Goal: Task Accomplishment & Management: Manage account settings

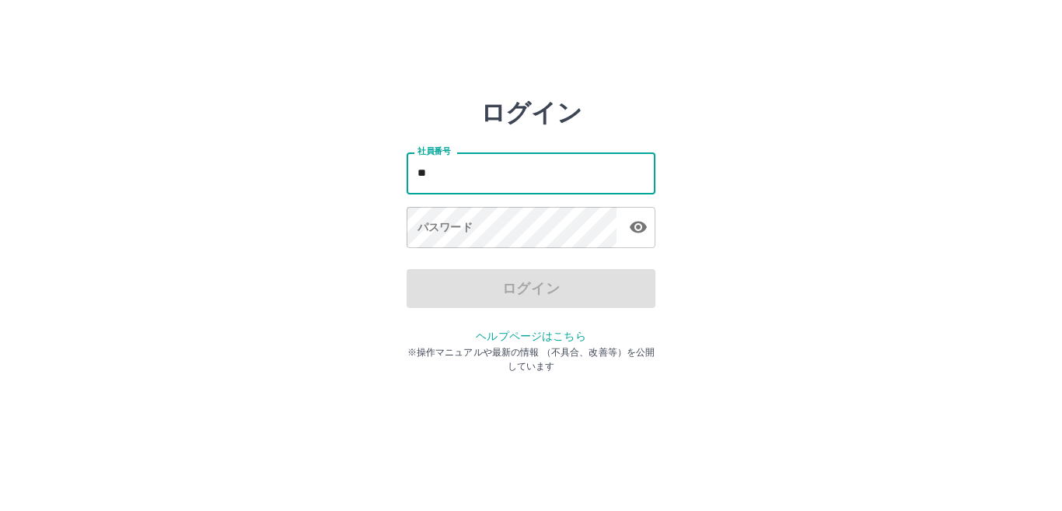
type input "*******"
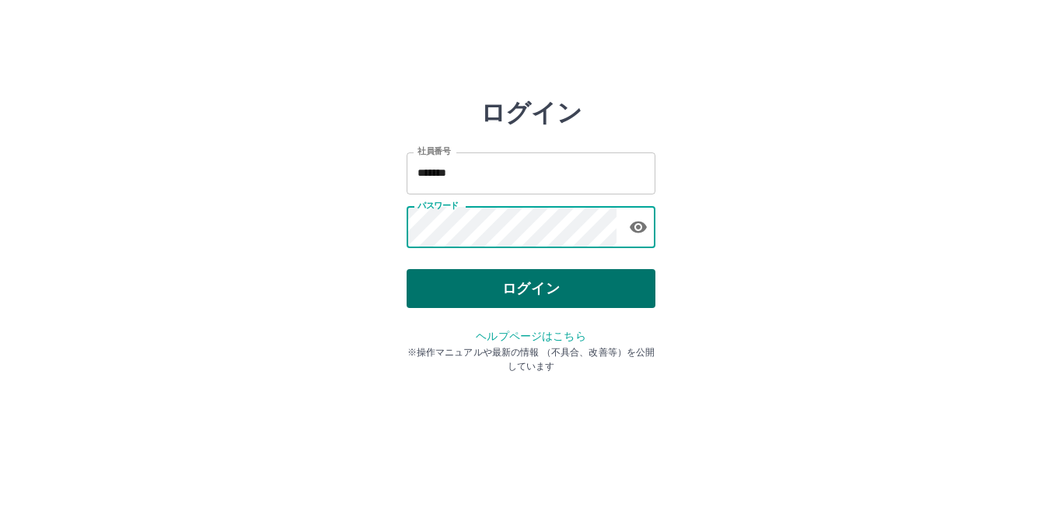
click at [527, 285] on button "ログイン" at bounding box center [531, 288] width 249 height 39
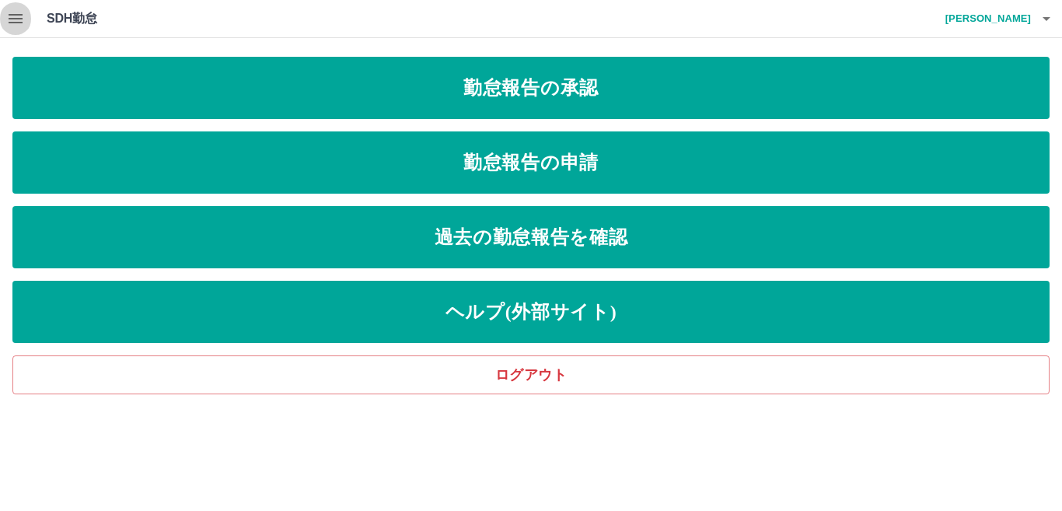
click at [8, 15] on icon "button" at bounding box center [15, 18] width 19 height 19
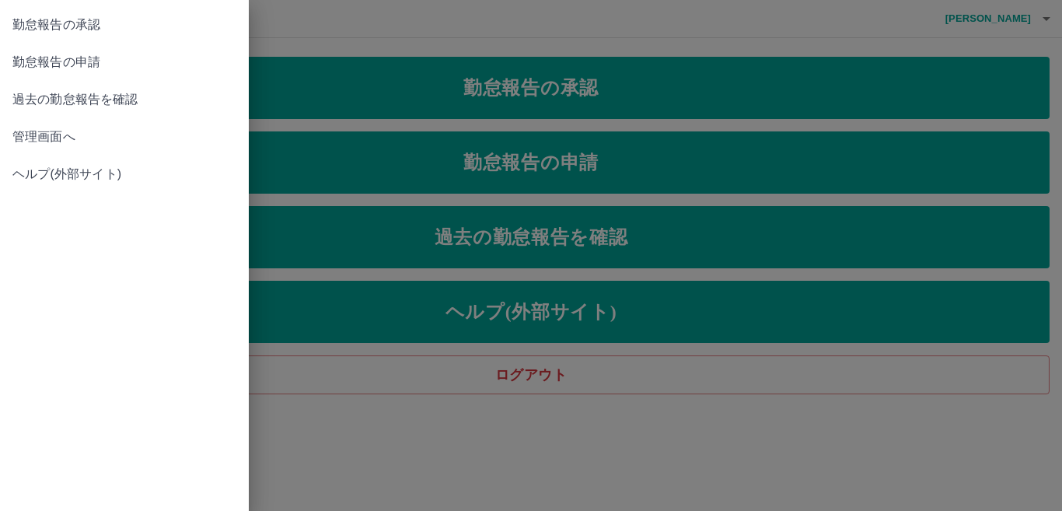
click at [83, 128] on span "管理画面へ" at bounding box center [124, 136] width 224 height 19
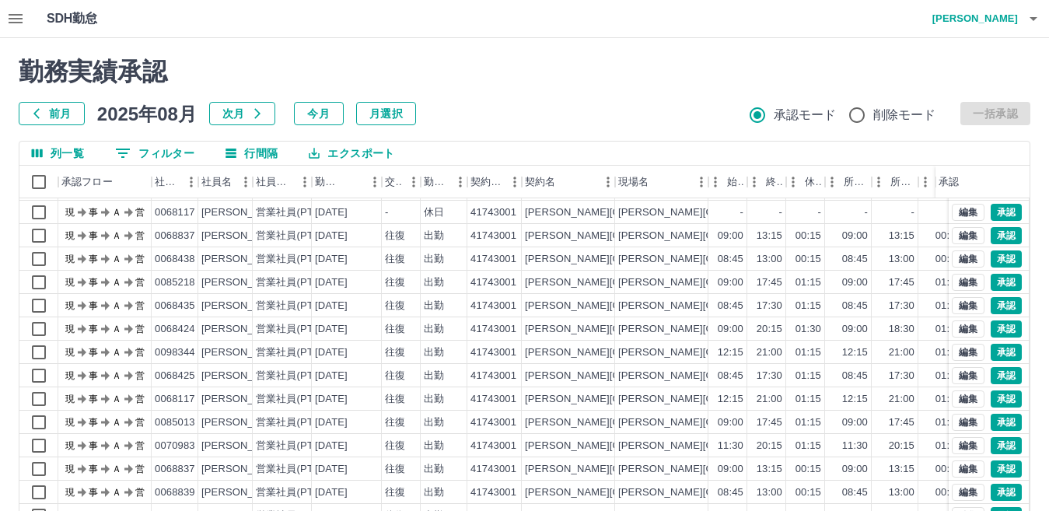
scroll to position [146, 0]
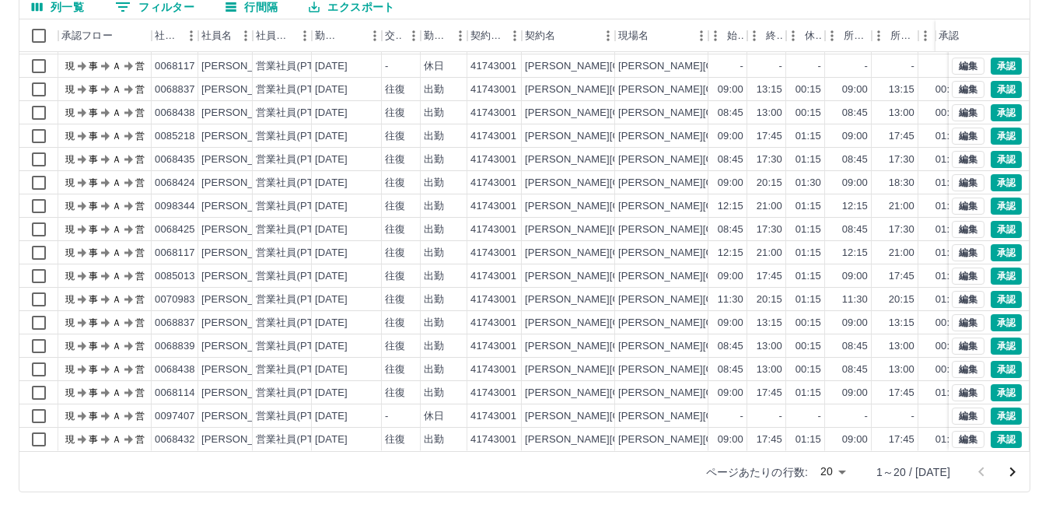
click at [1007, 466] on icon "次のページへ" at bounding box center [1012, 472] width 19 height 19
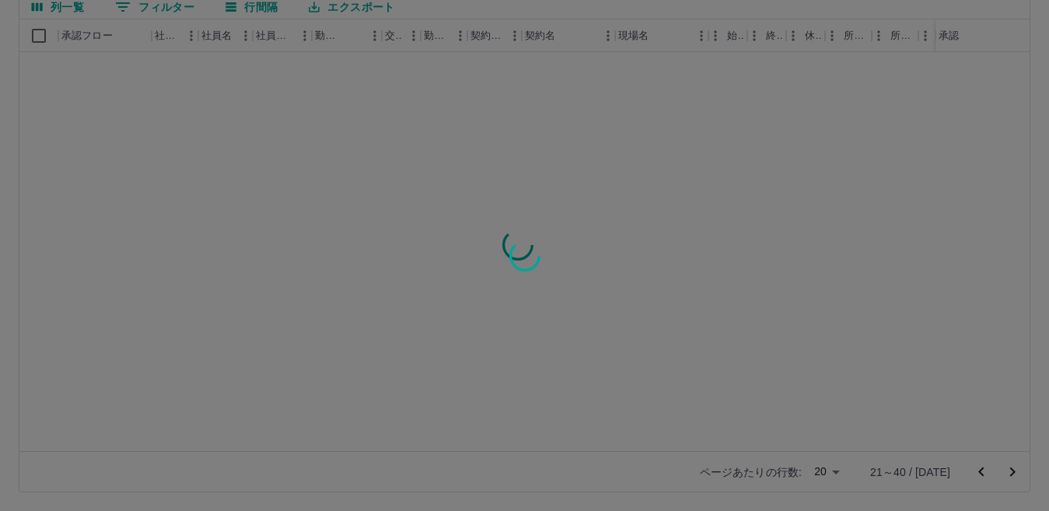
scroll to position [0, 0]
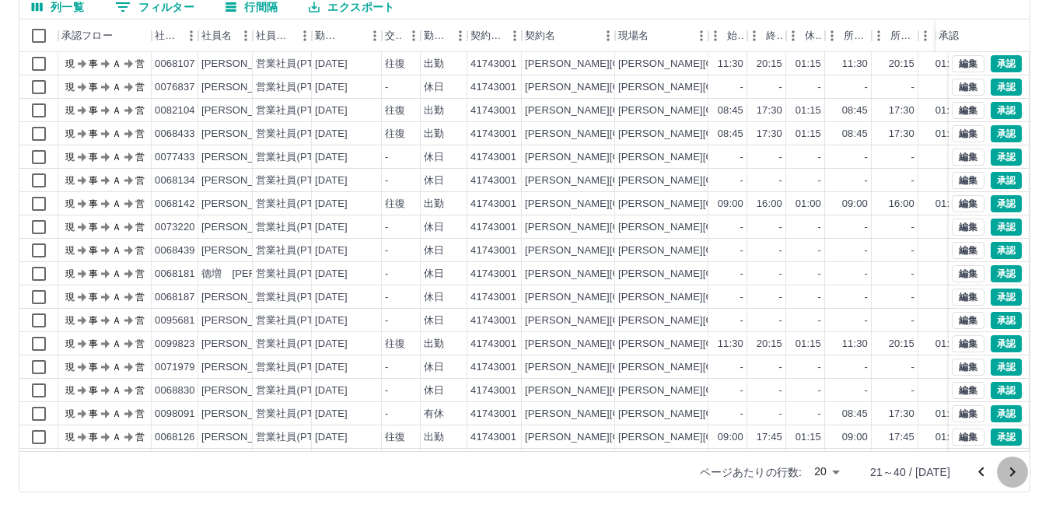
click at [1011, 470] on icon "次のページへ" at bounding box center [1012, 471] width 5 height 9
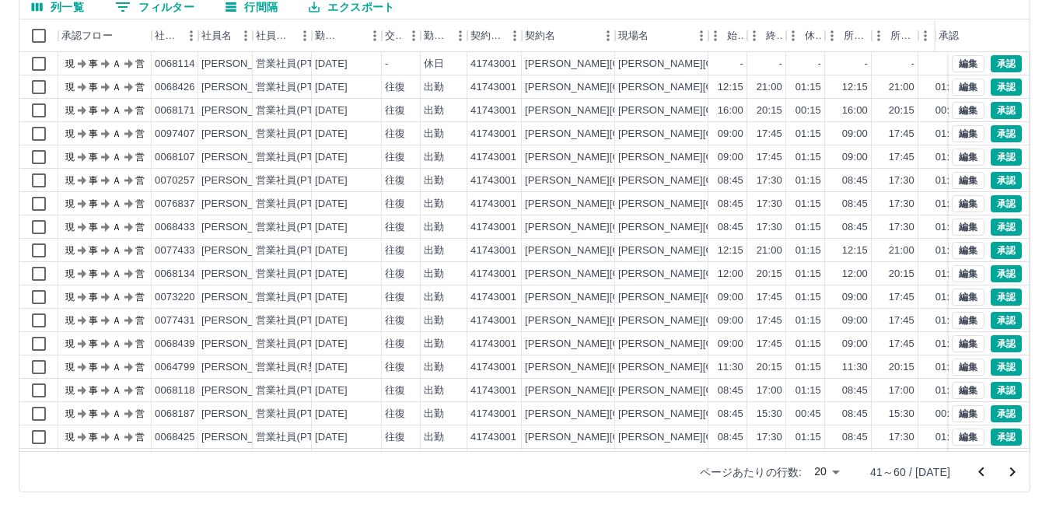
click at [1008, 466] on icon "次のページへ" at bounding box center [1012, 472] width 19 height 19
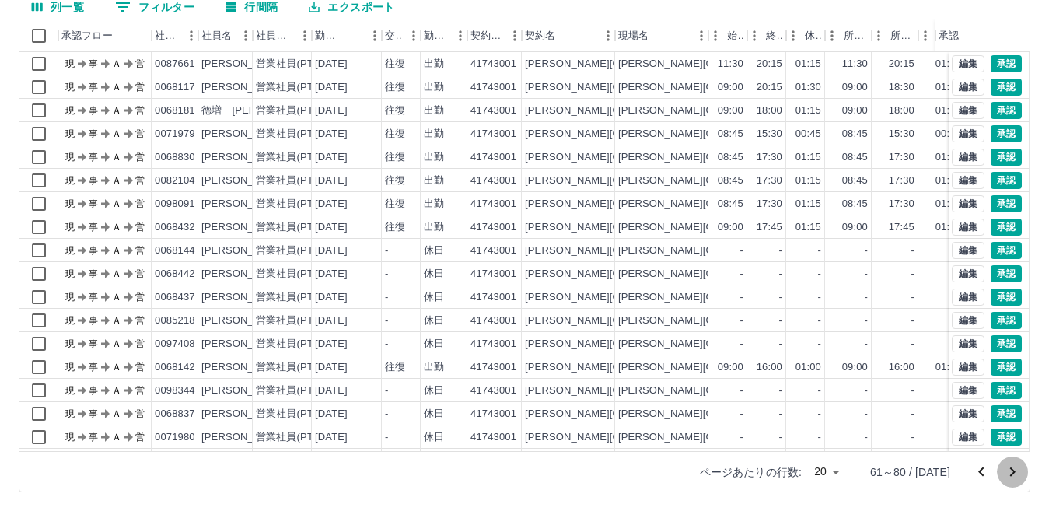
click at [1014, 468] on icon "次のページへ" at bounding box center [1012, 472] width 19 height 19
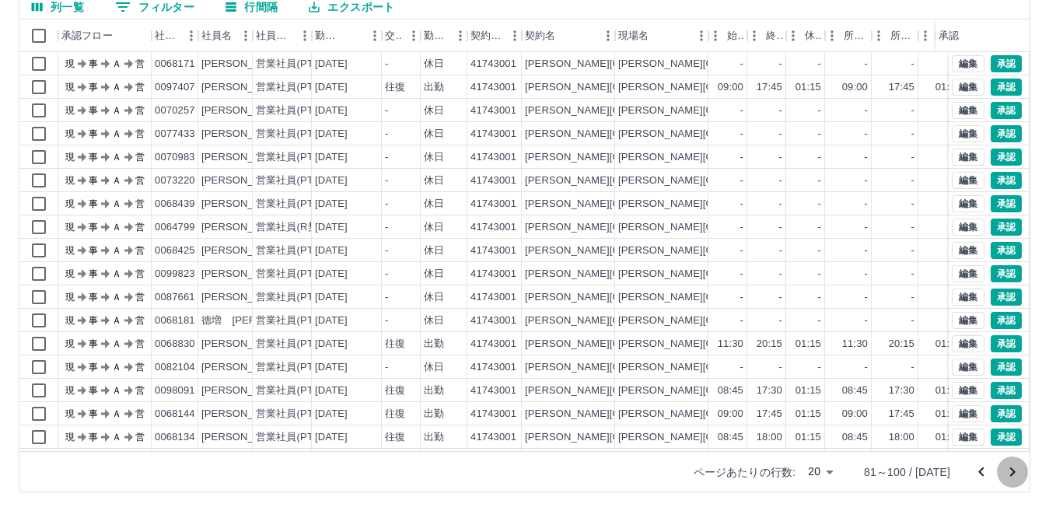
click at [1014, 466] on icon "次のページへ" at bounding box center [1012, 472] width 19 height 19
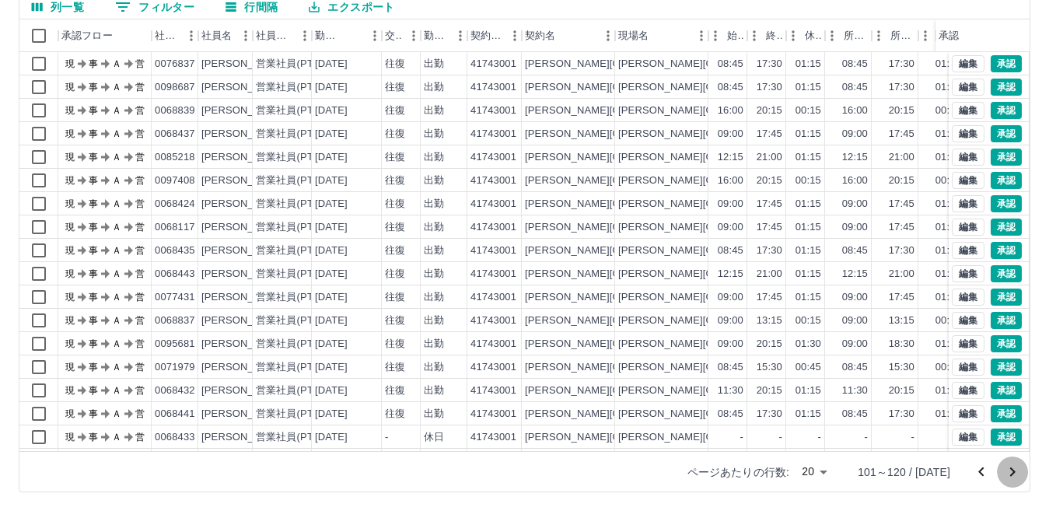
click at [1015, 467] on icon "次のページへ" at bounding box center [1012, 472] width 19 height 19
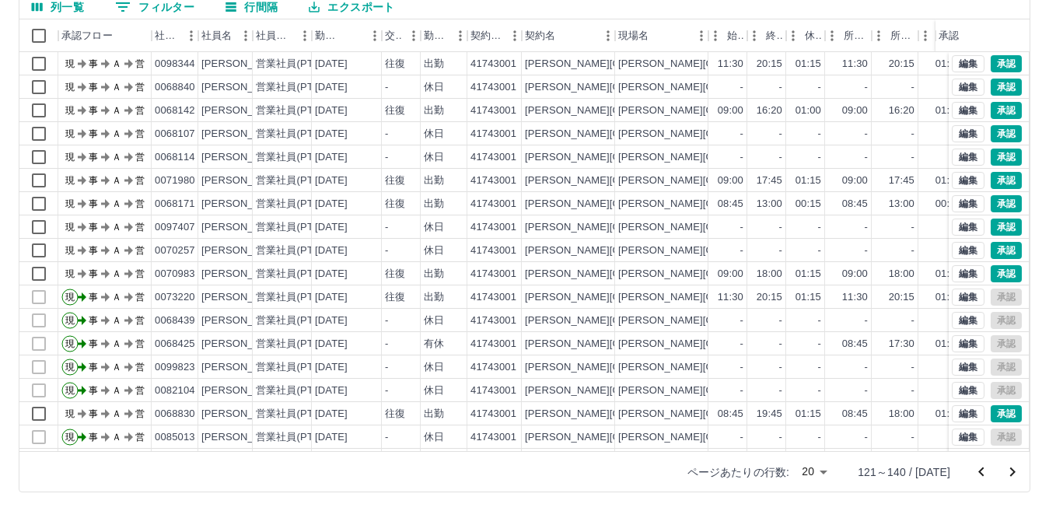
scroll to position [81, 0]
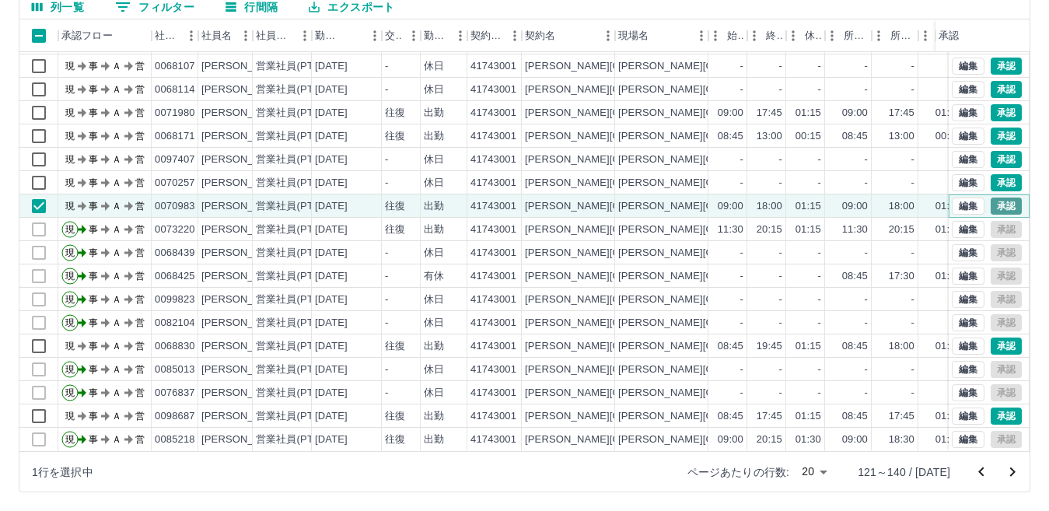
click at [990, 197] on button "承認" at bounding box center [1005, 205] width 31 height 17
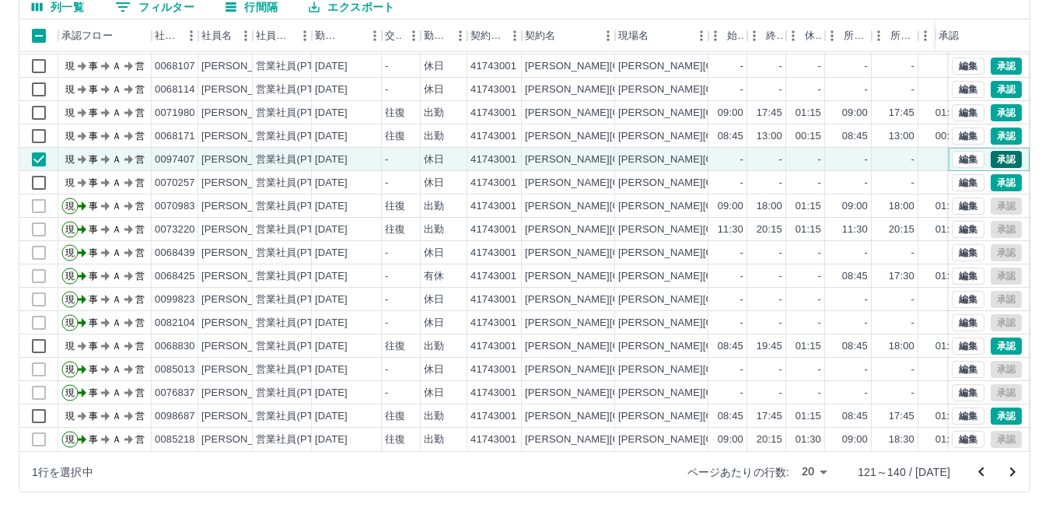
click at [990, 151] on button "承認" at bounding box center [1005, 159] width 31 height 17
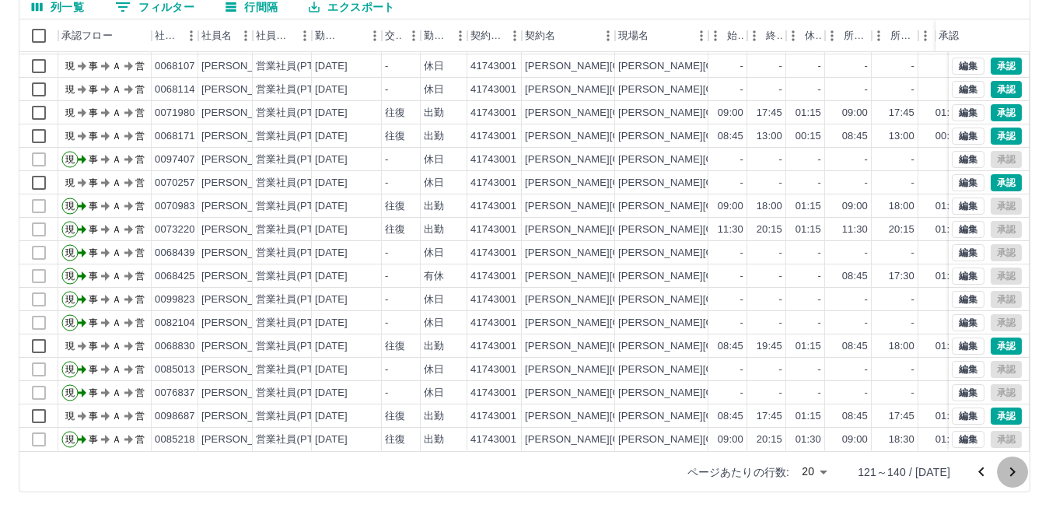
click at [1014, 472] on icon "次のページへ" at bounding box center [1012, 471] width 5 height 9
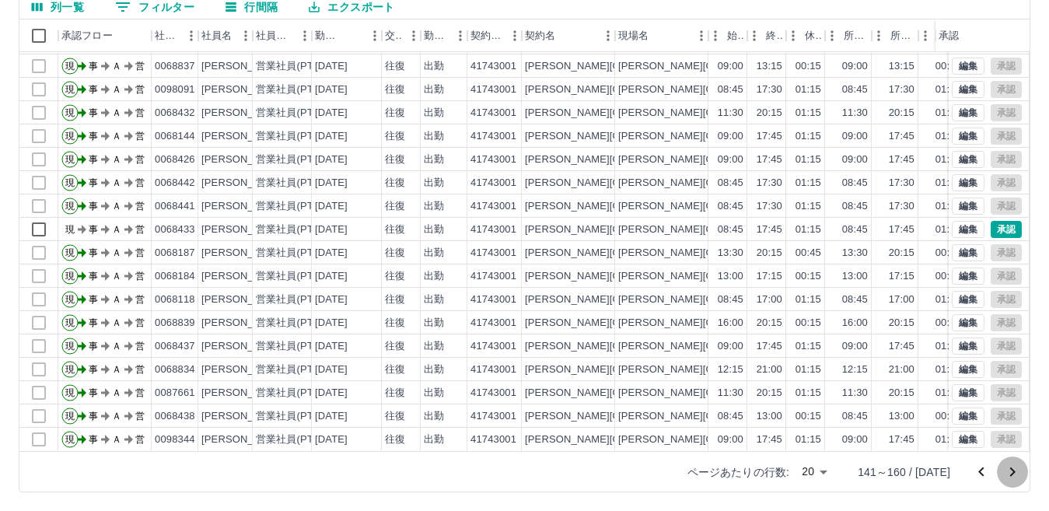
click at [1012, 476] on icon "次のページへ" at bounding box center [1012, 472] width 19 height 19
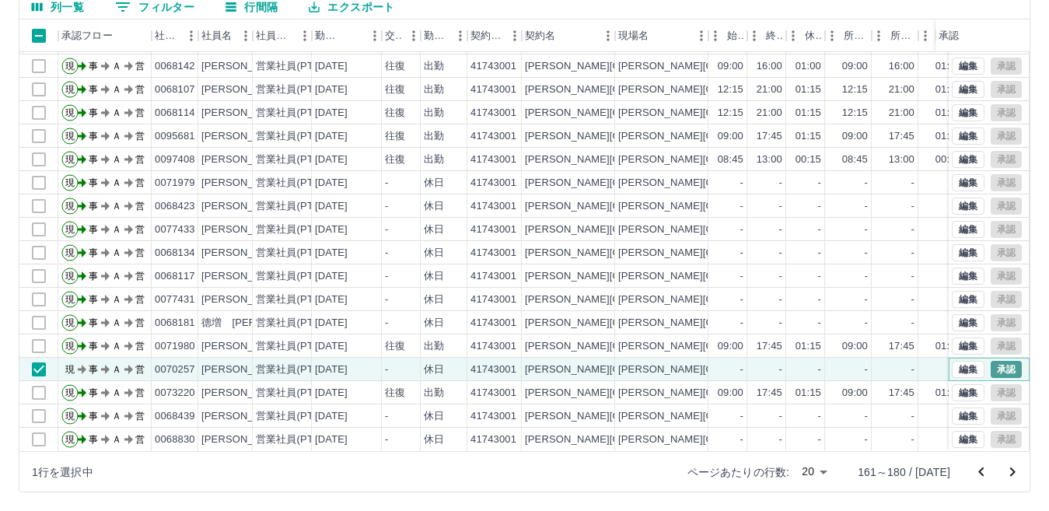
click at [997, 361] on button "承認" at bounding box center [1005, 369] width 31 height 17
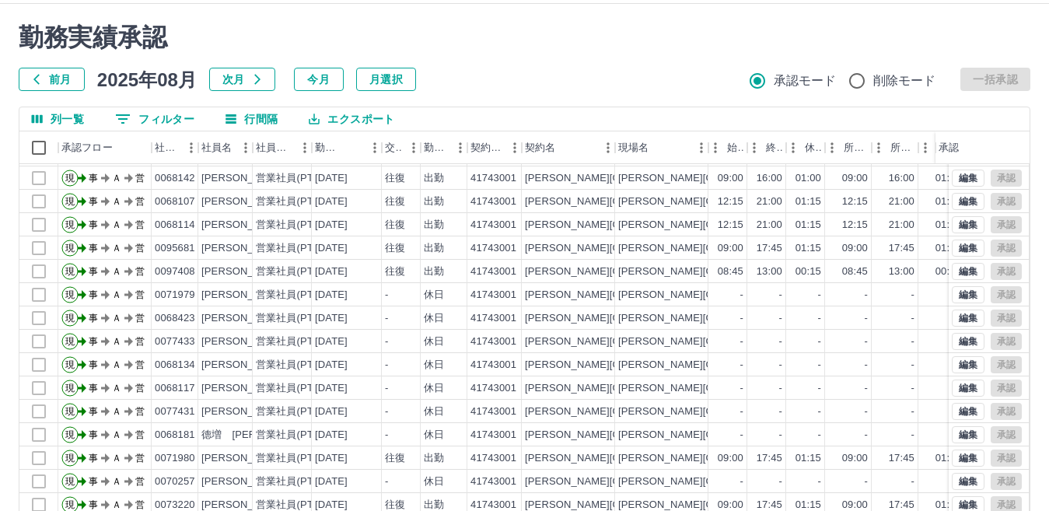
scroll to position [146, 0]
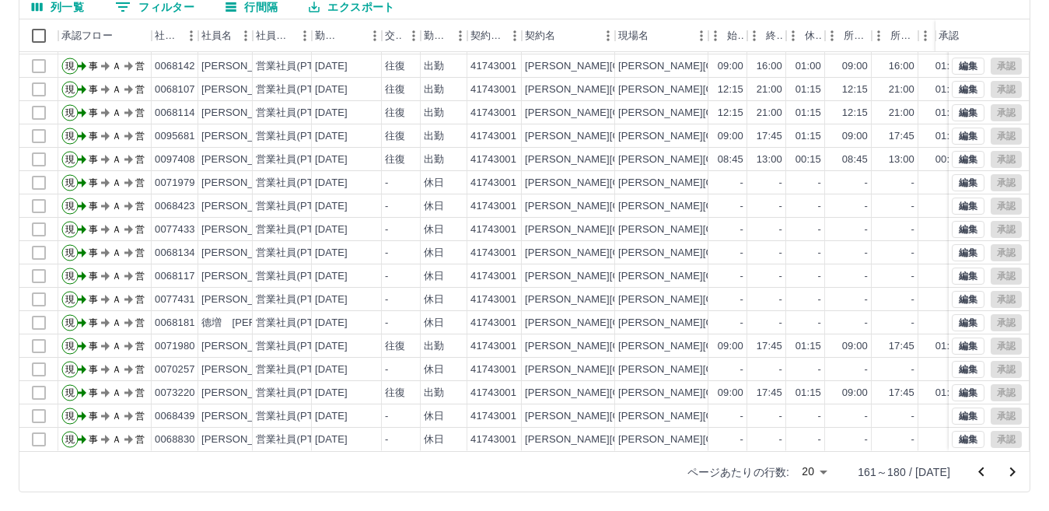
click at [985, 468] on icon "前のページへ" at bounding box center [981, 472] width 19 height 19
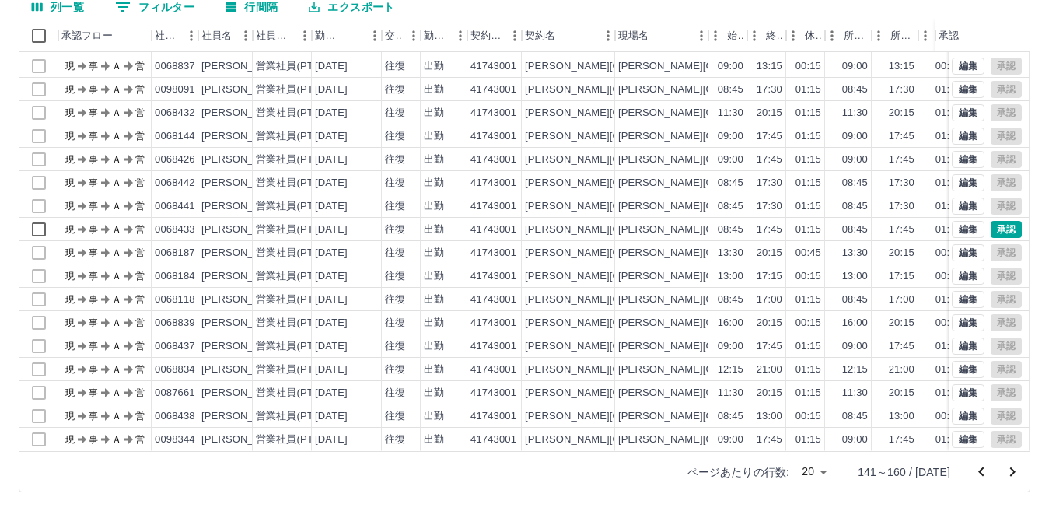
scroll to position [0, 0]
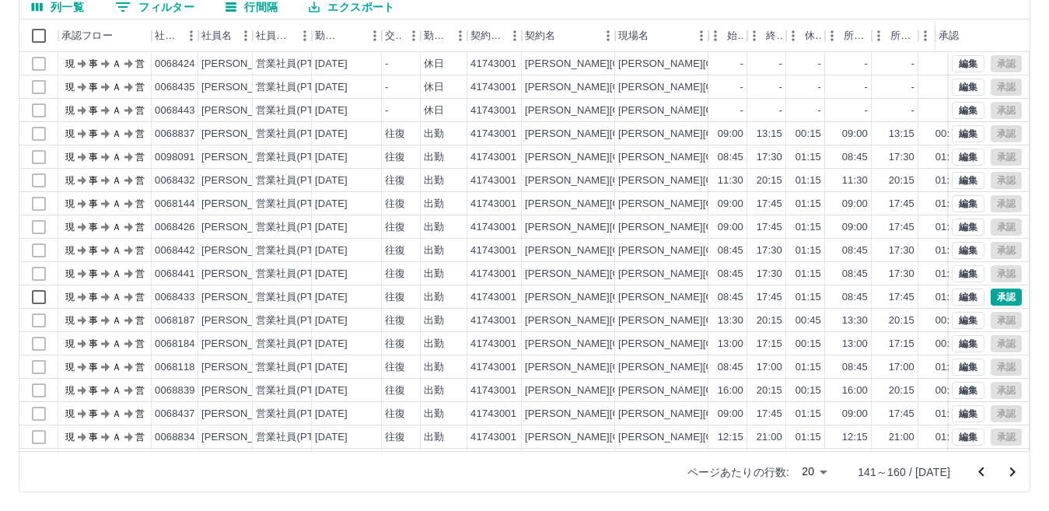
click at [985, 470] on icon "前のページへ" at bounding box center [981, 472] width 19 height 19
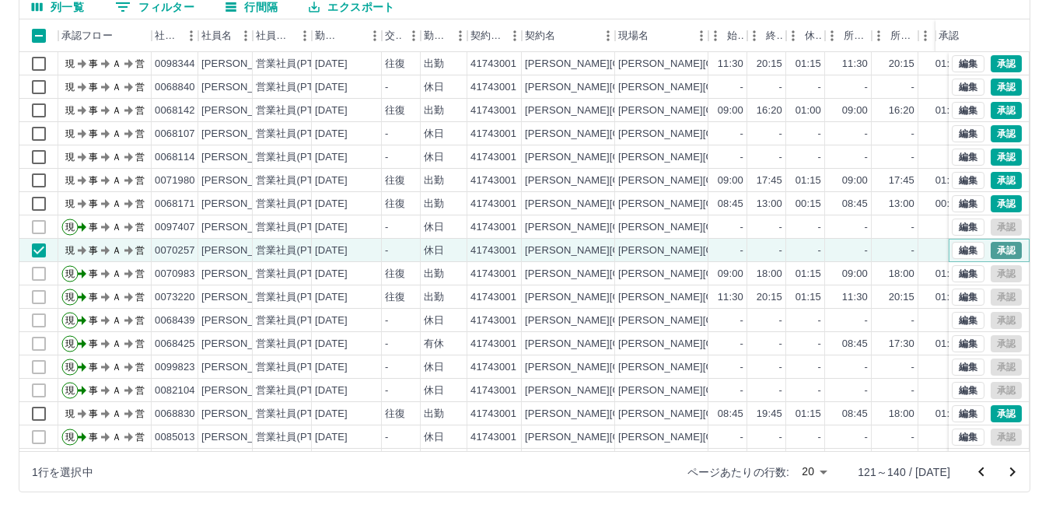
click at [1004, 254] on button "承認" at bounding box center [1005, 250] width 31 height 17
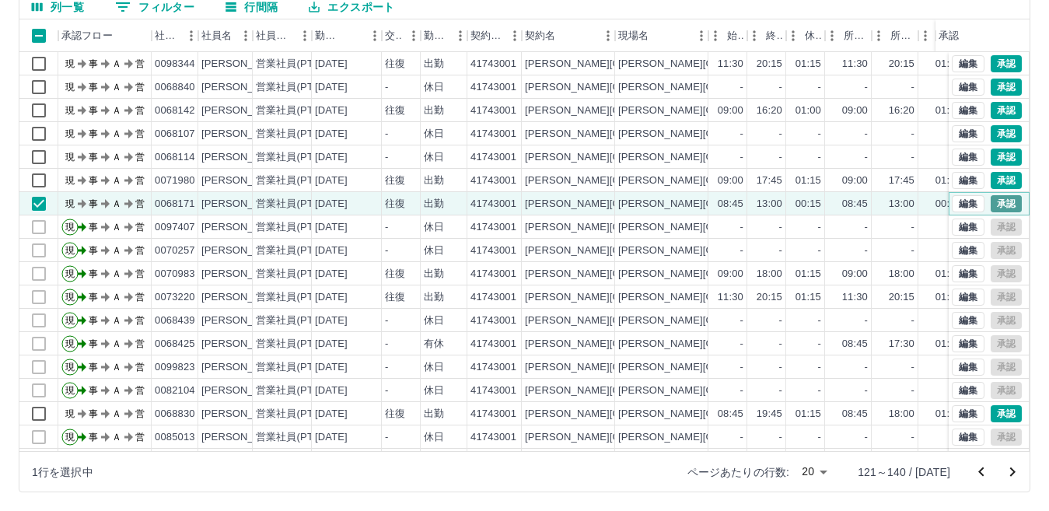
click at [1000, 208] on button "承認" at bounding box center [1005, 203] width 31 height 17
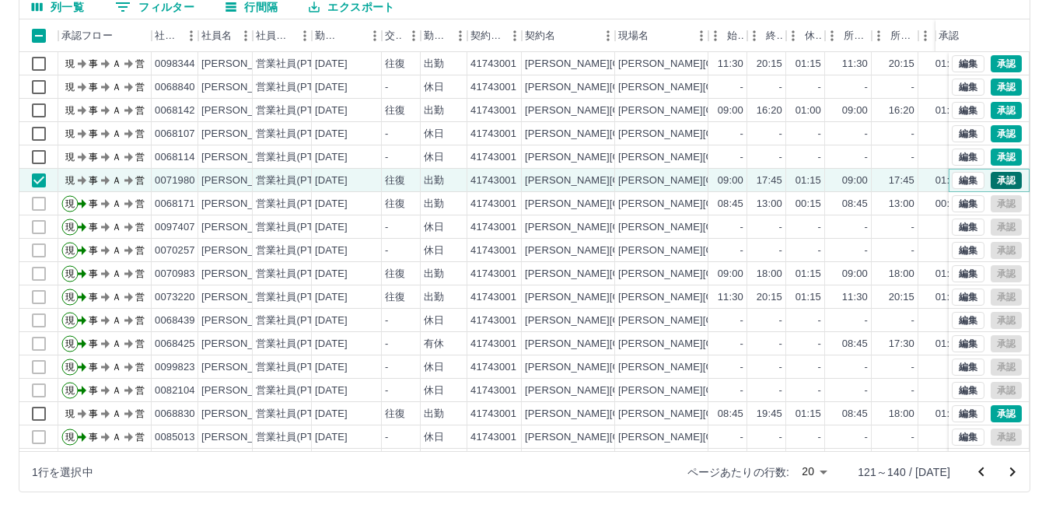
click at [1003, 175] on button "承認" at bounding box center [1005, 180] width 31 height 17
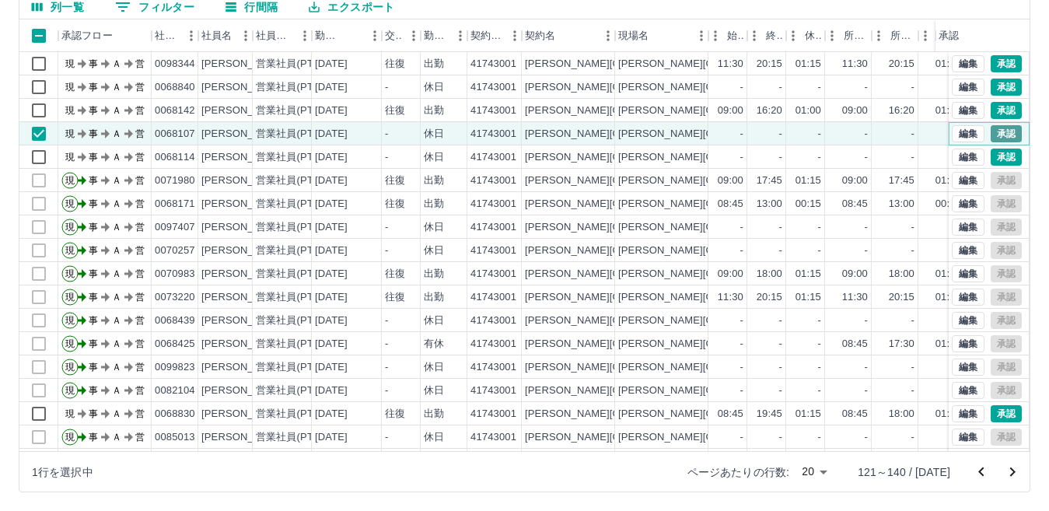
click at [991, 130] on button "承認" at bounding box center [1005, 133] width 31 height 17
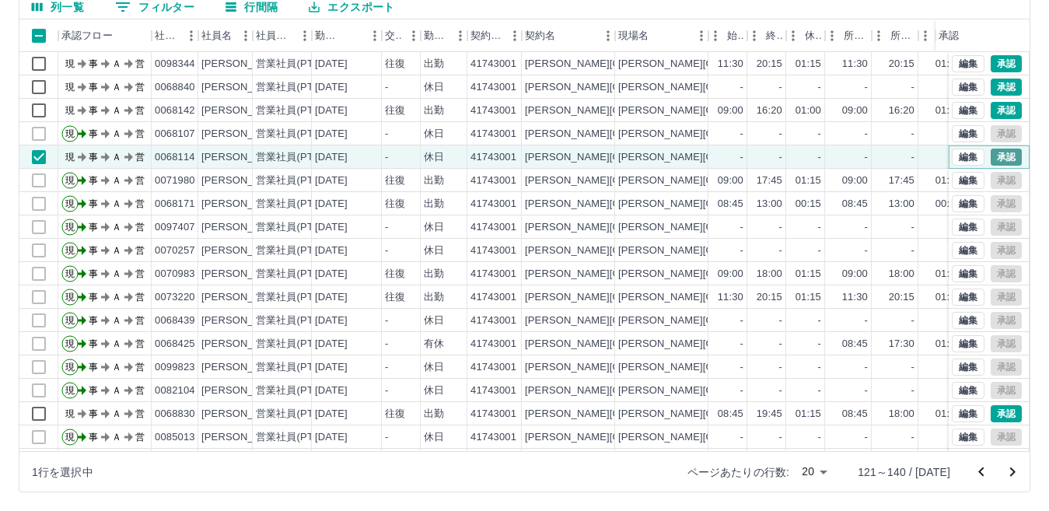
click at [1003, 156] on button "承認" at bounding box center [1005, 156] width 31 height 17
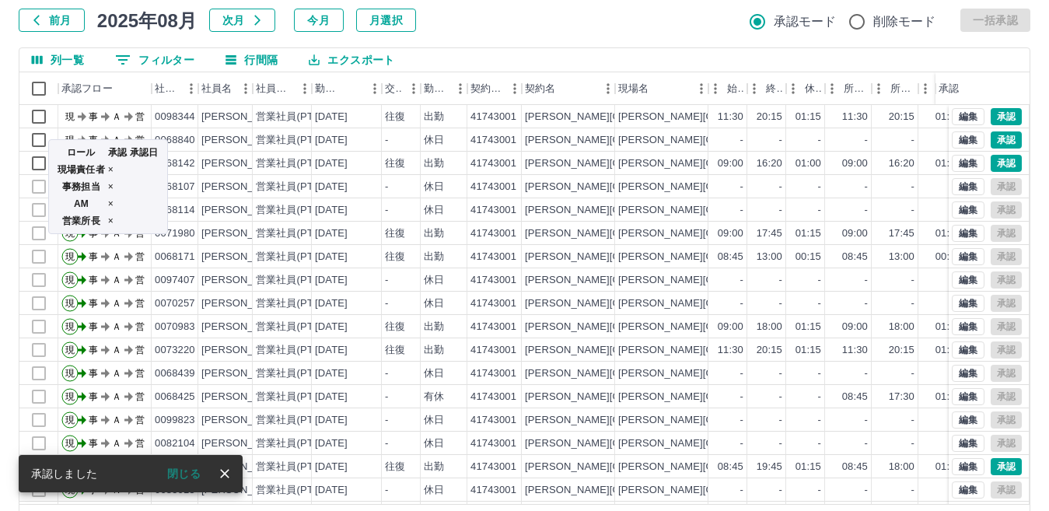
scroll to position [68, 0]
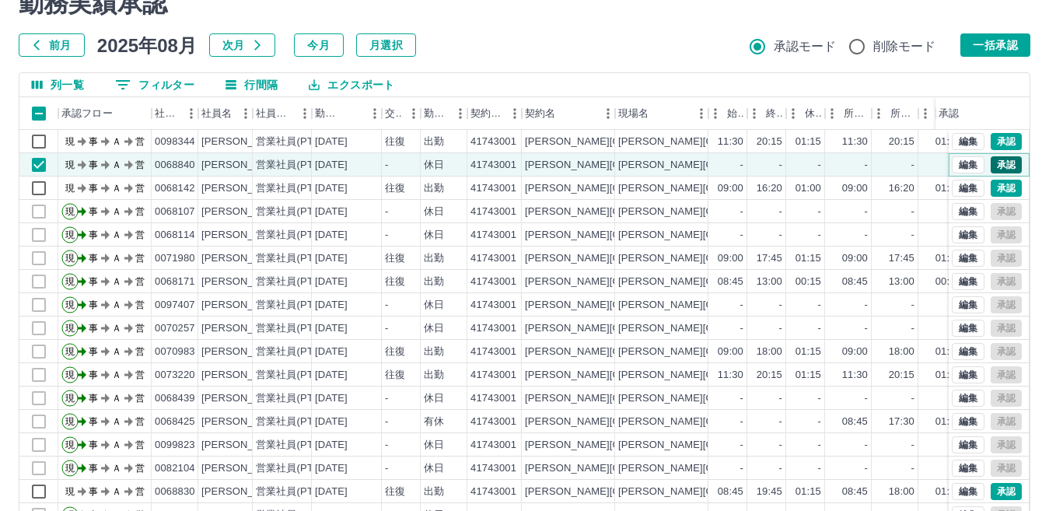
click at [990, 167] on button "承認" at bounding box center [1005, 164] width 31 height 17
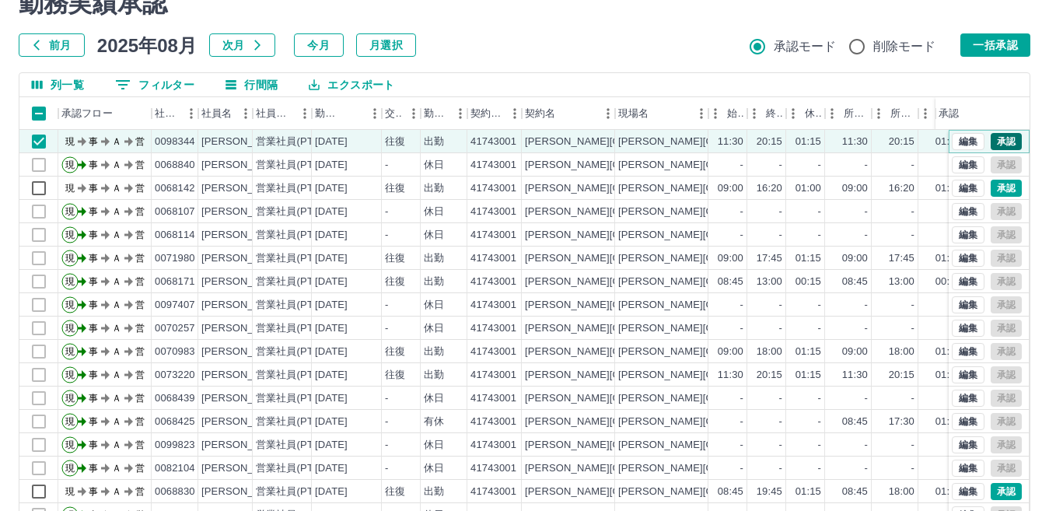
click at [995, 145] on button "承認" at bounding box center [1005, 141] width 31 height 17
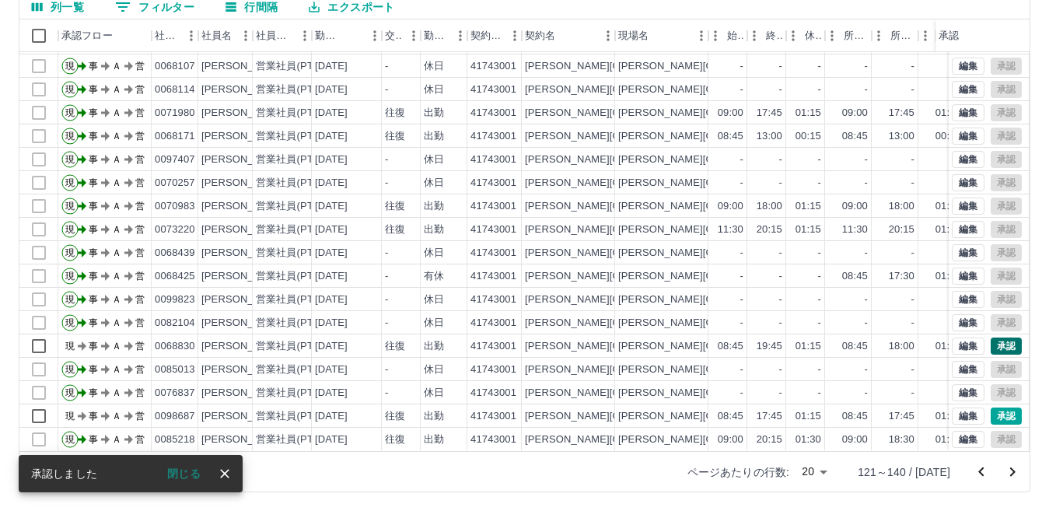
scroll to position [81, 0]
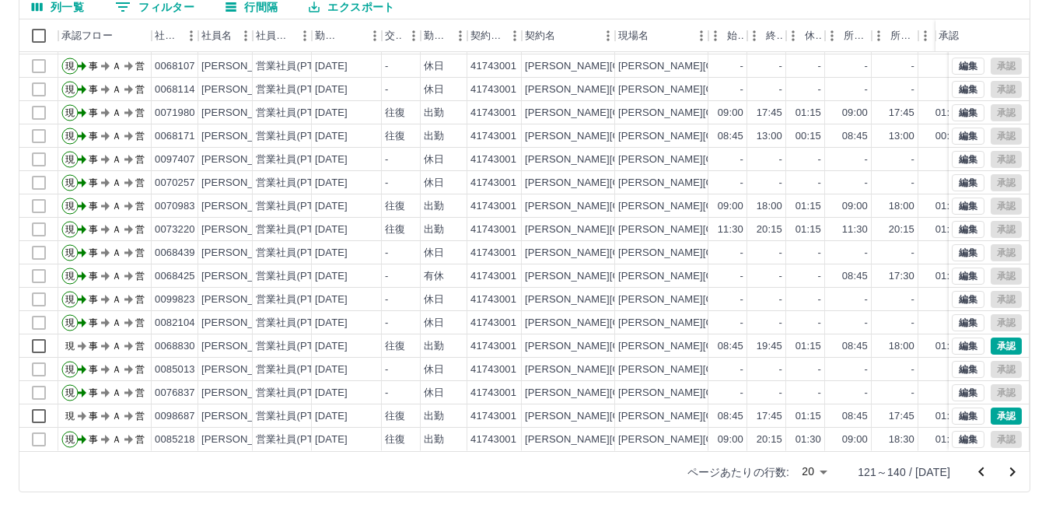
click at [979, 469] on icon "前のページへ" at bounding box center [981, 472] width 19 height 19
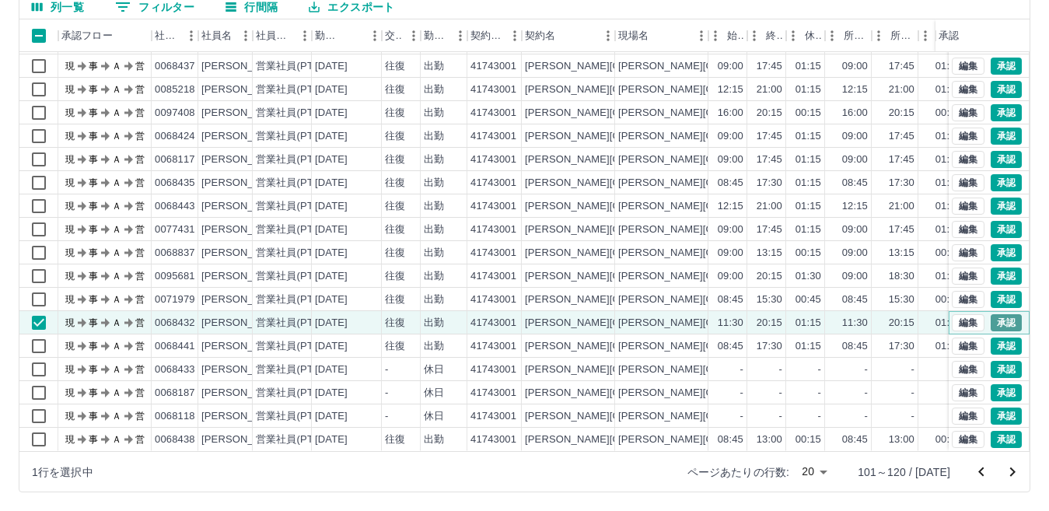
click at [1000, 314] on button "承認" at bounding box center [1005, 322] width 31 height 17
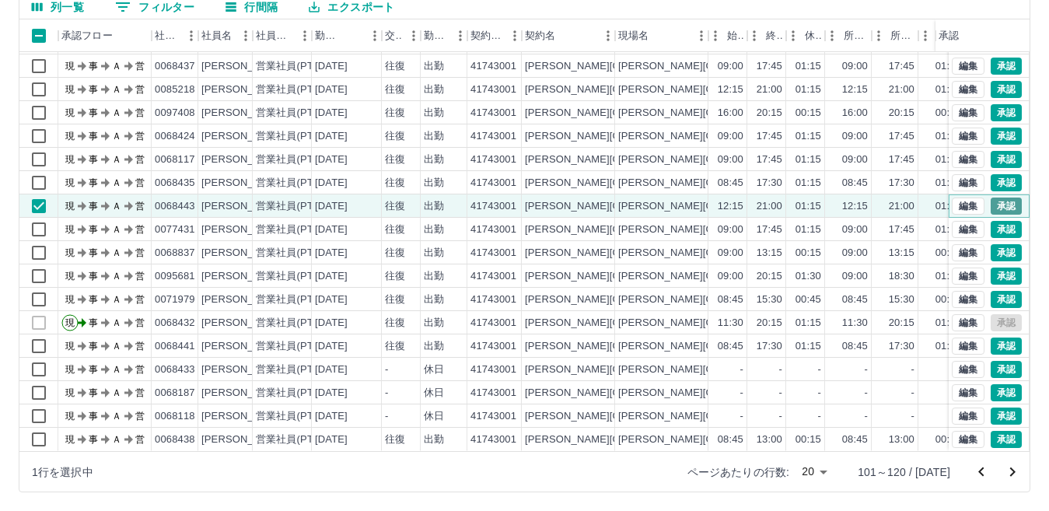
click at [1001, 197] on button "承認" at bounding box center [1005, 205] width 31 height 17
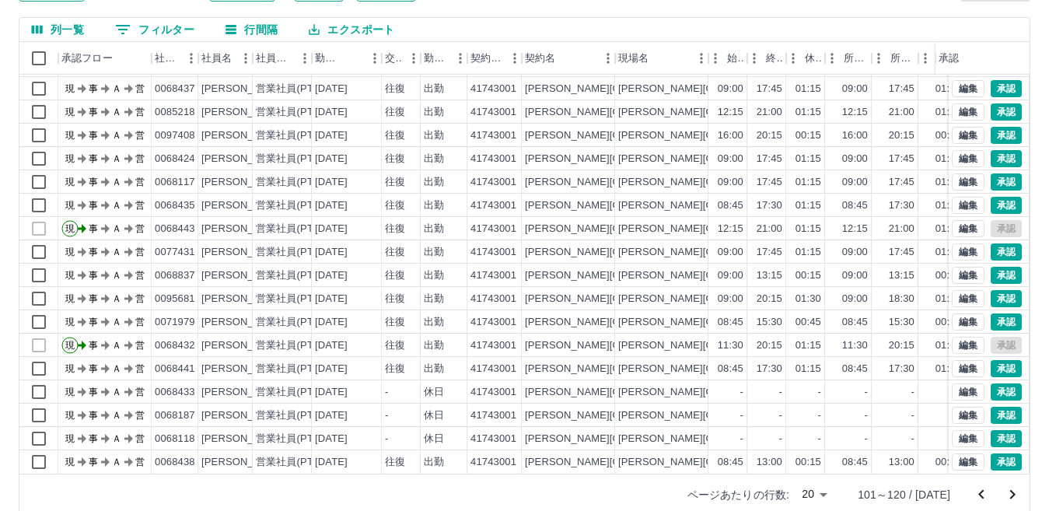
scroll to position [146, 0]
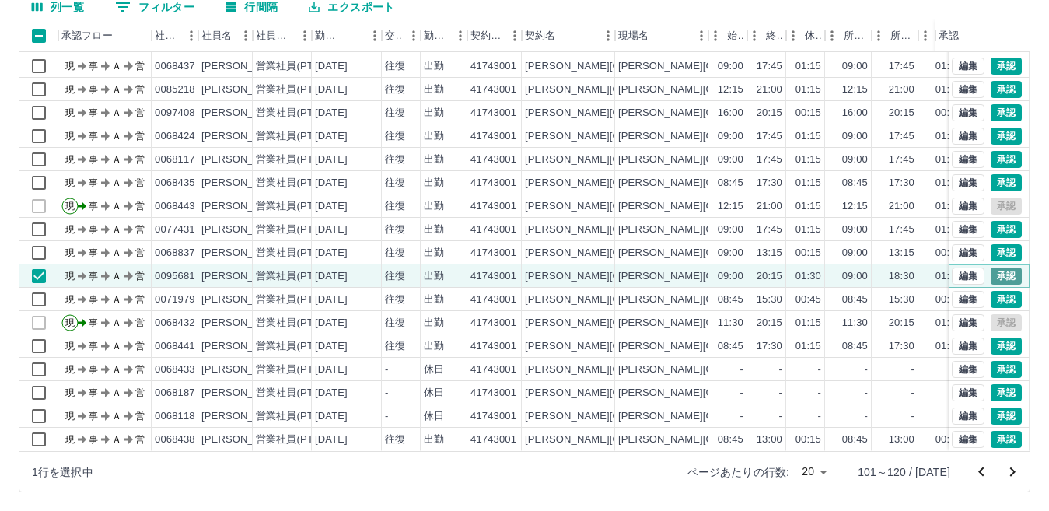
click at [995, 267] on button "承認" at bounding box center [1005, 275] width 31 height 17
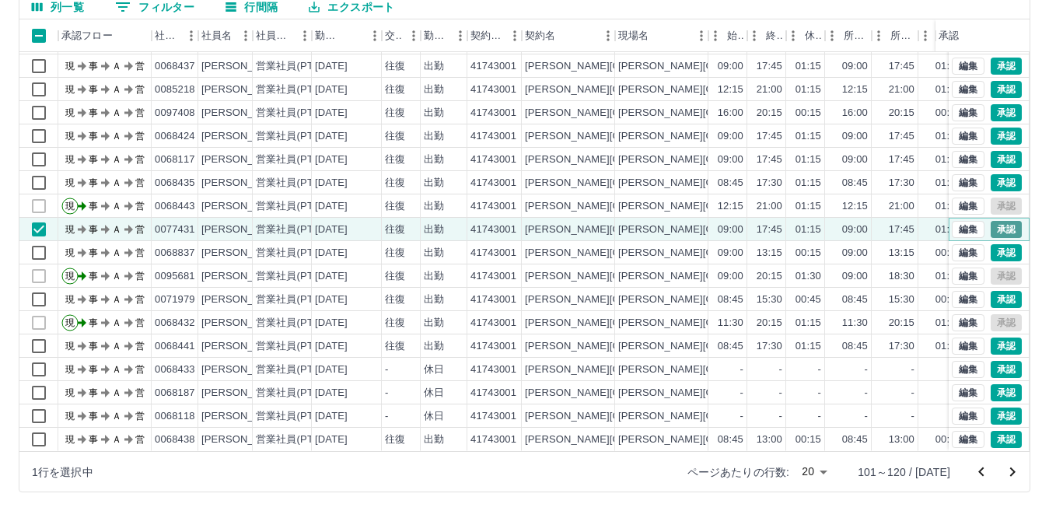
click at [992, 221] on button "承認" at bounding box center [1005, 229] width 31 height 17
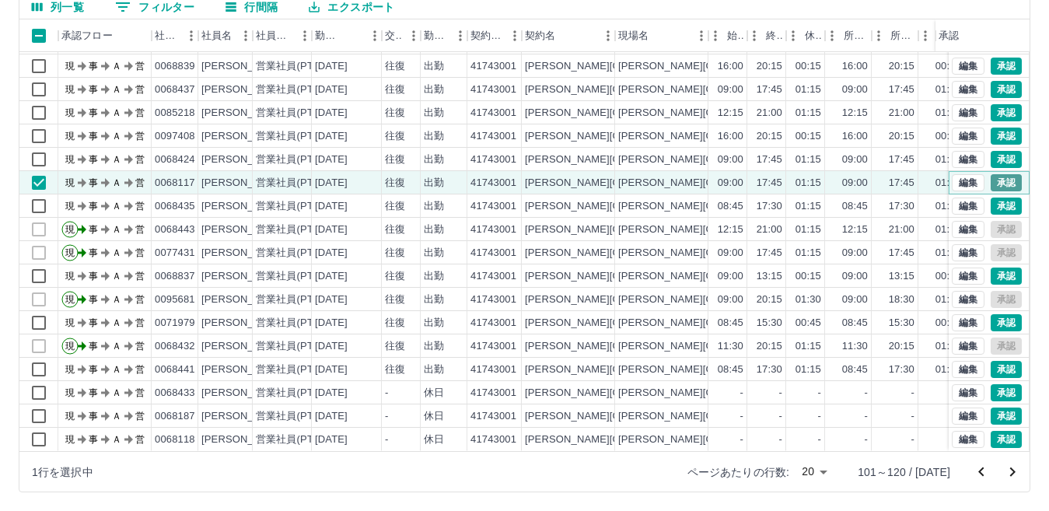
click at [996, 174] on button "承認" at bounding box center [1005, 182] width 31 height 17
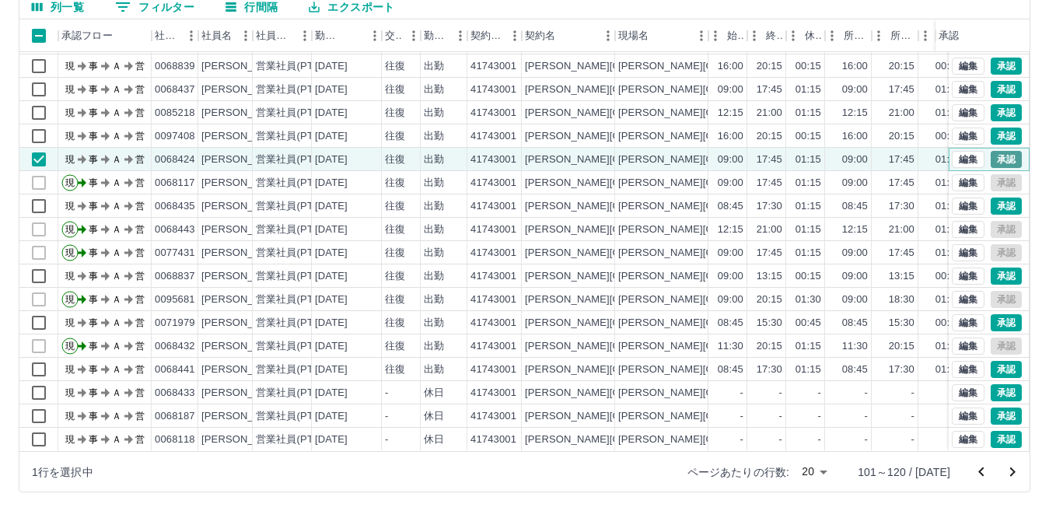
click at [990, 151] on button "承認" at bounding box center [1005, 159] width 31 height 17
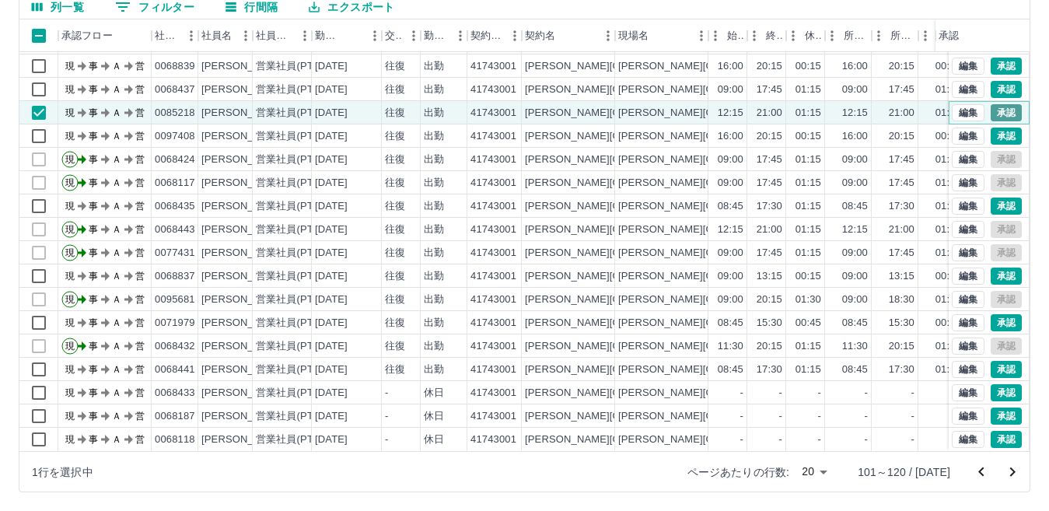
click at [996, 104] on button "承認" at bounding box center [1005, 112] width 31 height 17
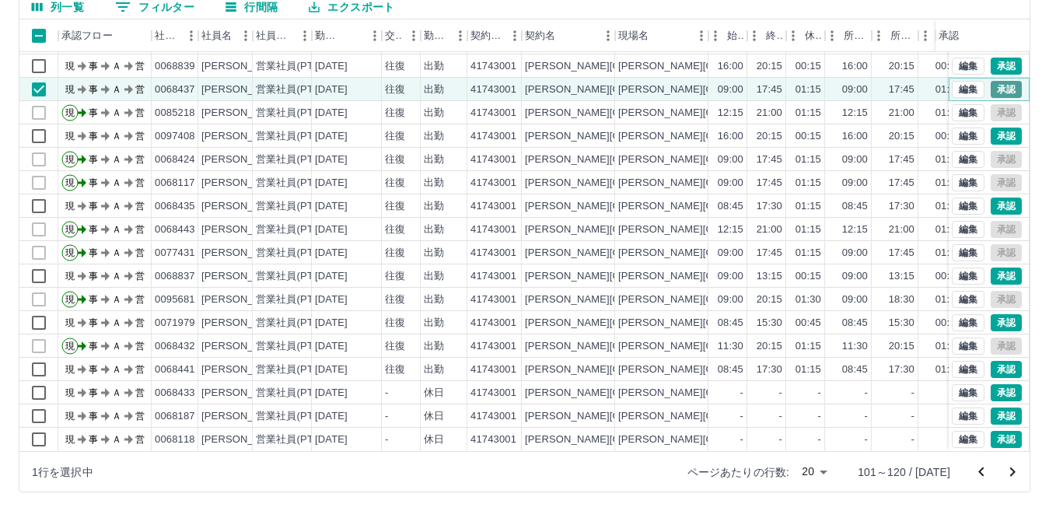
click at [990, 81] on button "承認" at bounding box center [1005, 89] width 31 height 17
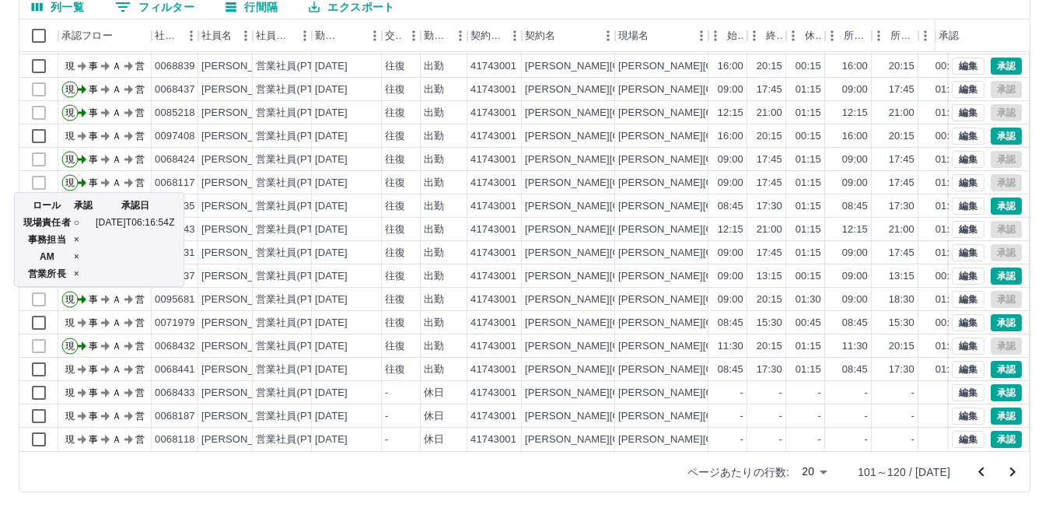
scroll to position [81, 0]
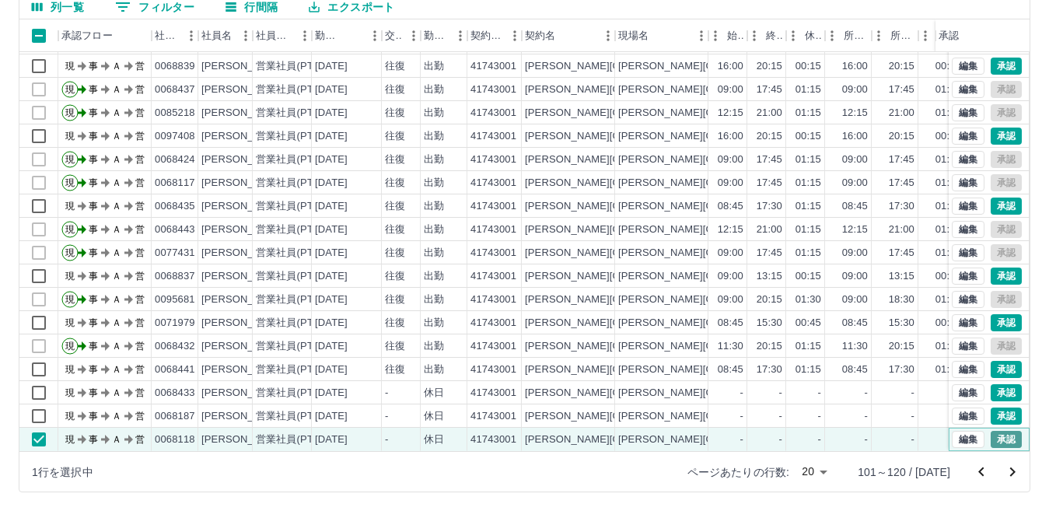
click at [990, 431] on button "承認" at bounding box center [1005, 439] width 31 height 17
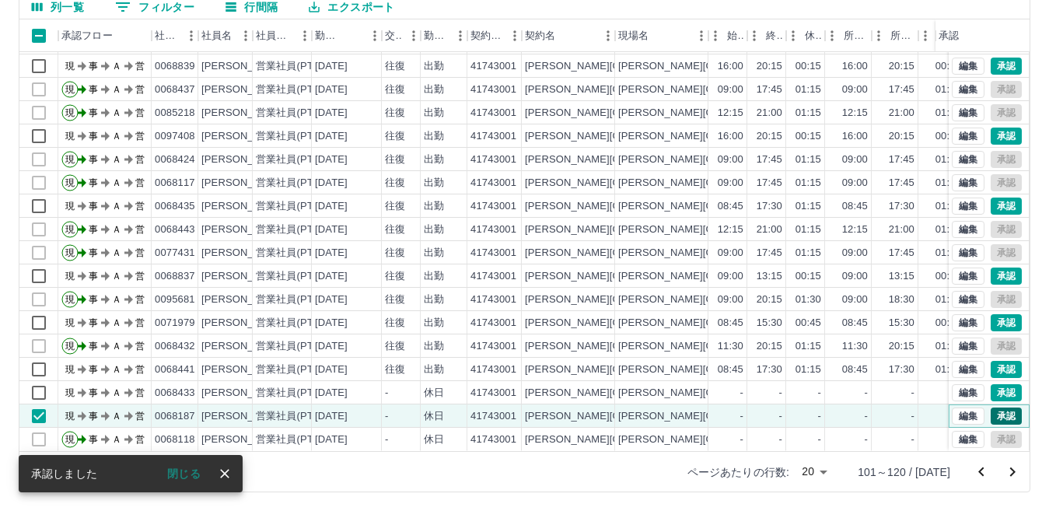
click at [999, 407] on button "承認" at bounding box center [1005, 415] width 31 height 17
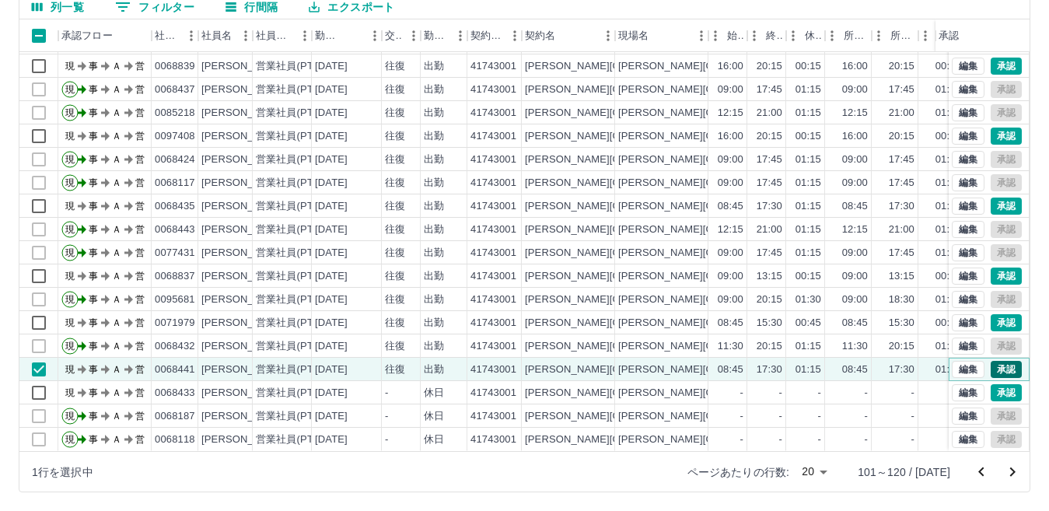
click at [995, 361] on button "承認" at bounding box center [1005, 369] width 31 height 17
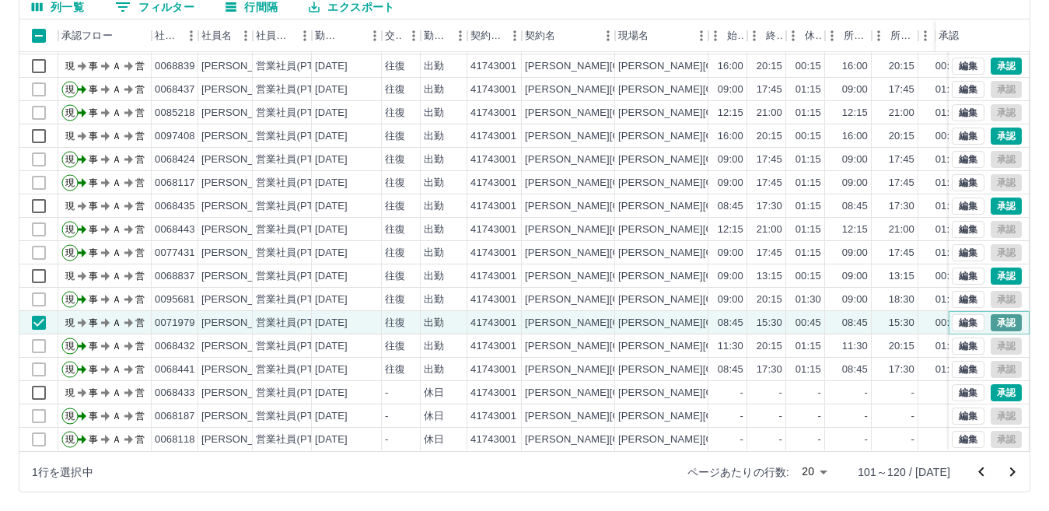
click at [990, 314] on button "承認" at bounding box center [1005, 322] width 31 height 17
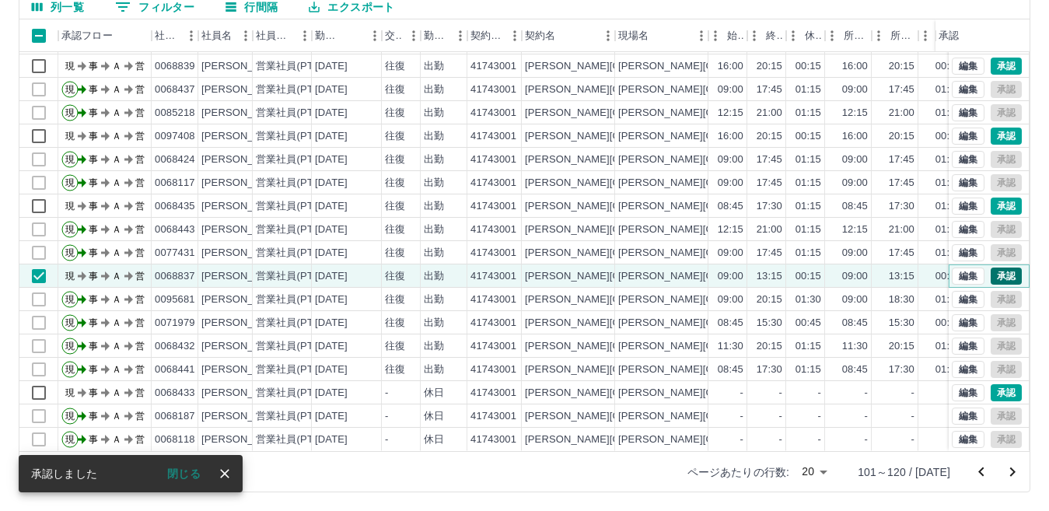
click at [990, 267] on button "承認" at bounding box center [1005, 275] width 31 height 17
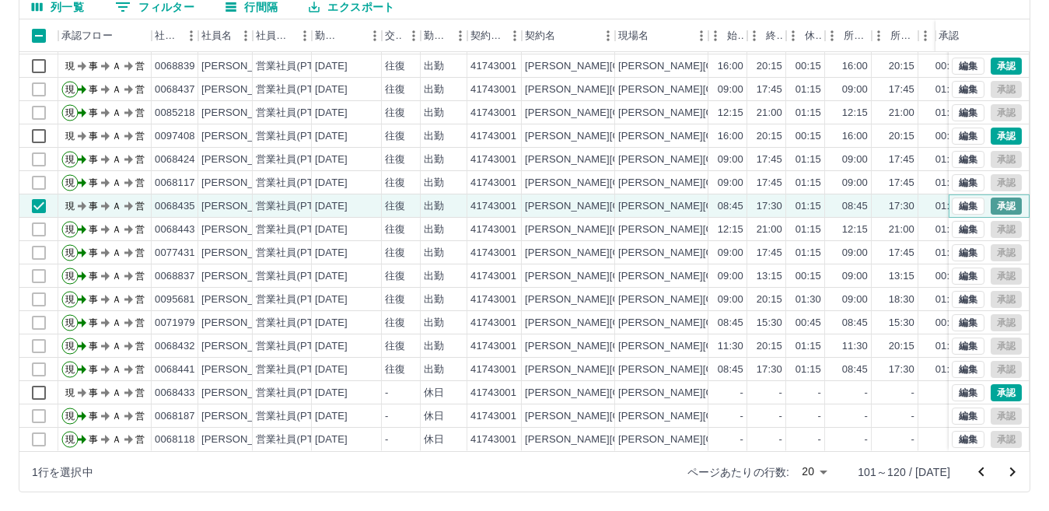
click at [997, 197] on button "承認" at bounding box center [1005, 205] width 31 height 17
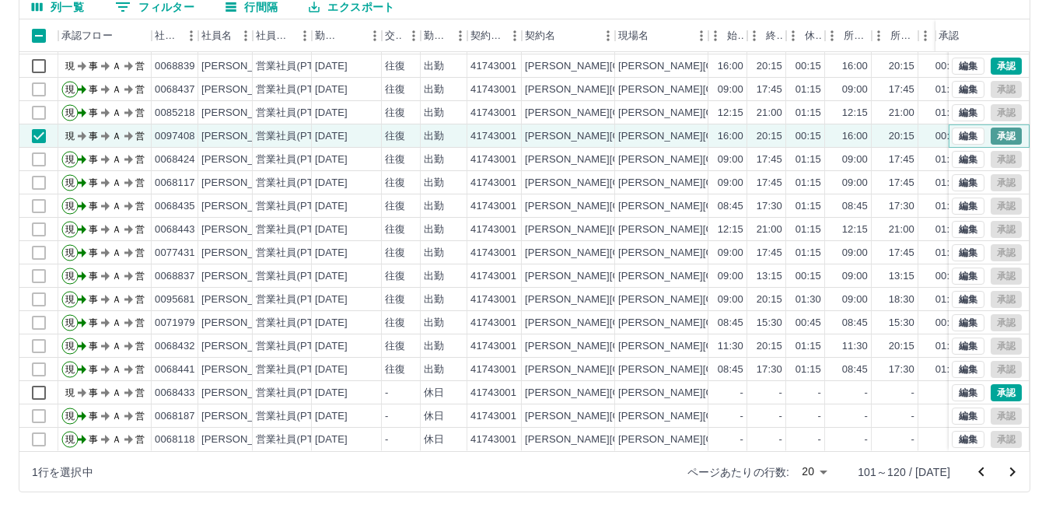
click at [990, 127] on button "承認" at bounding box center [1005, 135] width 31 height 17
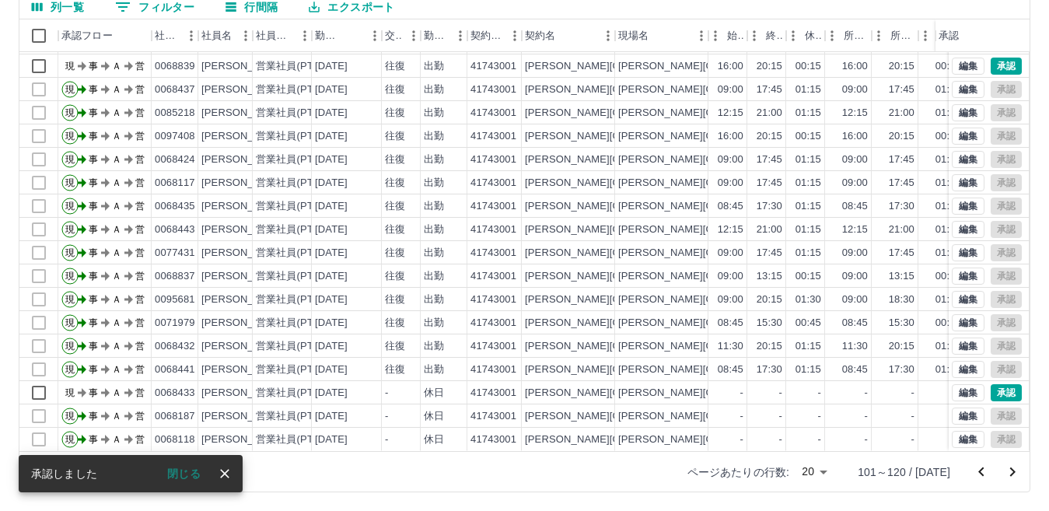
scroll to position [3, 0]
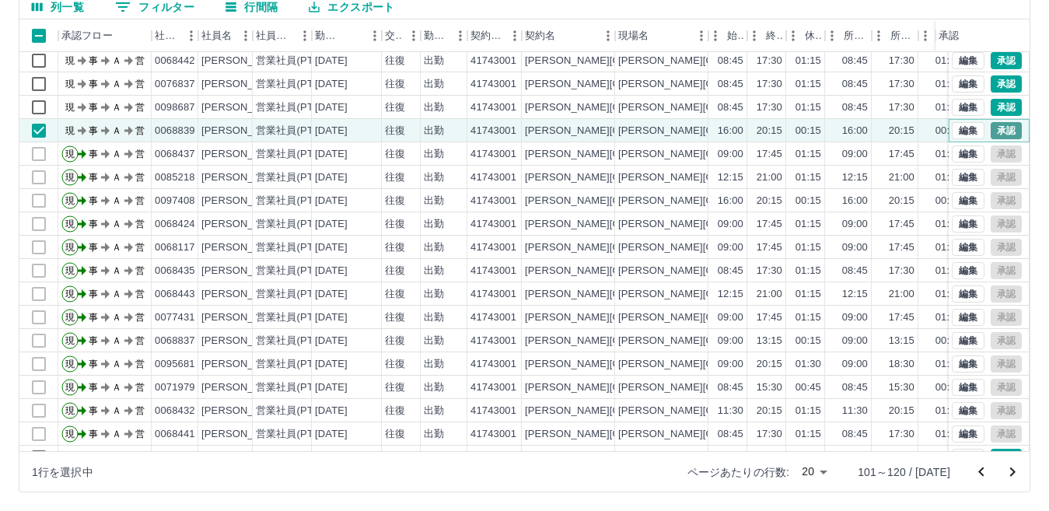
click at [997, 127] on button "承認" at bounding box center [1005, 130] width 31 height 17
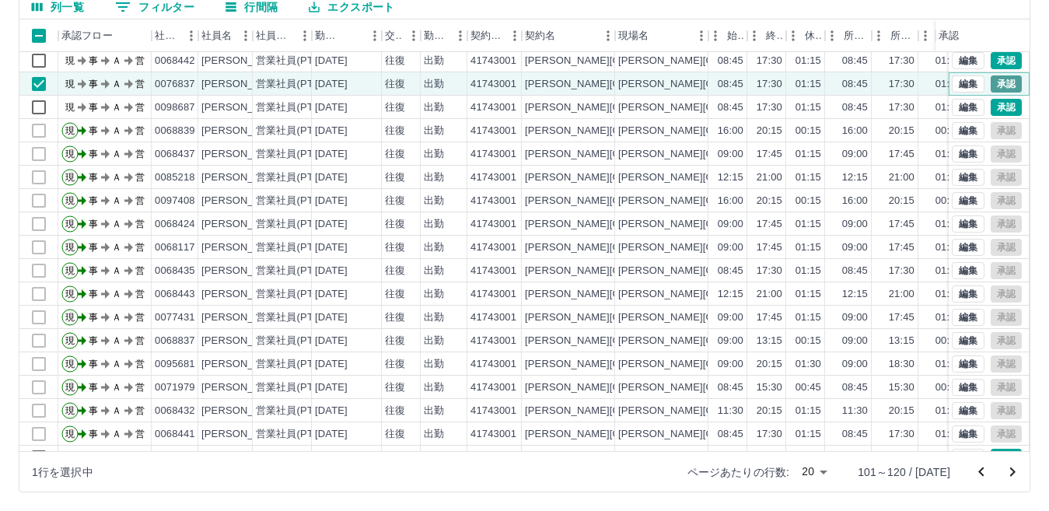
click at [997, 88] on button "承認" at bounding box center [1005, 83] width 31 height 17
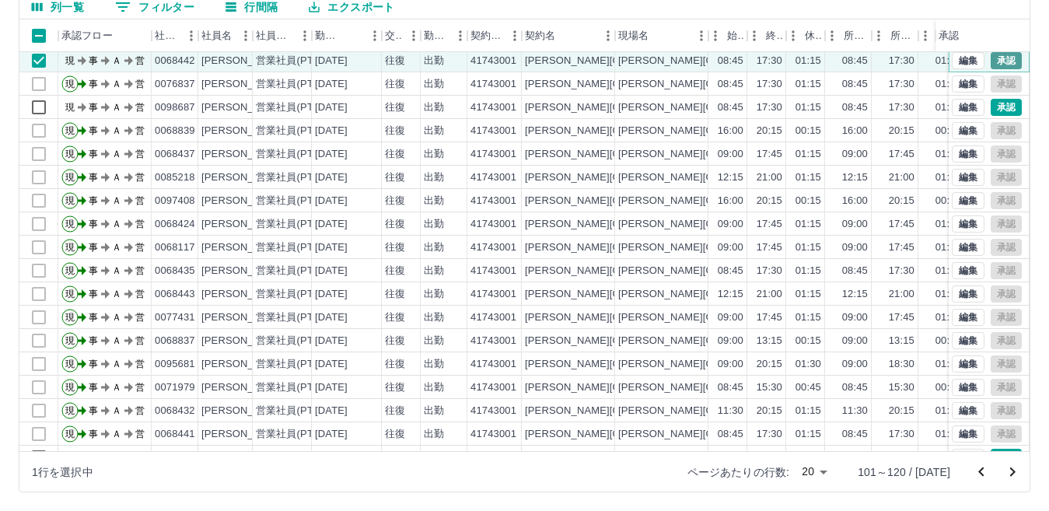
click at [1001, 54] on button "承認" at bounding box center [1005, 60] width 31 height 17
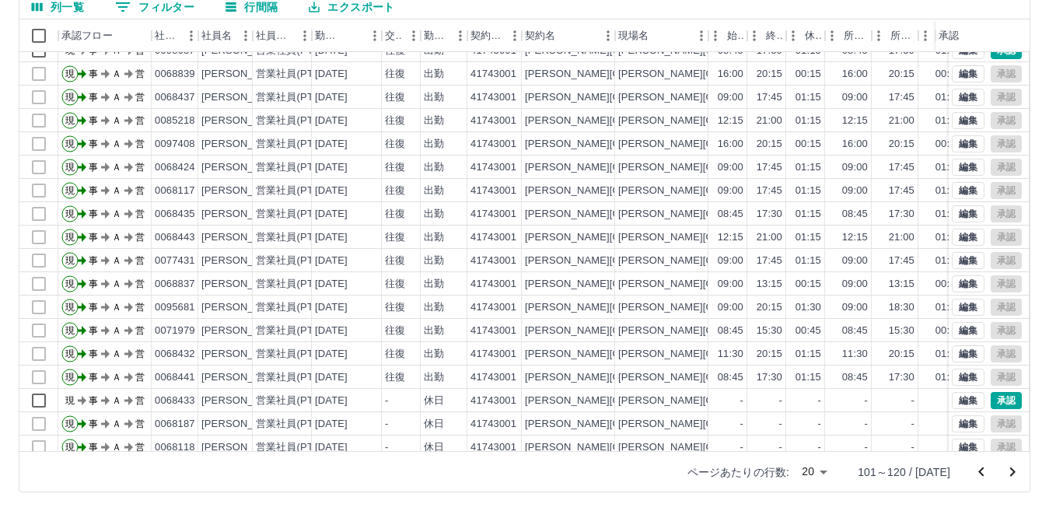
scroll to position [81, 0]
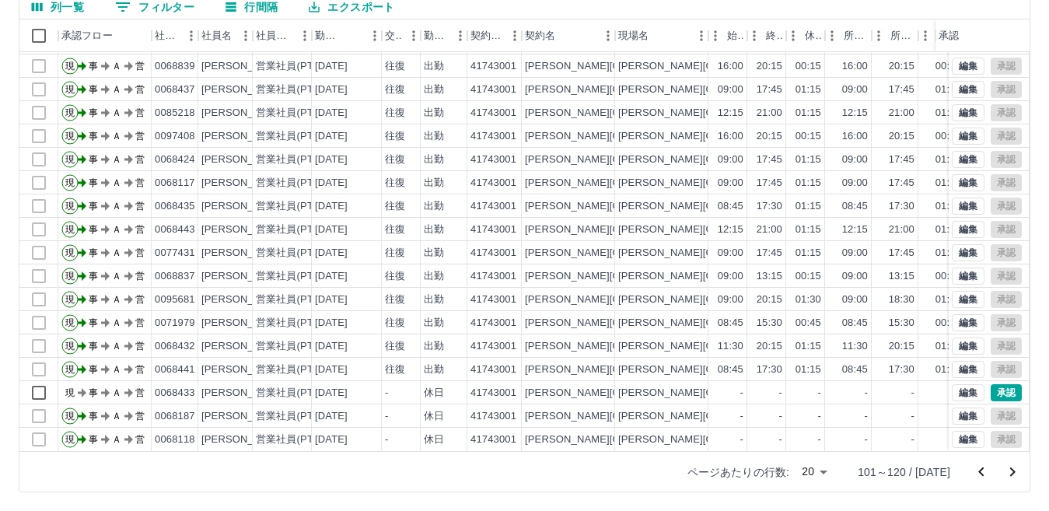
click at [981, 473] on icon "前のページへ" at bounding box center [980, 470] width 5 height 9
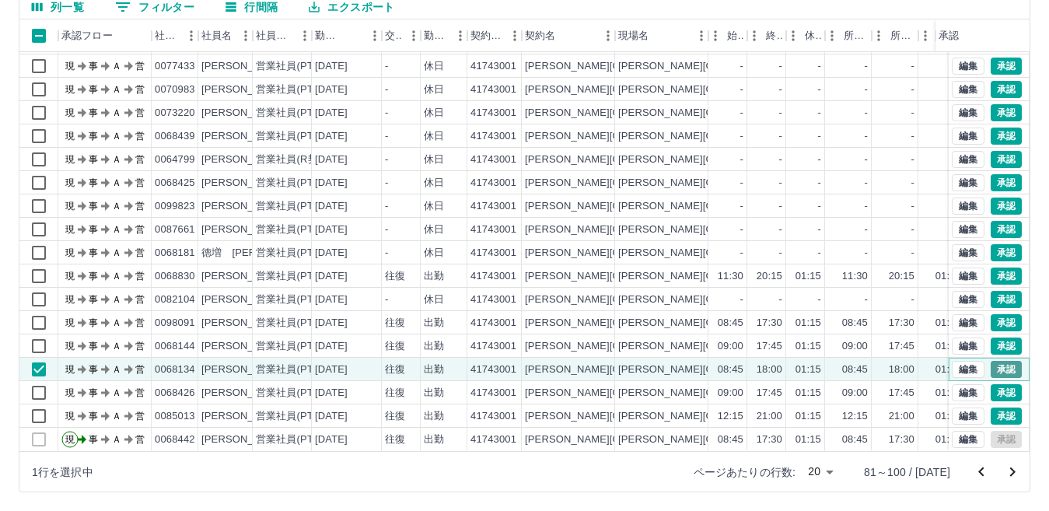
click at [990, 361] on button "承認" at bounding box center [1005, 369] width 31 height 17
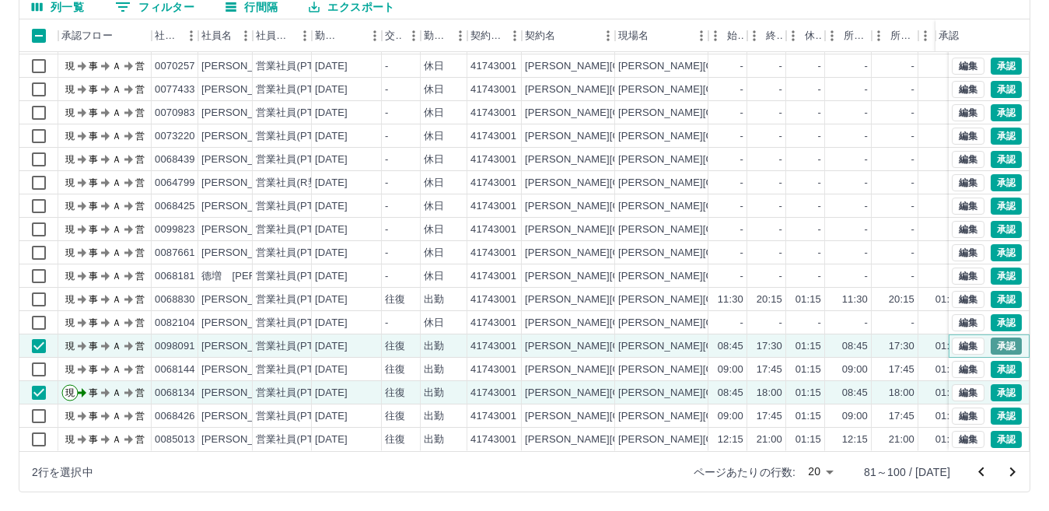
click at [990, 337] on button "承認" at bounding box center [1005, 345] width 31 height 17
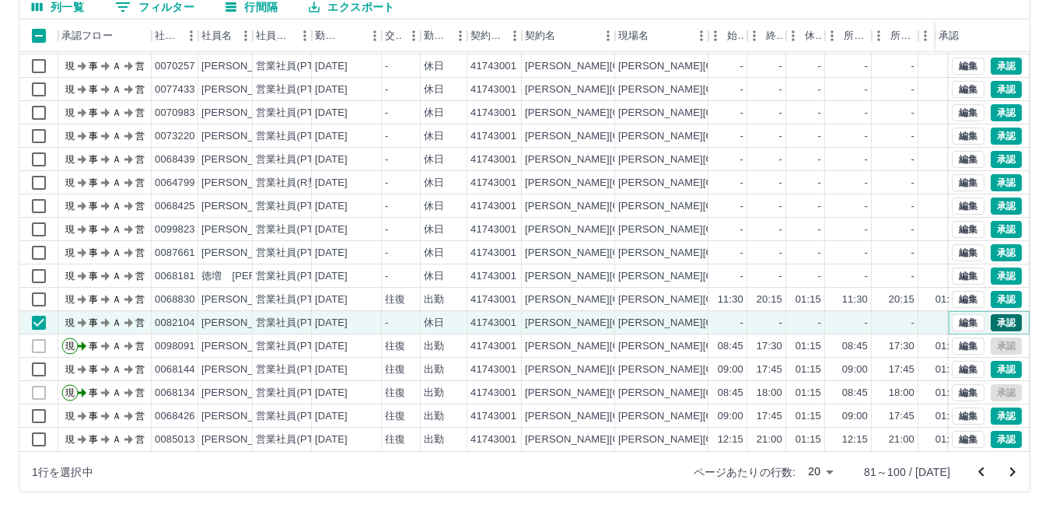
click at [990, 314] on button "承認" at bounding box center [1005, 322] width 31 height 17
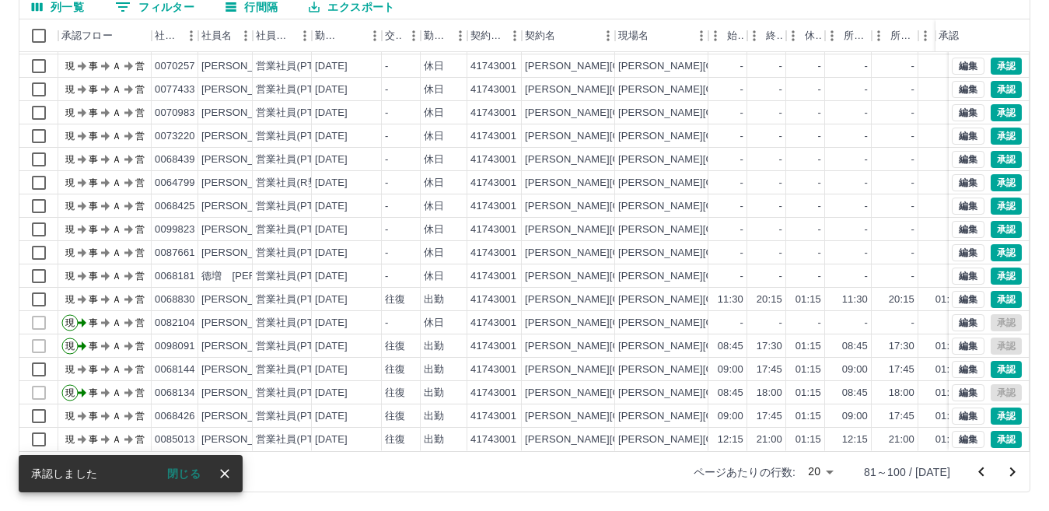
scroll to position [0, 0]
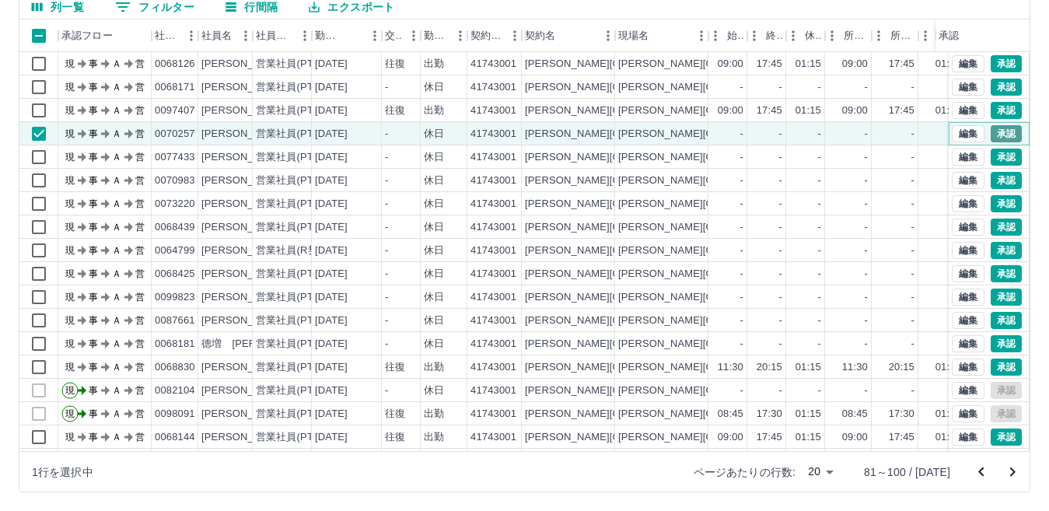
click at [1001, 128] on button "承認" at bounding box center [1005, 133] width 31 height 17
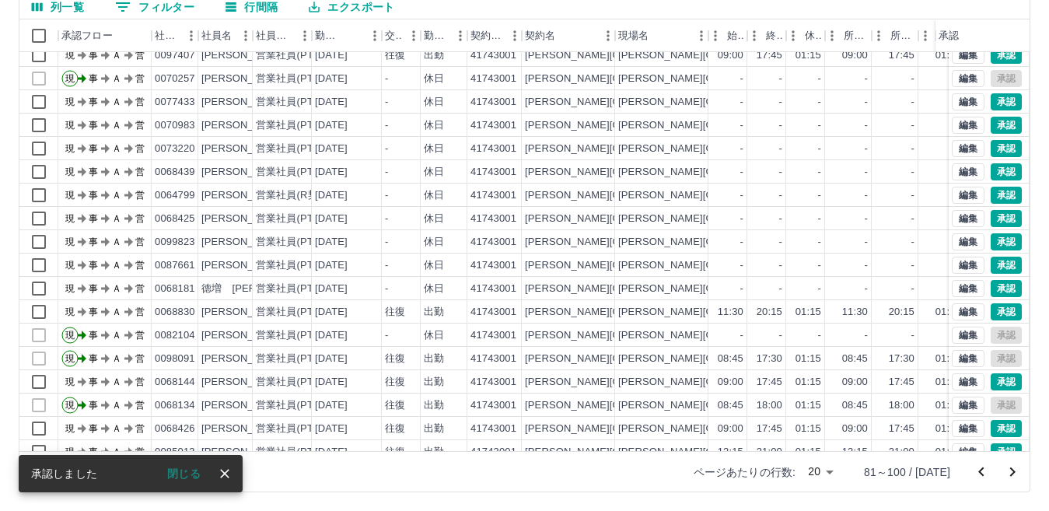
scroll to position [78, 0]
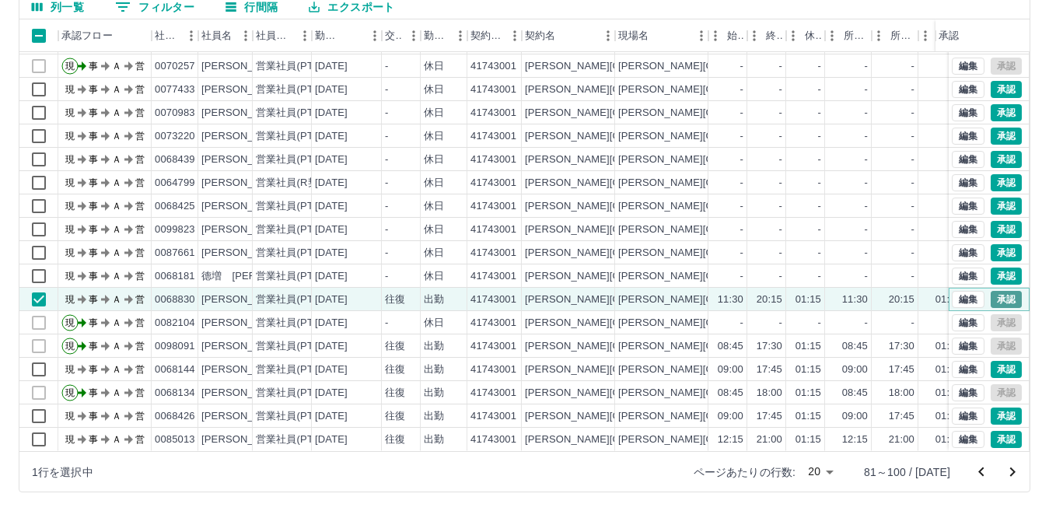
click at [995, 291] on button "承認" at bounding box center [1005, 299] width 31 height 17
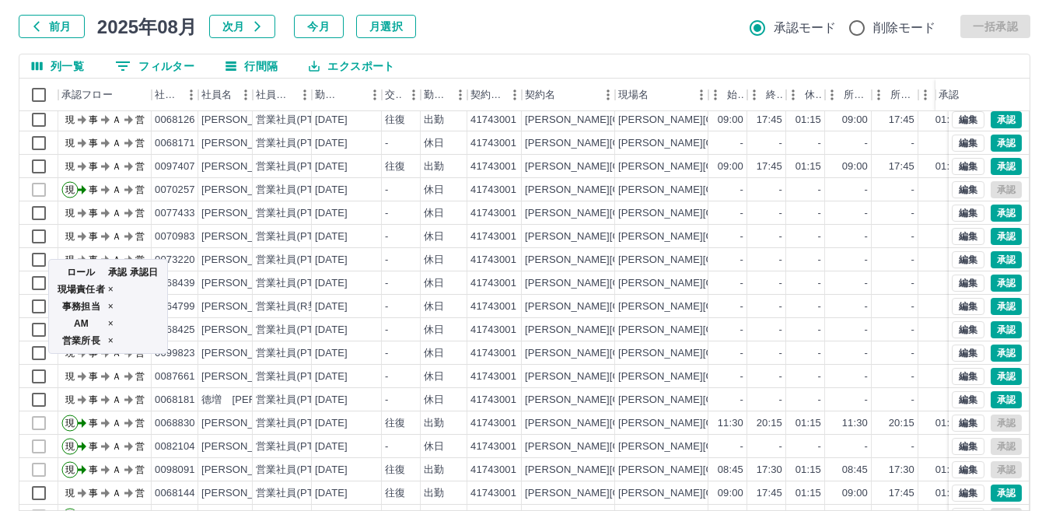
scroll to position [68, 0]
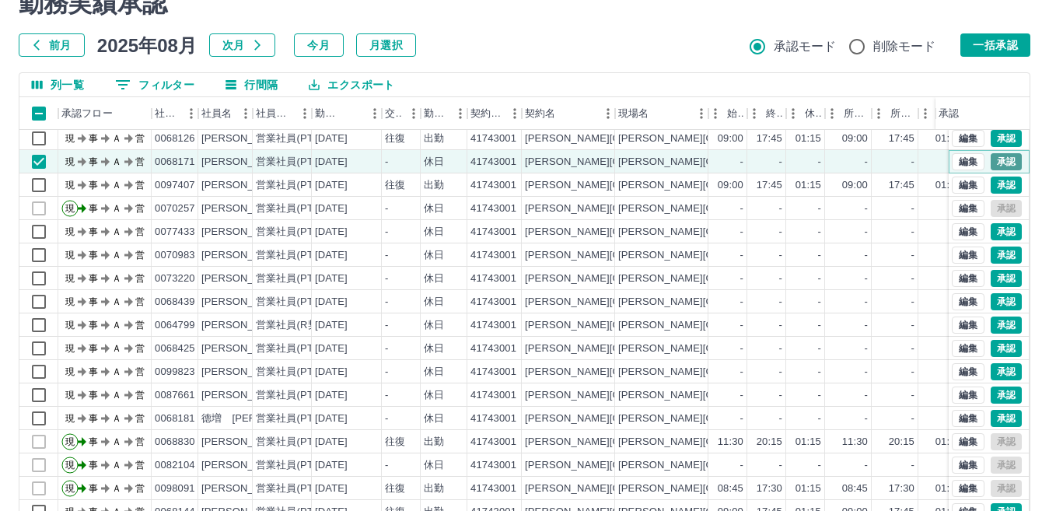
click at [990, 159] on button "承認" at bounding box center [1005, 161] width 31 height 17
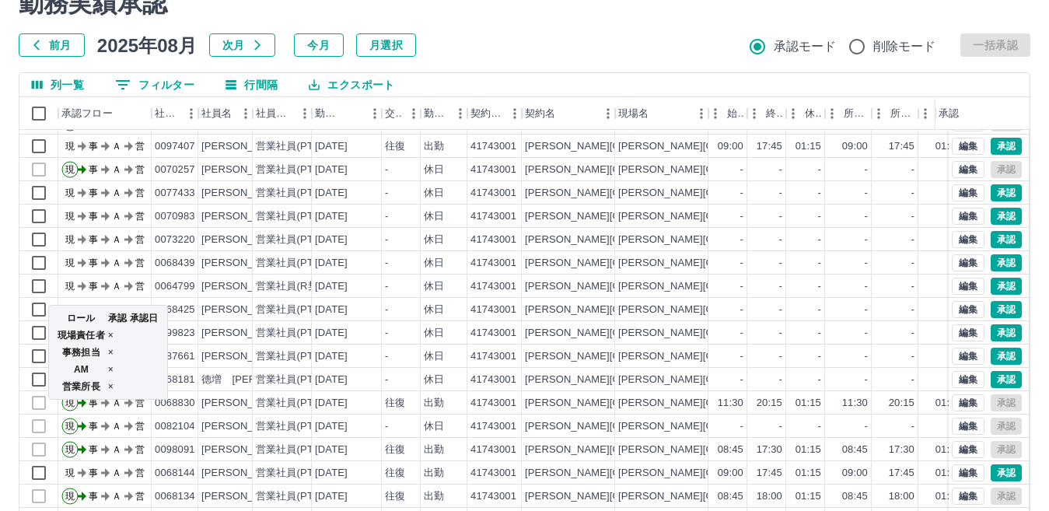
scroll to position [0, 0]
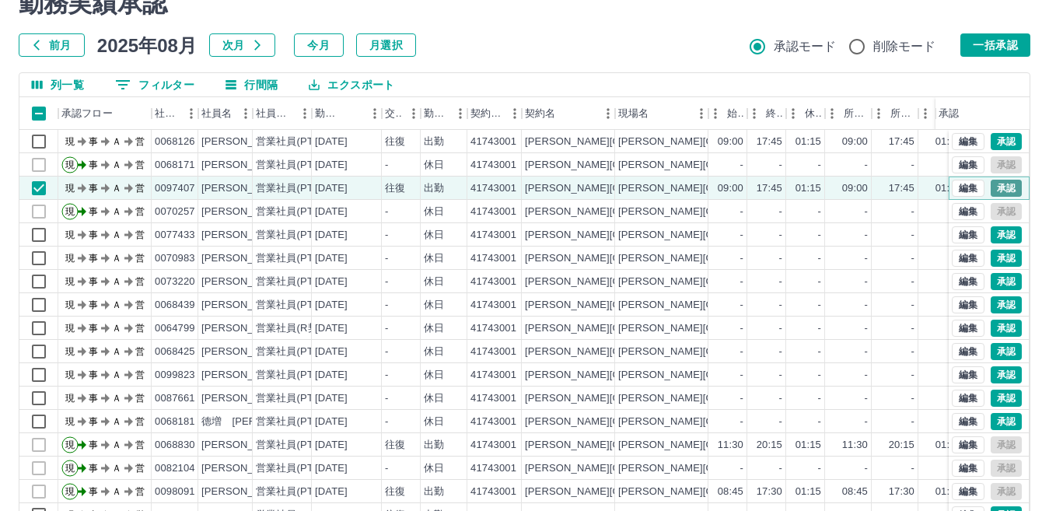
click at [990, 187] on button "承認" at bounding box center [1005, 188] width 31 height 17
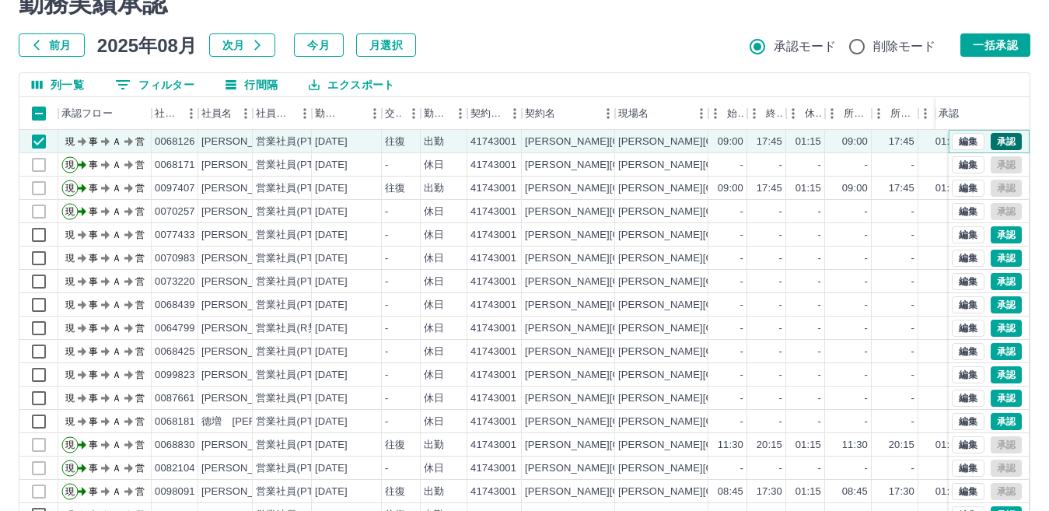
click at [992, 144] on button "承認" at bounding box center [1005, 141] width 31 height 17
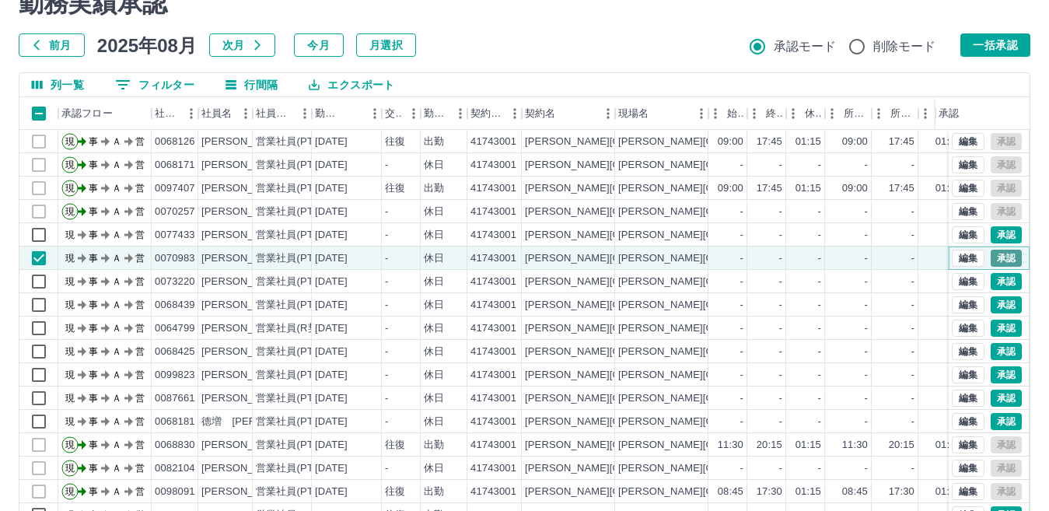
click at [999, 253] on button "承認" at bounding box center [1005, 258] width 31 height 17
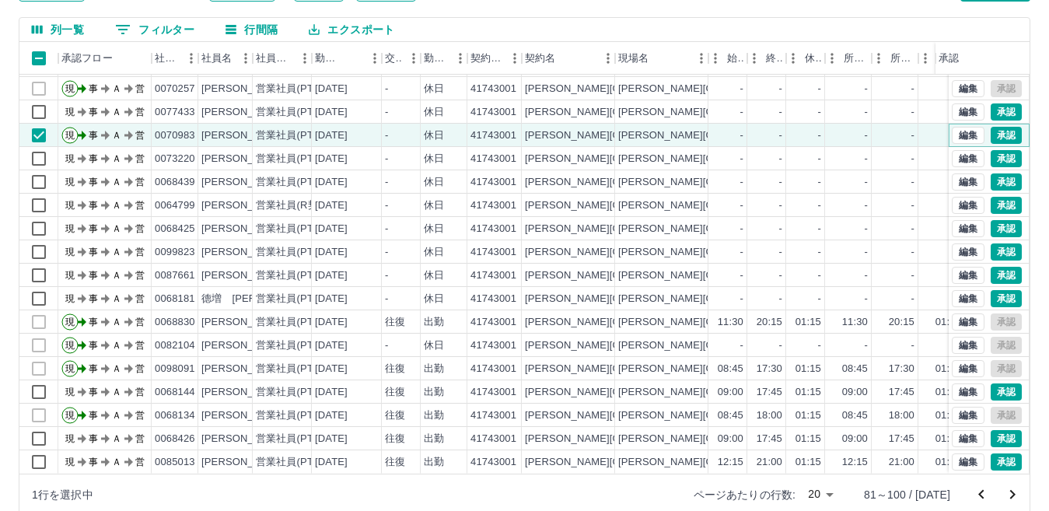
scroll to position [146, 0]
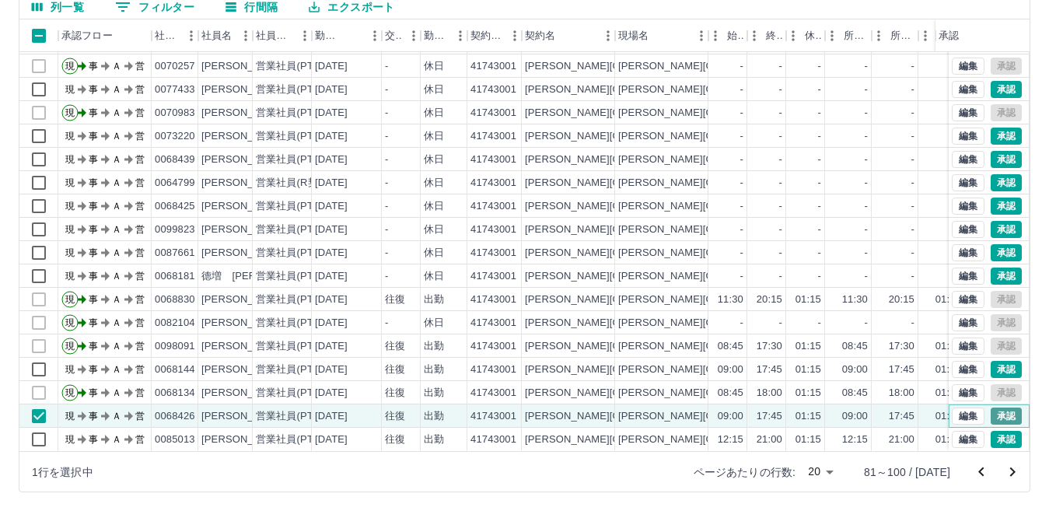
click at [993, 409] on button "承認" at bounding box center [1005, 415] width 31 height 17
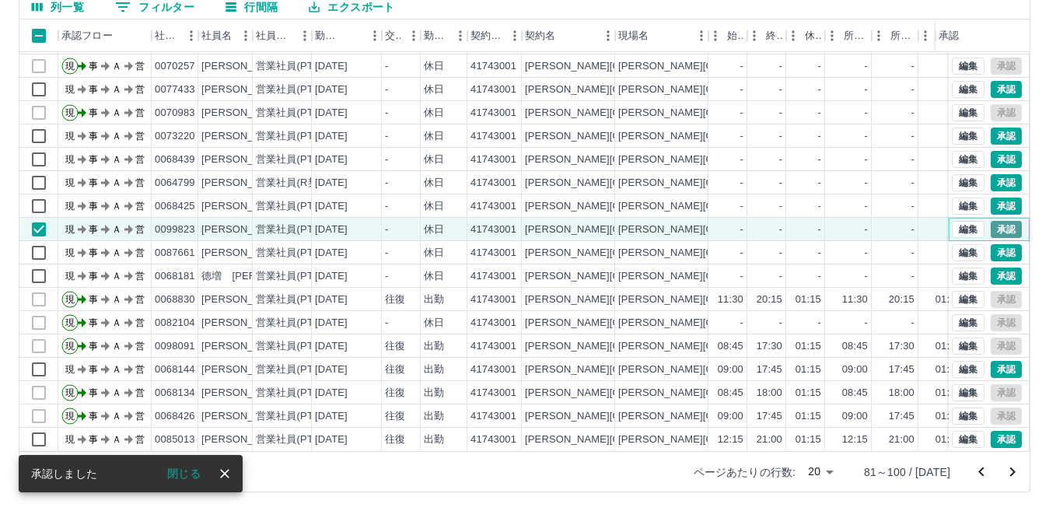
click at [996, 221] on button "承認" at bounding box center [1005, 229] width 31 height 17
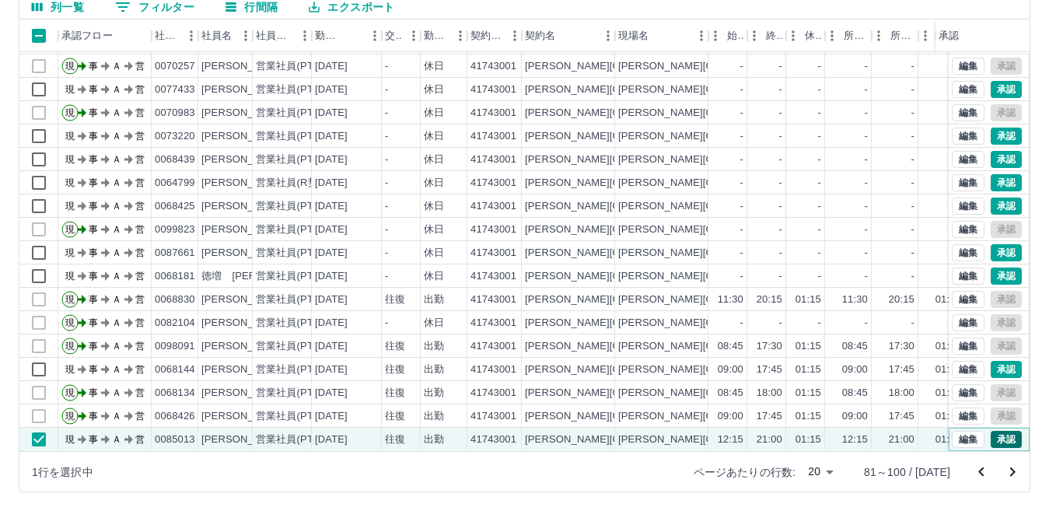
click at [990, 431] on button "承認" at bounding box center [1005, 439] width 31 height 17
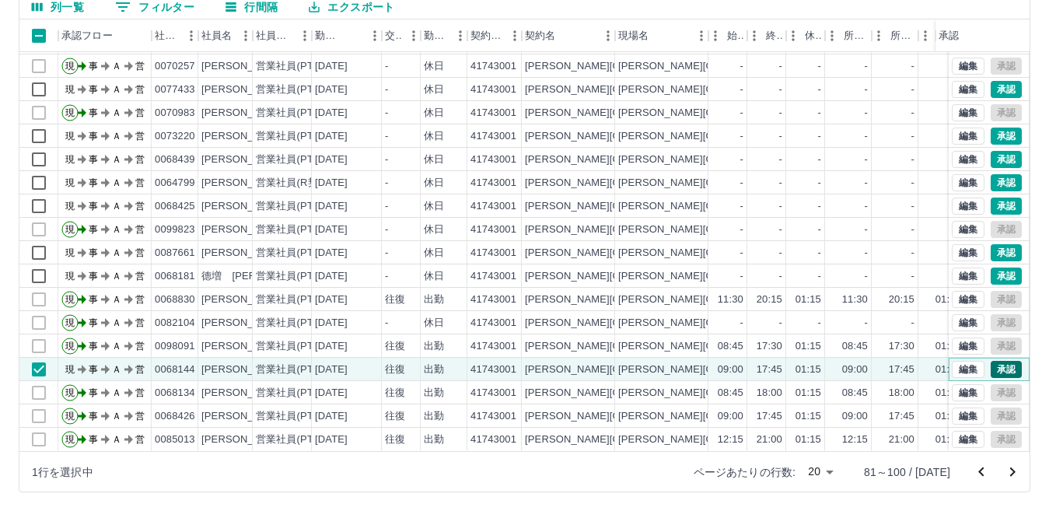
click at [990, 361] on button "承認" at bounding box center [1005, 369] width 31 height 17
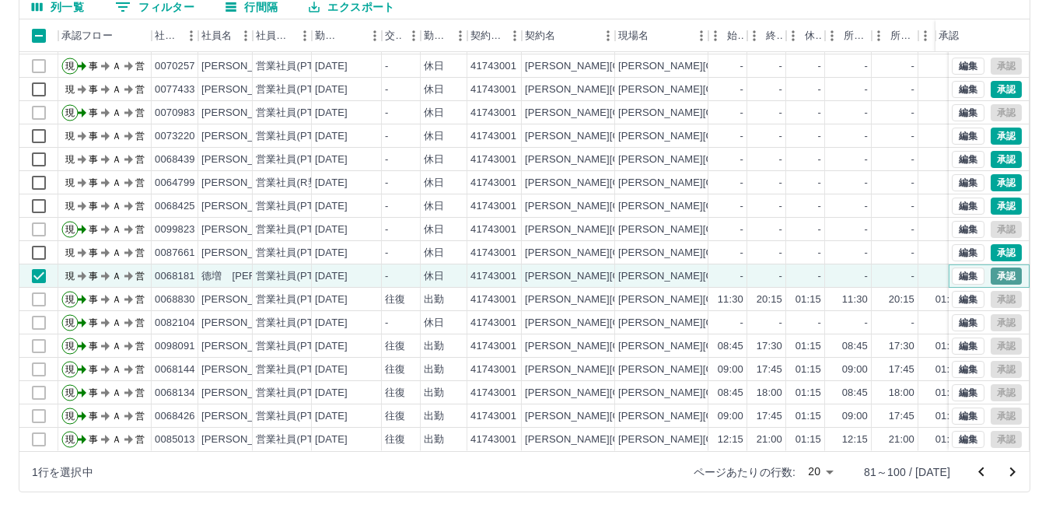
click at [990, 267] on button "承認" at bounding box center [1005, 275] width 31 height 17
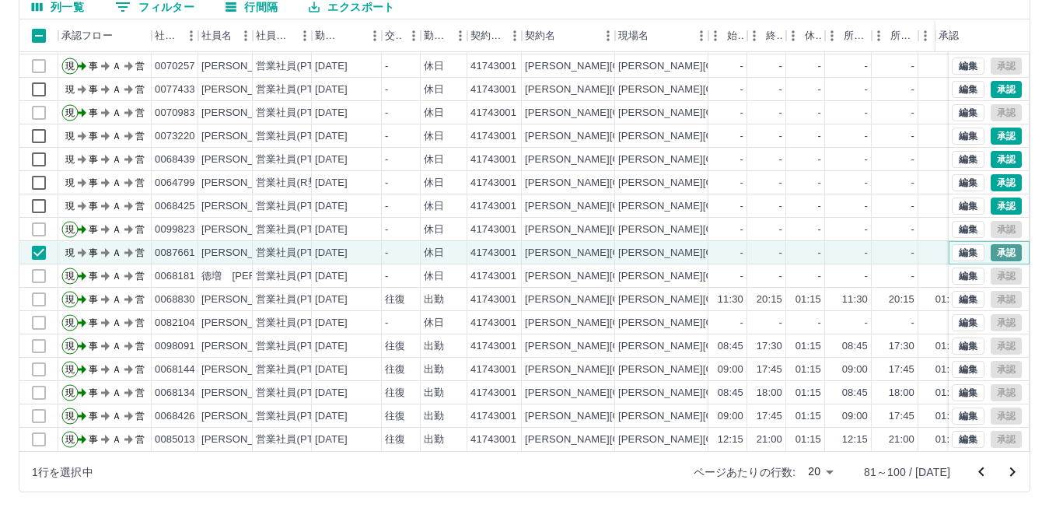
click at [990, 244] on button "承認" at bounding box center [1005, 252] width 31 height 17
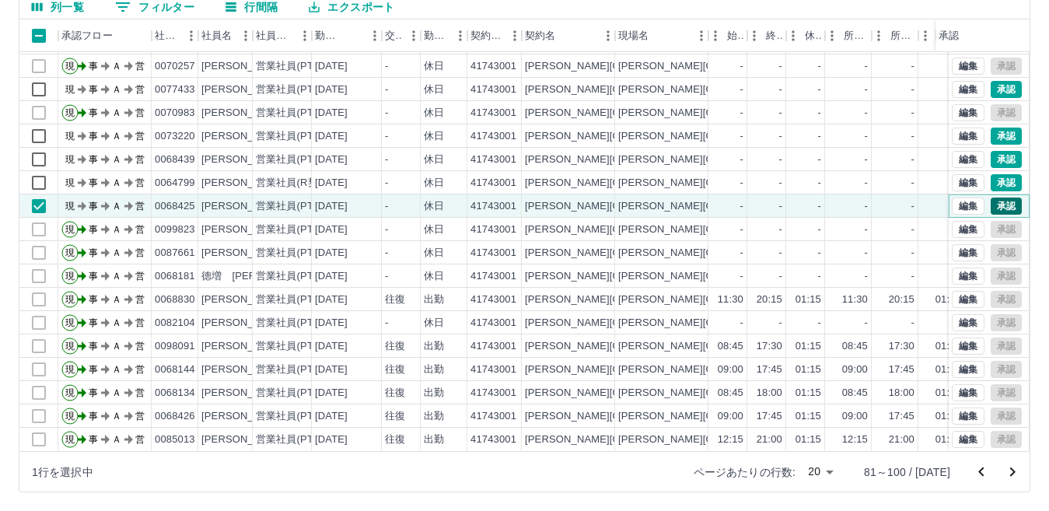
click at [990, 197] on button "承認" at bounding box center [1005, 205] width 31 height 17
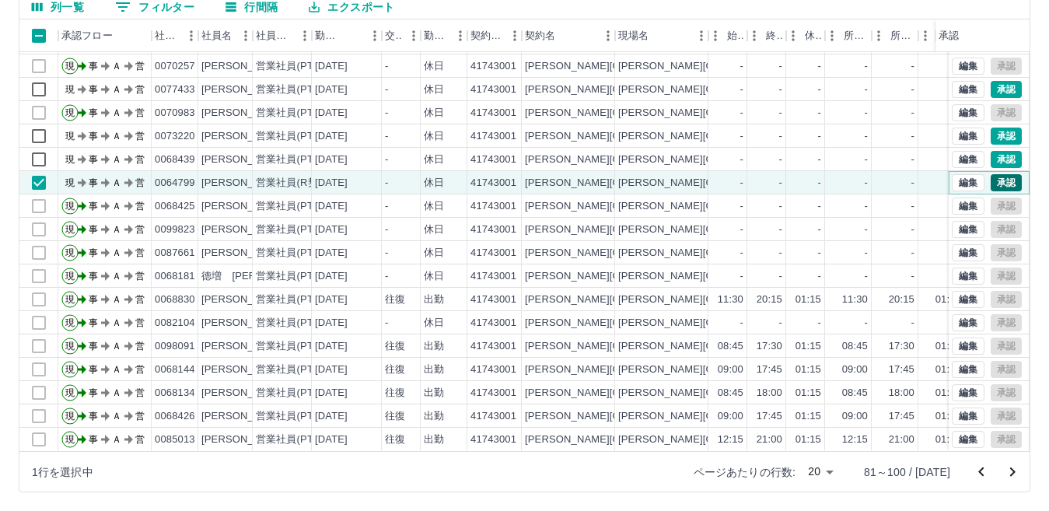
click at [991, 174] on button "承認" at bounding box center [1005, 182] width 31 height 17
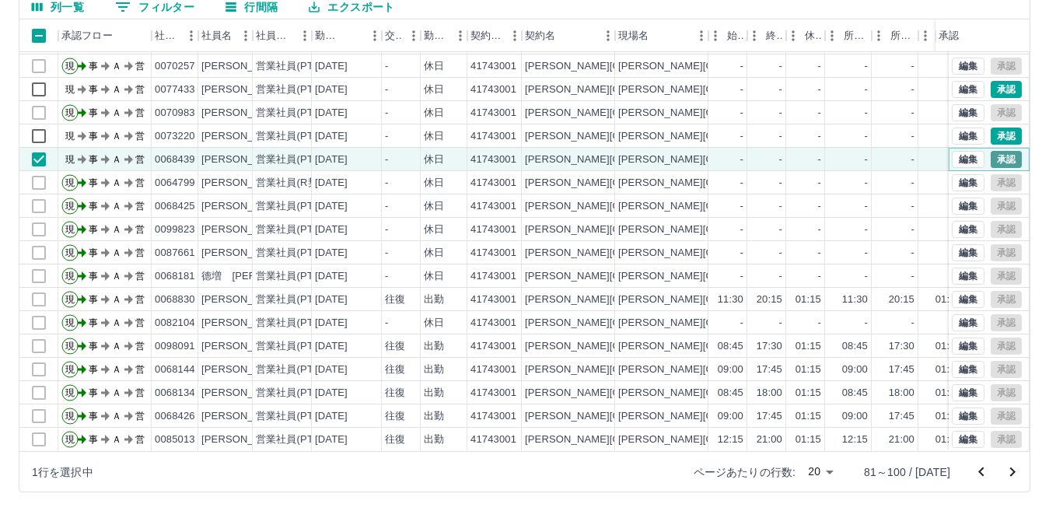
click at [990, 151] on button "承認" at bounding box center [1005, 159] width 31 height 17
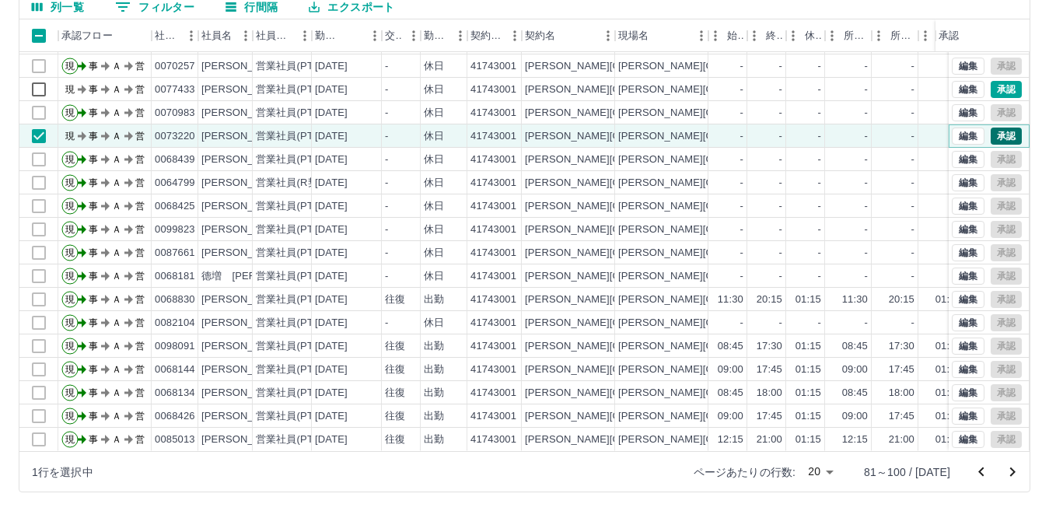
click at [997, 128] on button "承認" at bounding box center [1005, 135] width 31 height 17
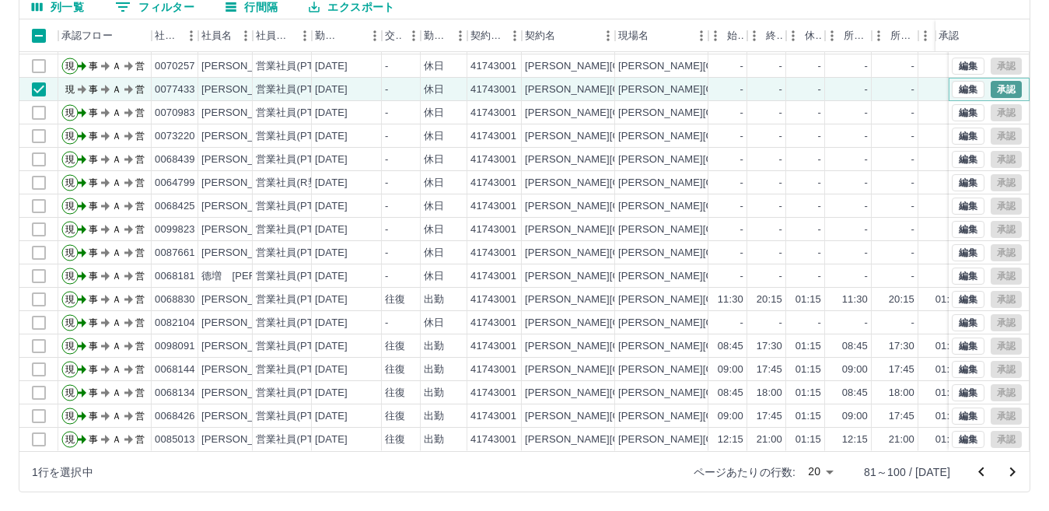
click at [993, 81] on button "承認" at bounding box center [1005, 89] width 31 height 17
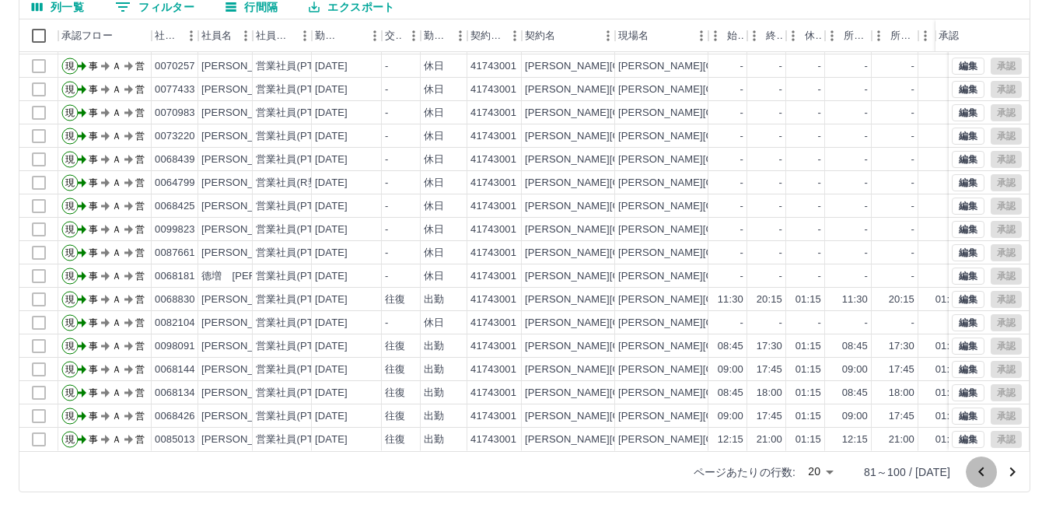
click at [979, 466] on icon "前のページへ" at bounding box center [981, 472] width 19 height 19
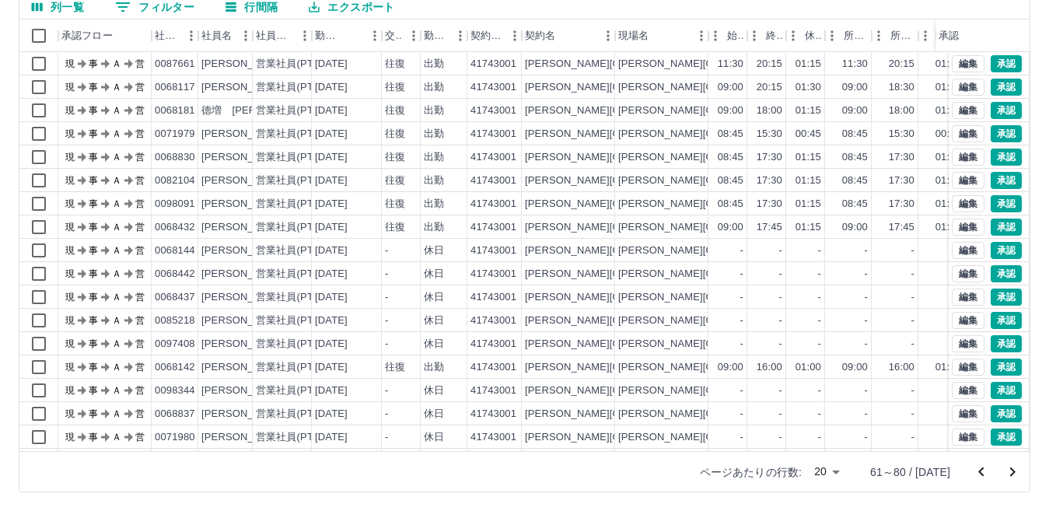
scroll to position [81, 0]
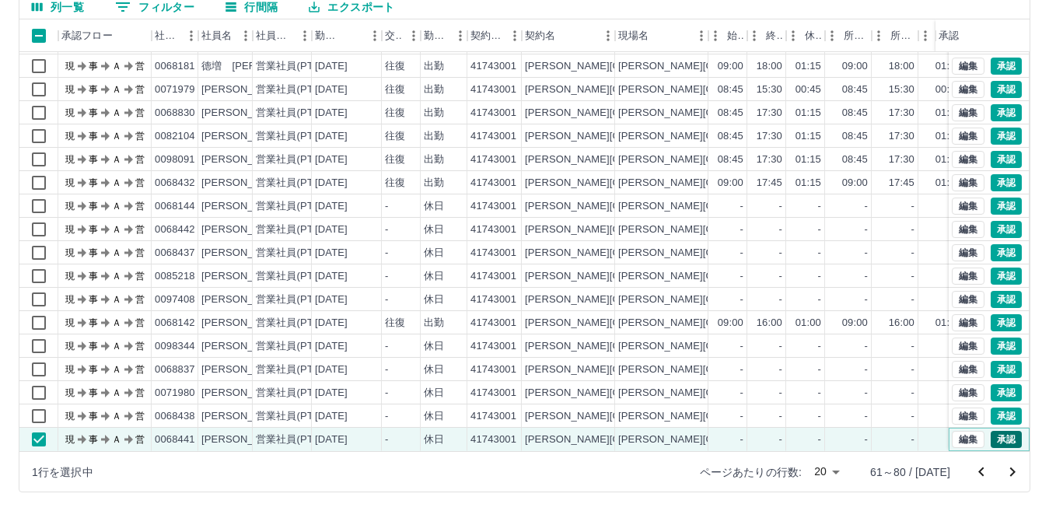
click at [998, 431] on button "承認" at bounding box center [1005, 439] width 31 height 17
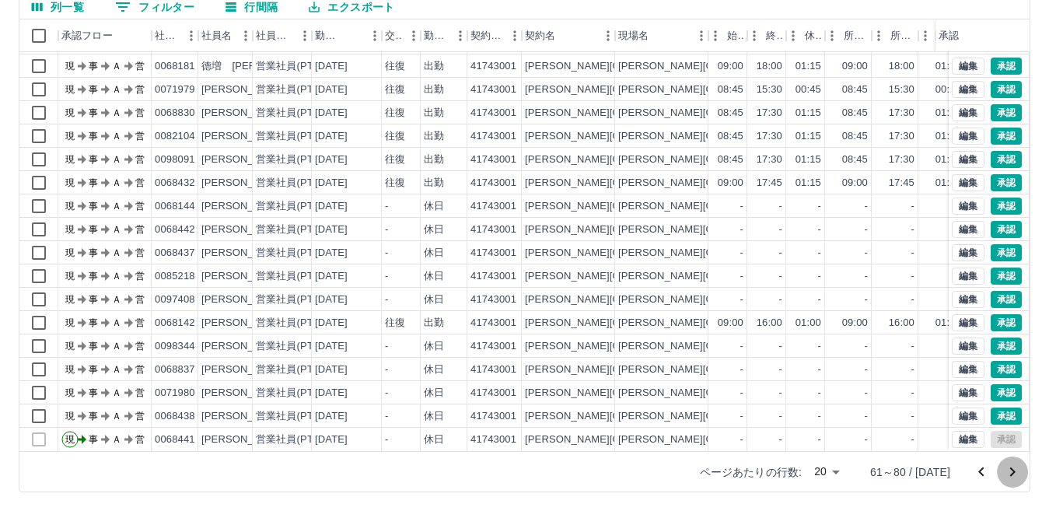
click at [1015, 473] on icon "次のページへ" at bounding box center [1012, 472] width 19 height 19
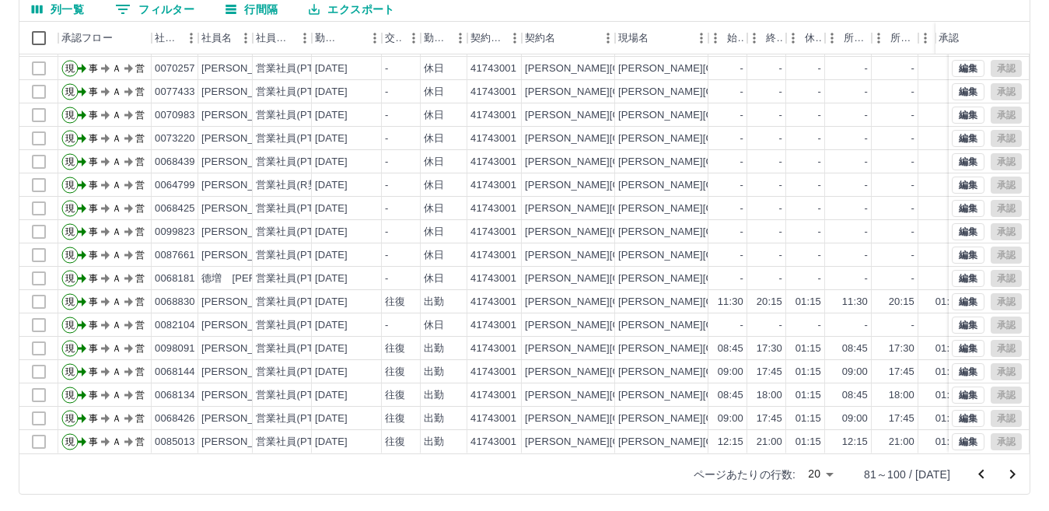
scroll to position [146, 0]
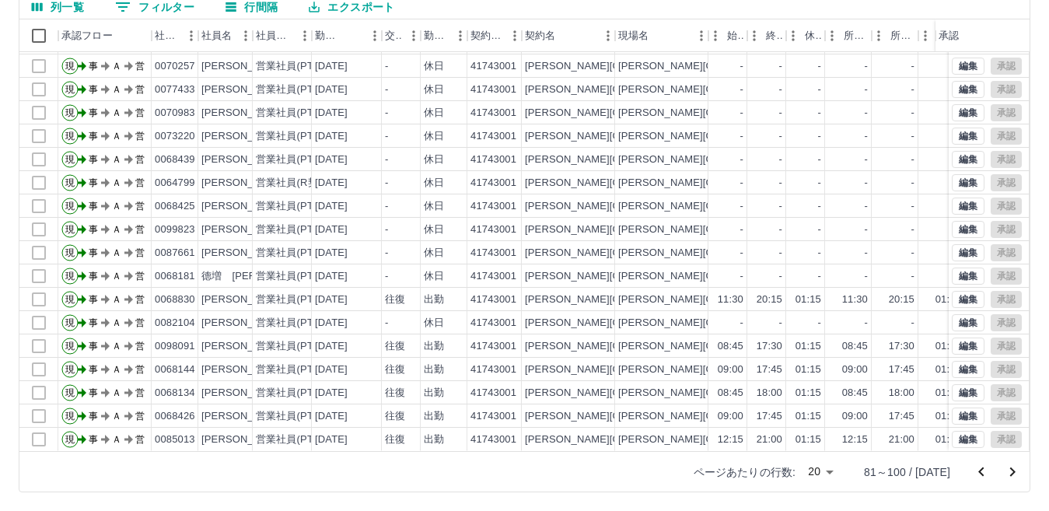
click at [1012, 466] on icon "次のページへ" at bounding box center [1012, 472] width 19 height 19
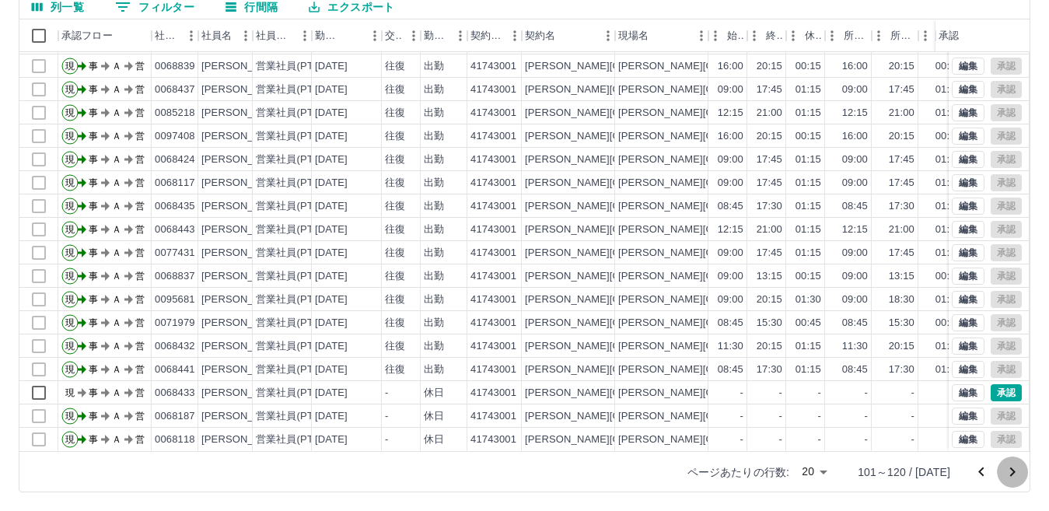
click at [1008, 465] on icon "次のページへ" at bounding box center [1012, 472] width 19 height 19
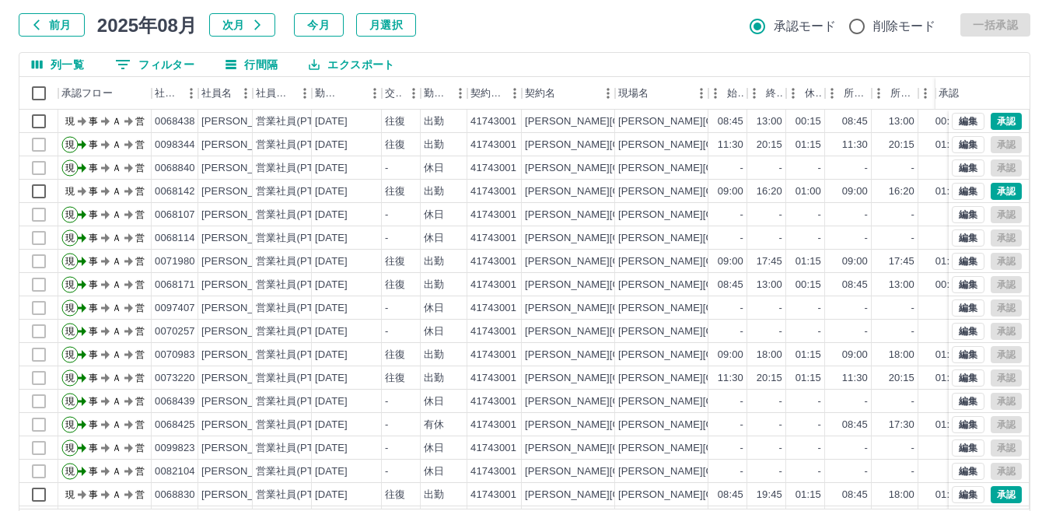
scroll to position [68, 0]
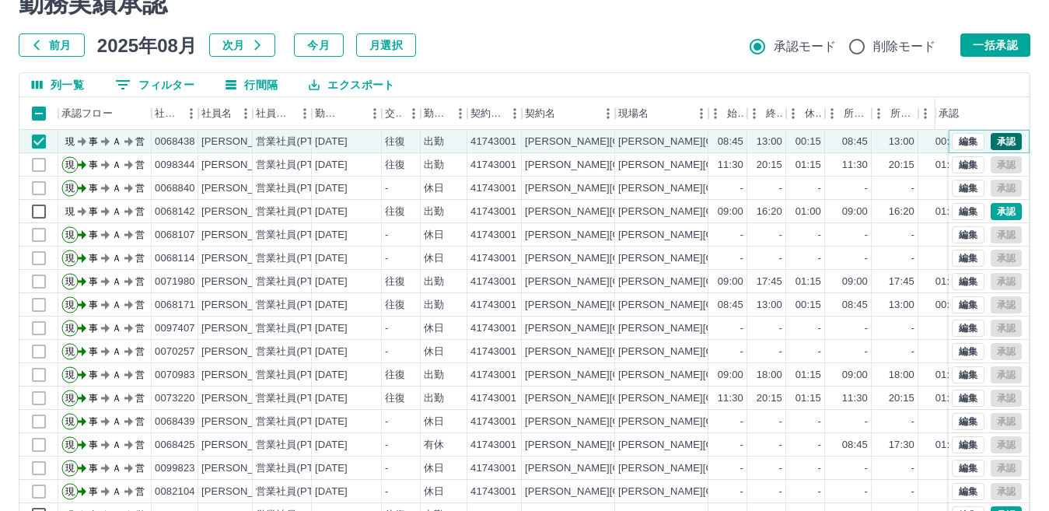
click at [995, 144] on button "承認" at bounding box center [1005, 141] width 31 height 17
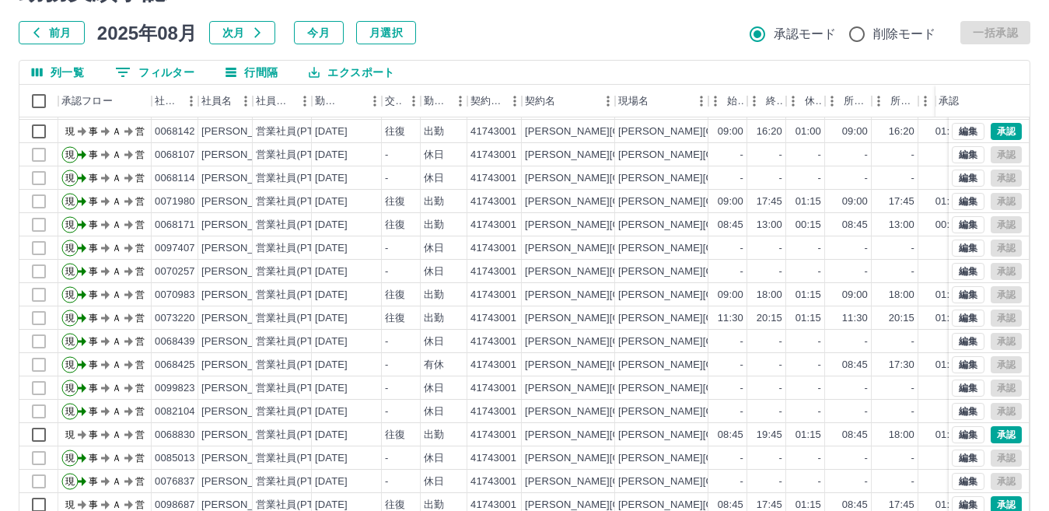
scroll to position [146, 0]
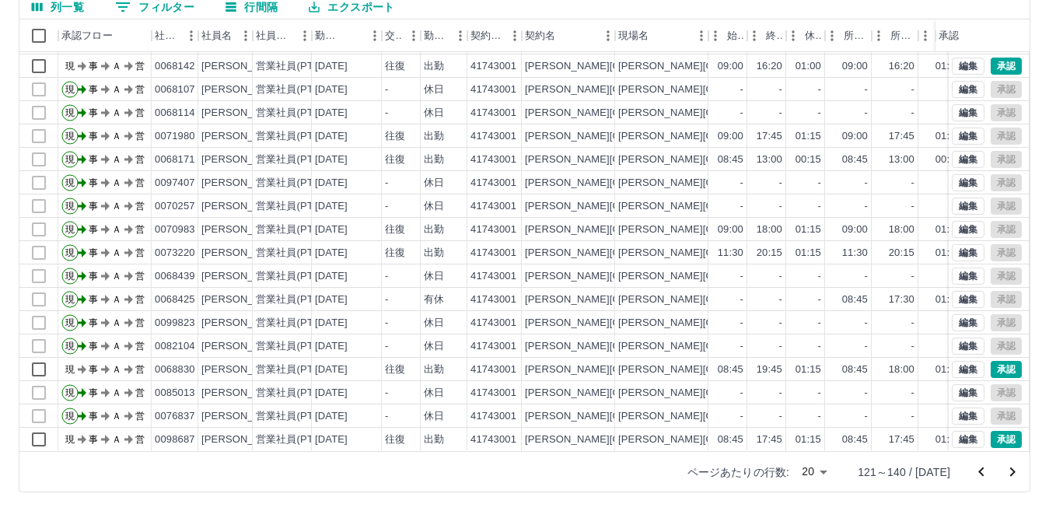
click at [986, 473] on icon "前のページへ" at bounding box center [981, 472] width 19 height 19
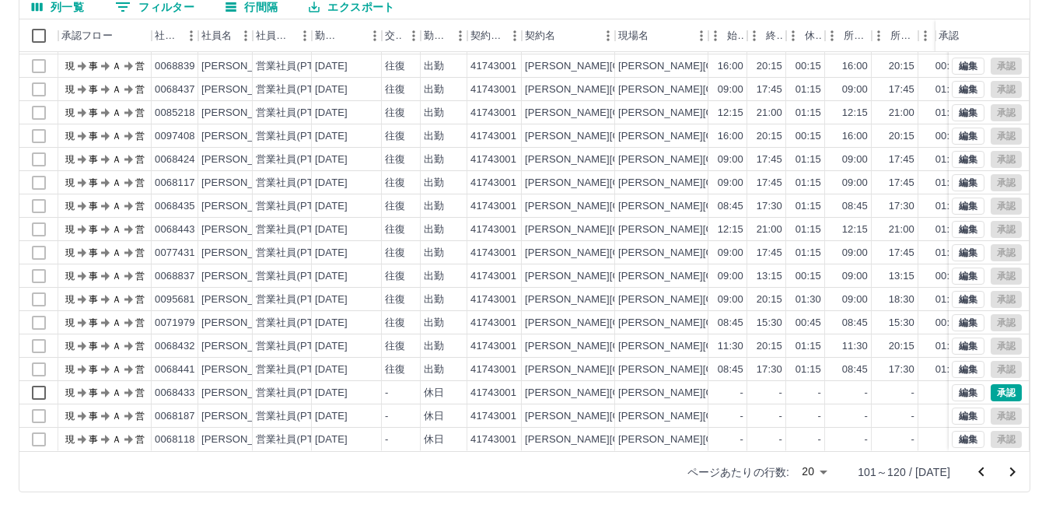
scroll to position [0, 0]
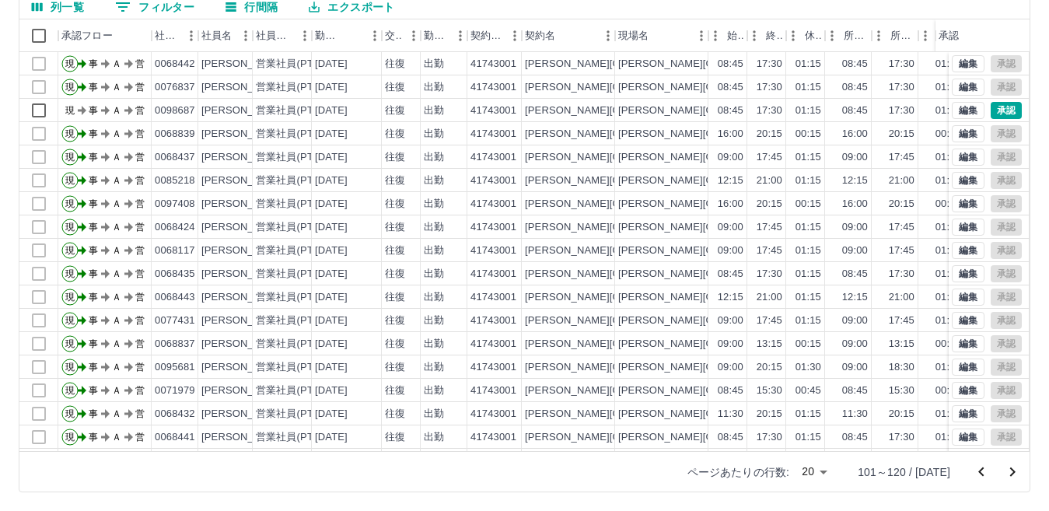
click at [986, 473] on icon "前のページへ" at bounding box center [981, 472] width 19 height 19
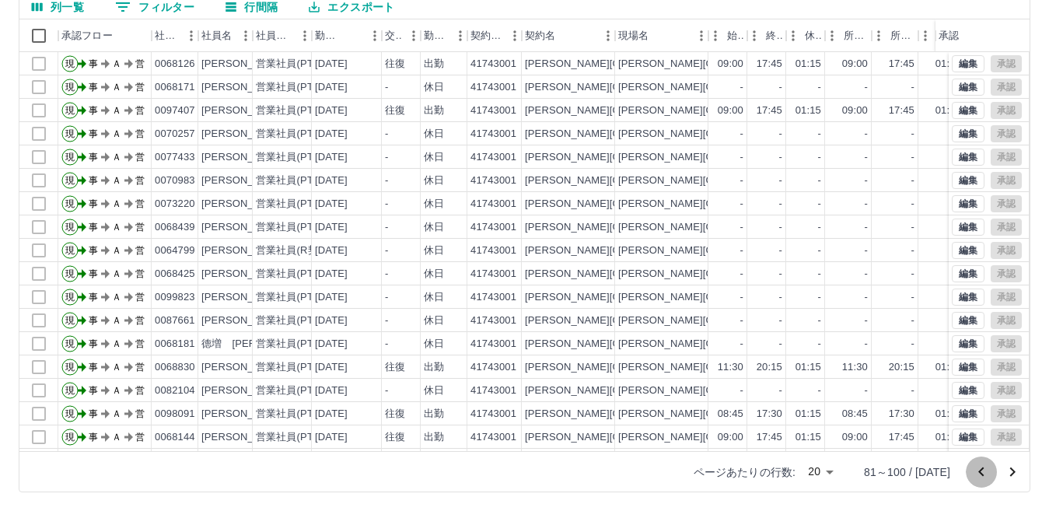
click at [986, 473] on icon "前のページへ" at bounding box center [981, 472] width 19 height 19
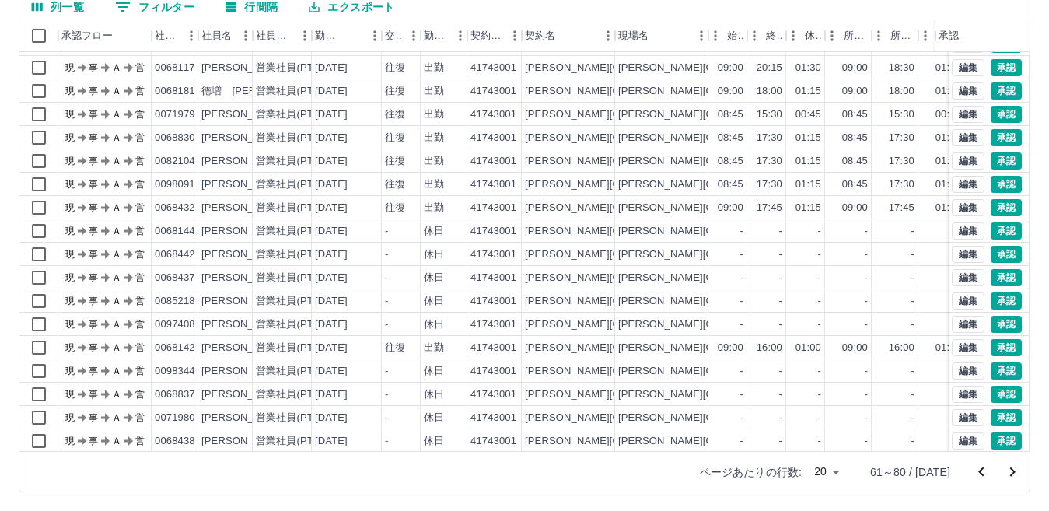
scroll to position [81, 0]
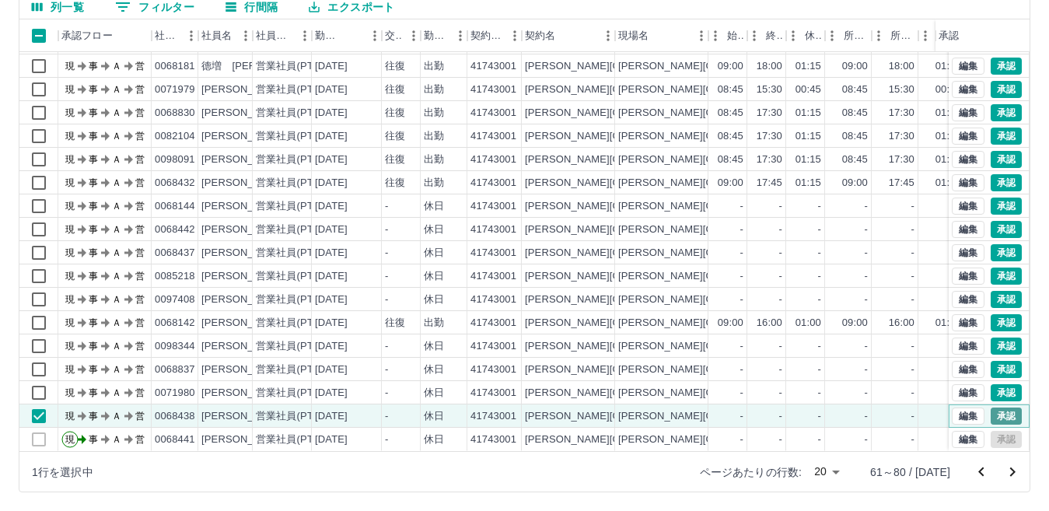
click at [990, 407] on button "承認" at bounding box center [1005, 415] width 31 height 17
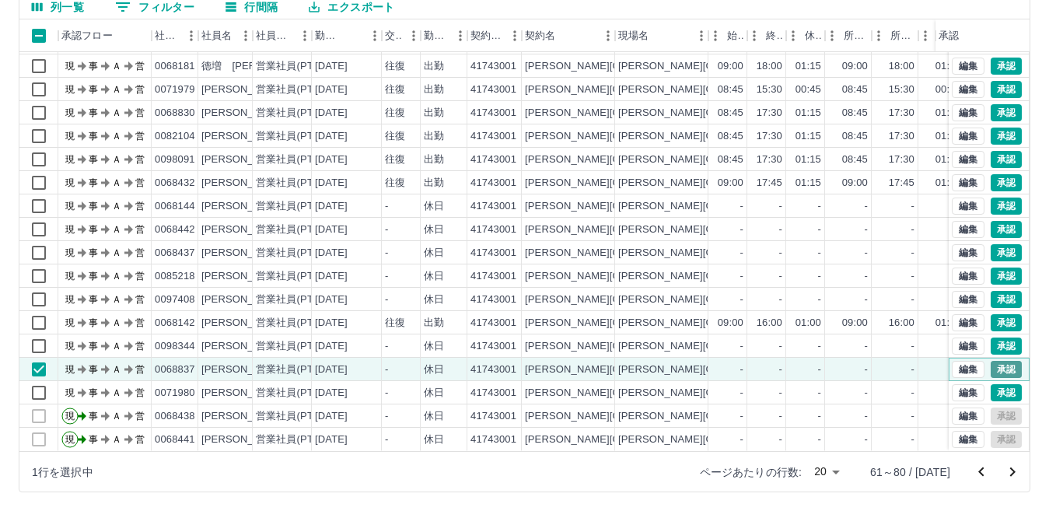
click at [990, 361] on button "承認" at bounding box center [1005, 369] width 31 height 17
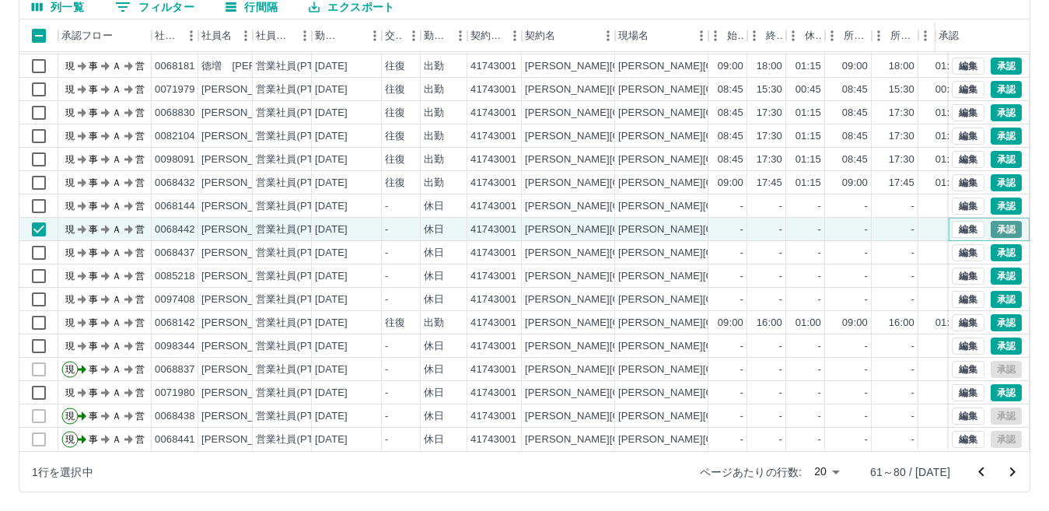
click at [993, 221] on button "承認" at bounding box center [1005, 229] width 31 height 17
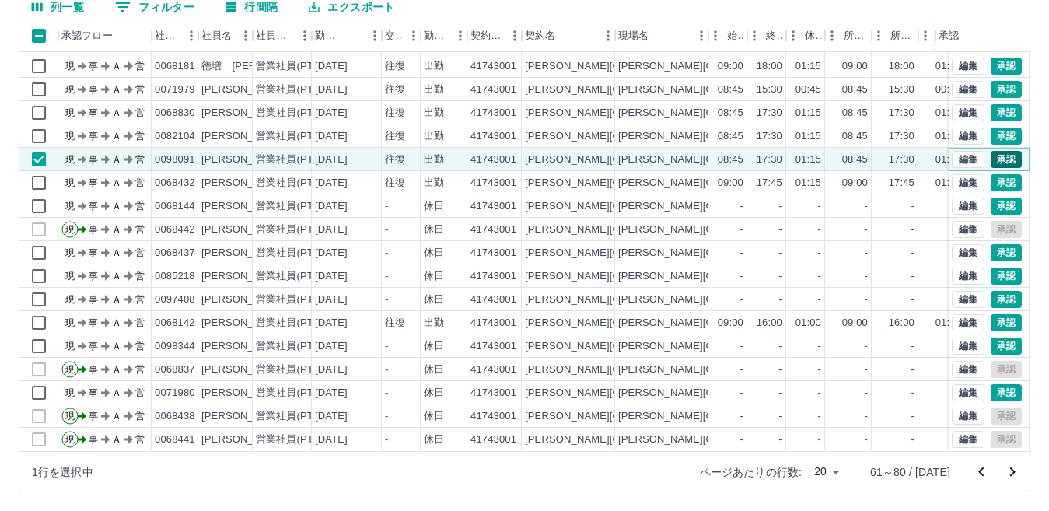
click at [995, 151] on button "承認" at bounding box center [1005, 159] width 31 height 17
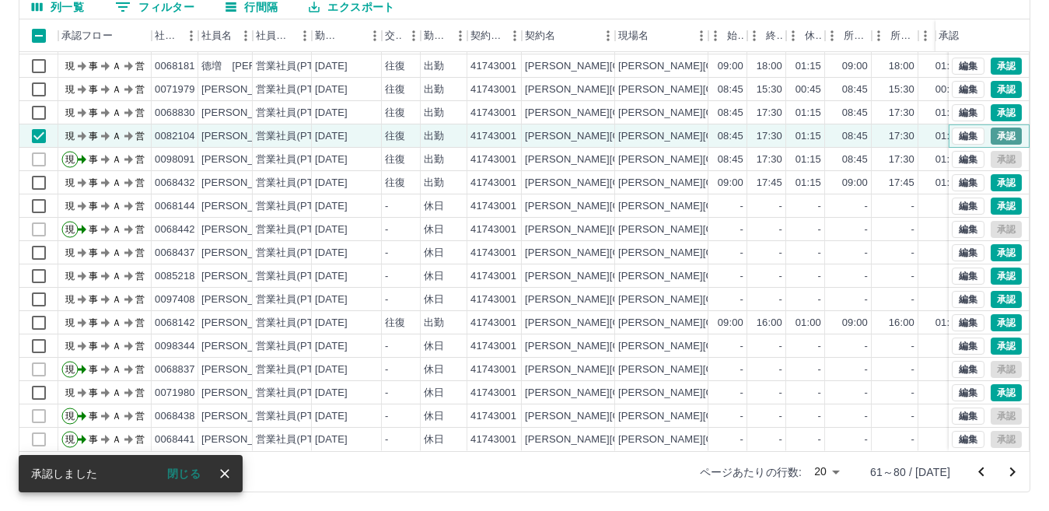
click at [995, 127] on button "承認" at bounding box center [1005, 135] width 31 height 17
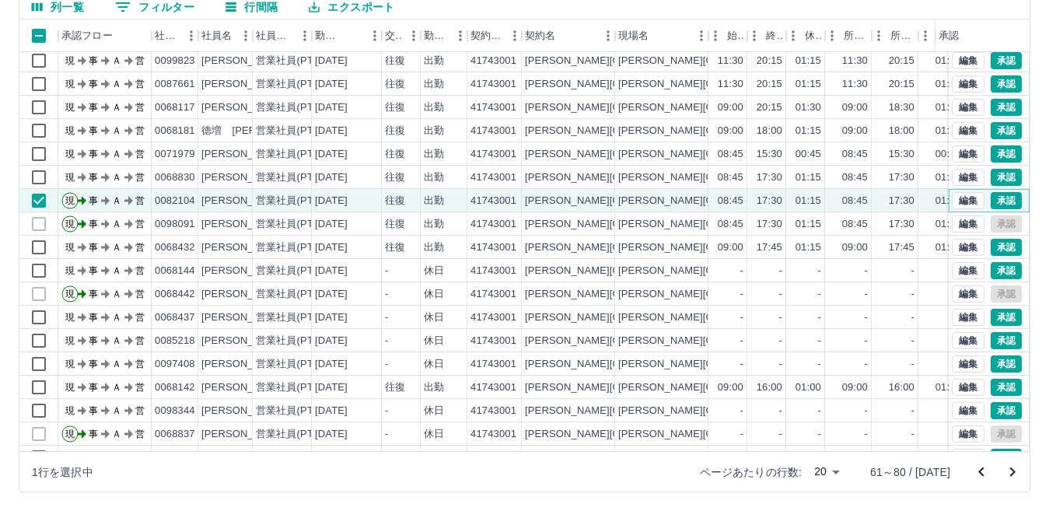
scroll to position [0, 0]
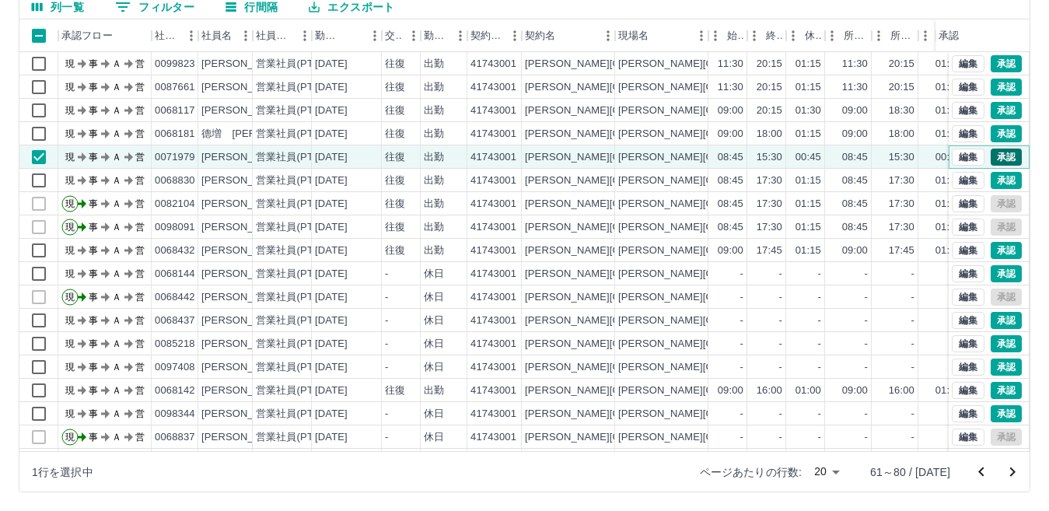
click at [997, 158] on button "承認" at bounding box center [1005, 156] width 31 height 17
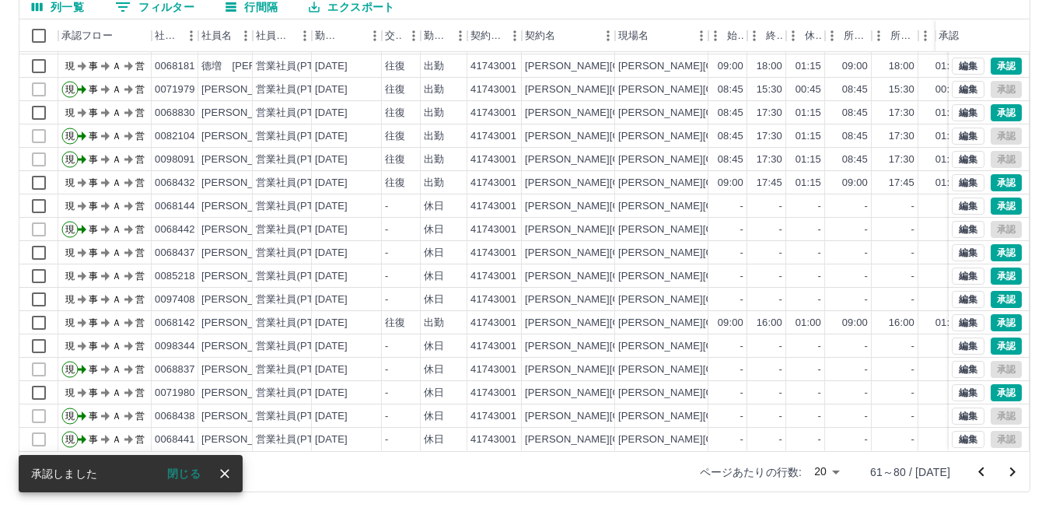
scroll to position [81, 0]
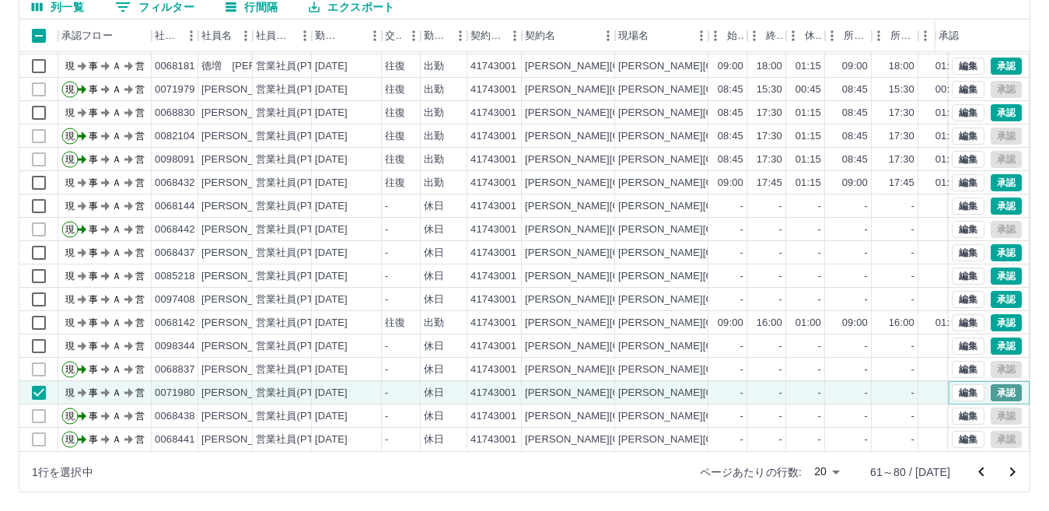
click at [994, 384] on button "承認" at bounding box center [1005, 392] width 31 height 17
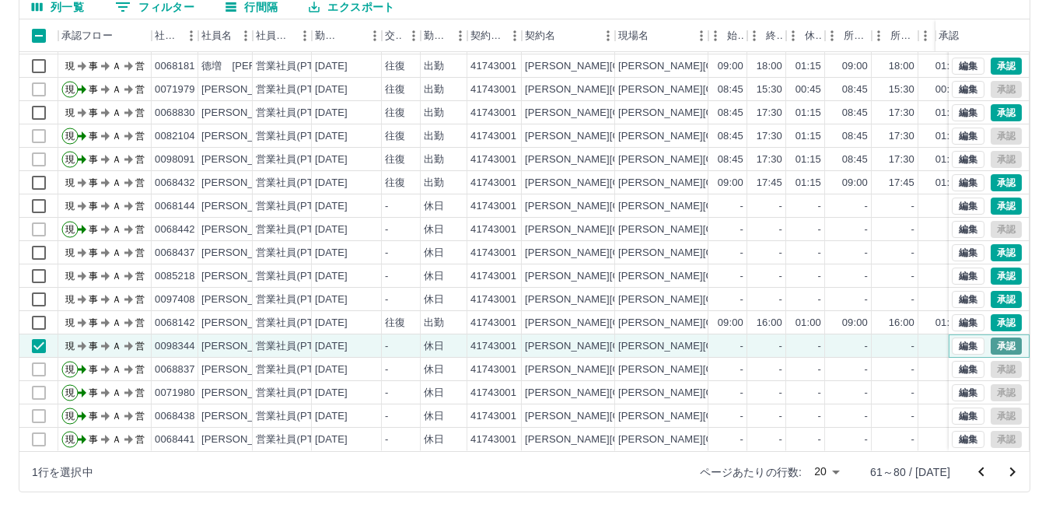
click at [997, 337] on button "承認" at bounding box center [1005, 345] width 31 height 17
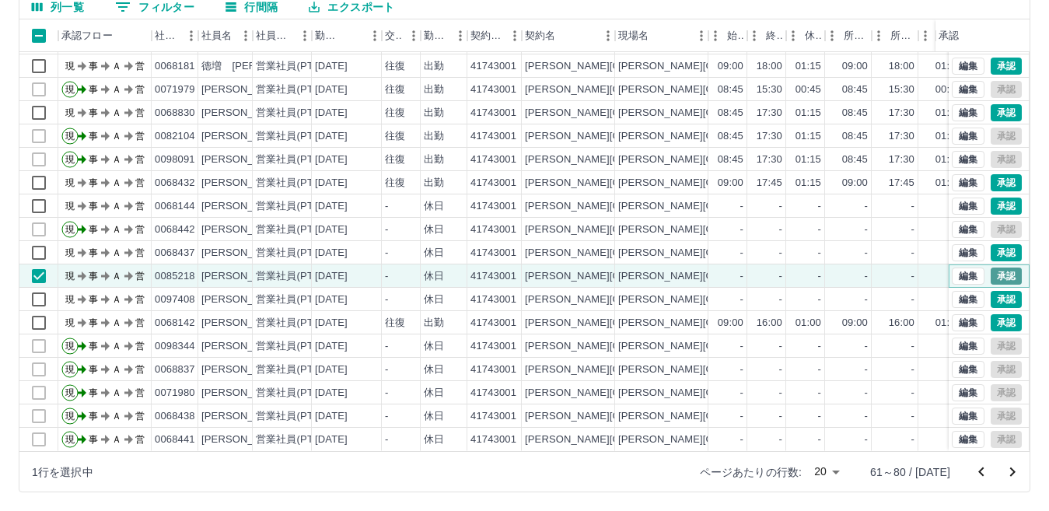
click at [995, 267] on button "承認" at bounding box center [1005, 275] width 31 height 17
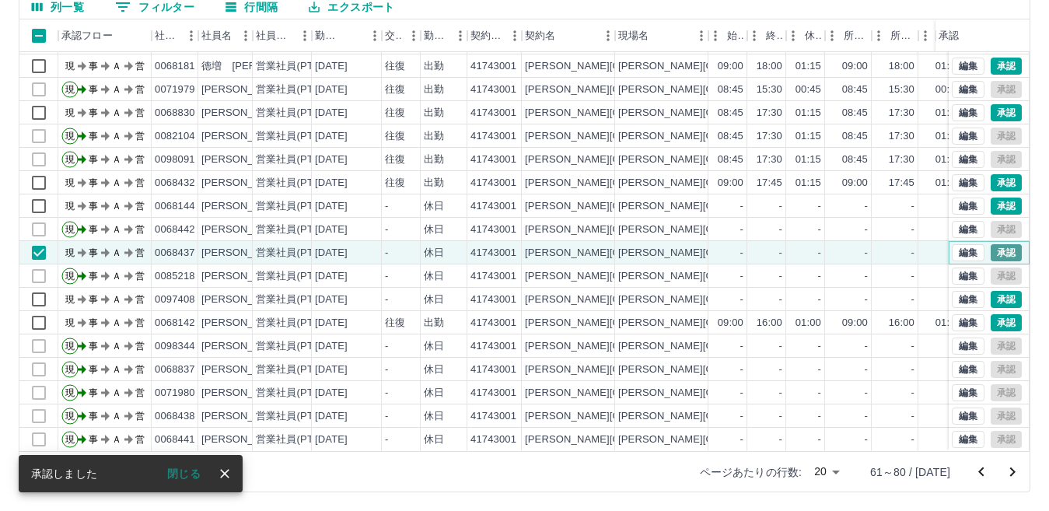
click at [992, 246] on button "承認" at bounding box center [1005, 252] width 31 height 17
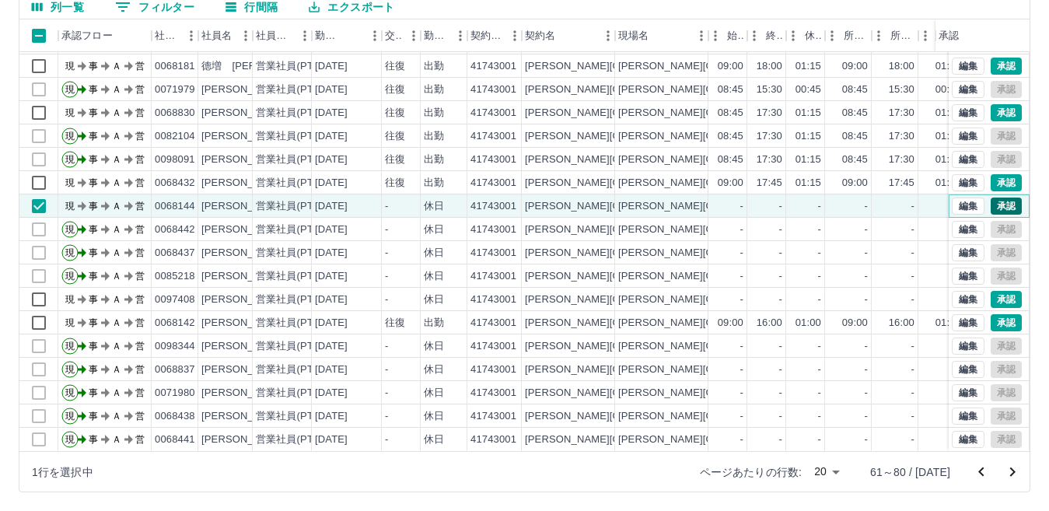
click at [999, 197] on button "承認" at bounding box center [1005, 205] width 31 height 17
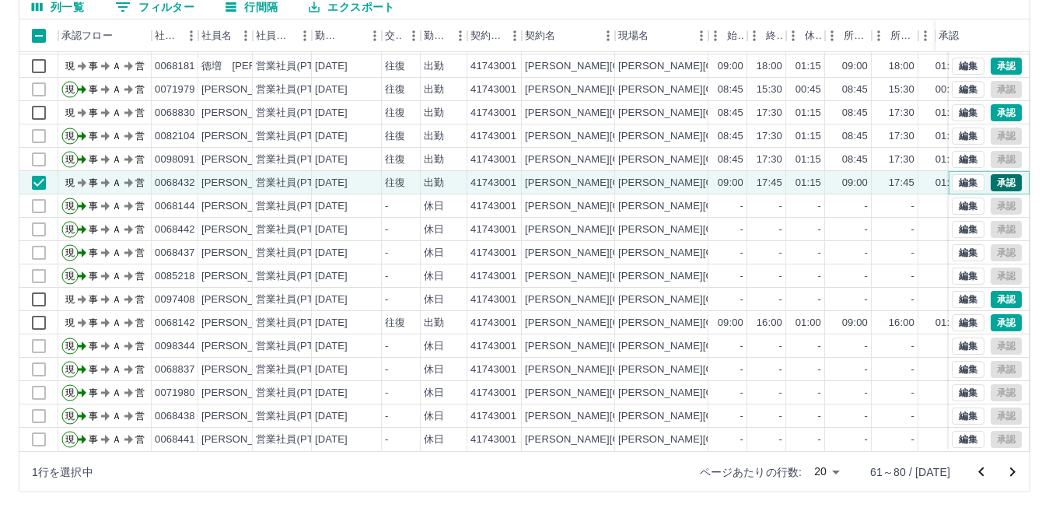
click at [990, 174] on button "承認" at bounding box center [1005, 182] width 31 height 17
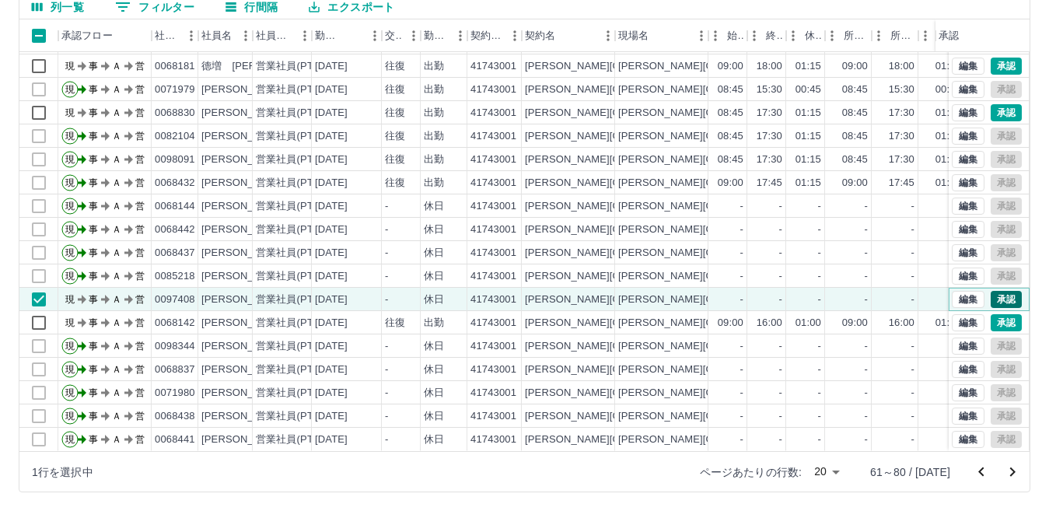
click at [990, 291] on button "承認" at bounding box center [1005, 299] width 31 height 17
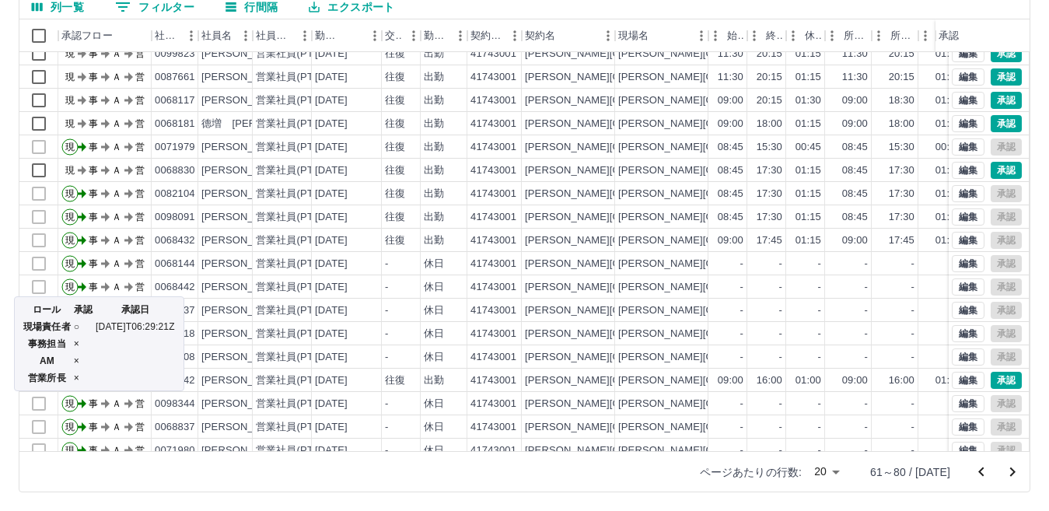
scroll to position [0, 0]
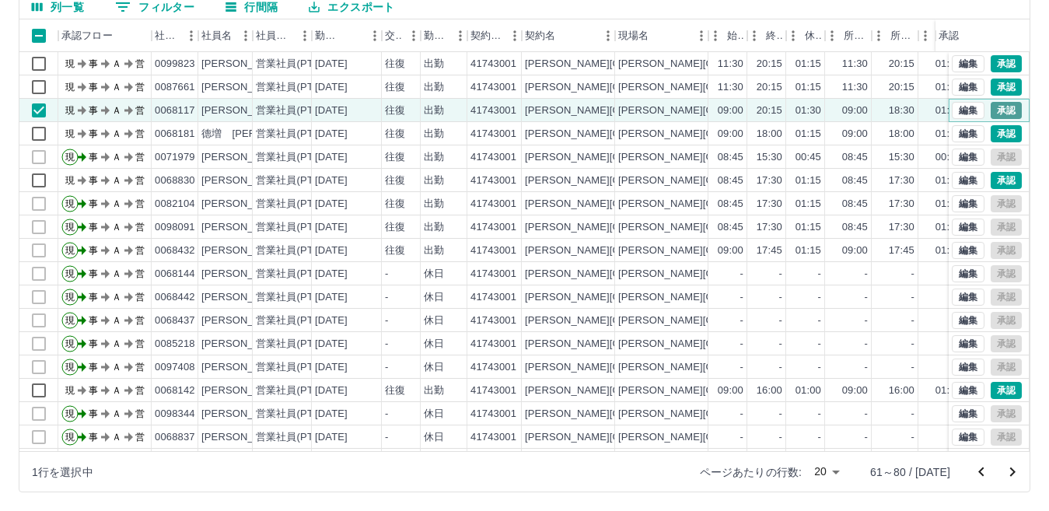
click at [992, 115] on button "承認" at bounding box center [1005, 110] width 31 height 17
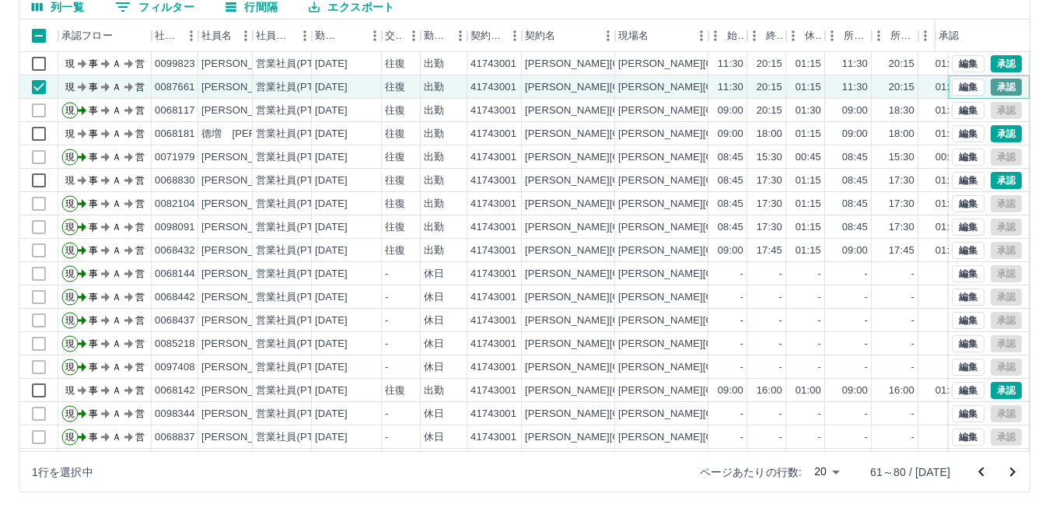
click at [995, 84] on button "承認" at bounding box center [1005, 87] width 31 height 17
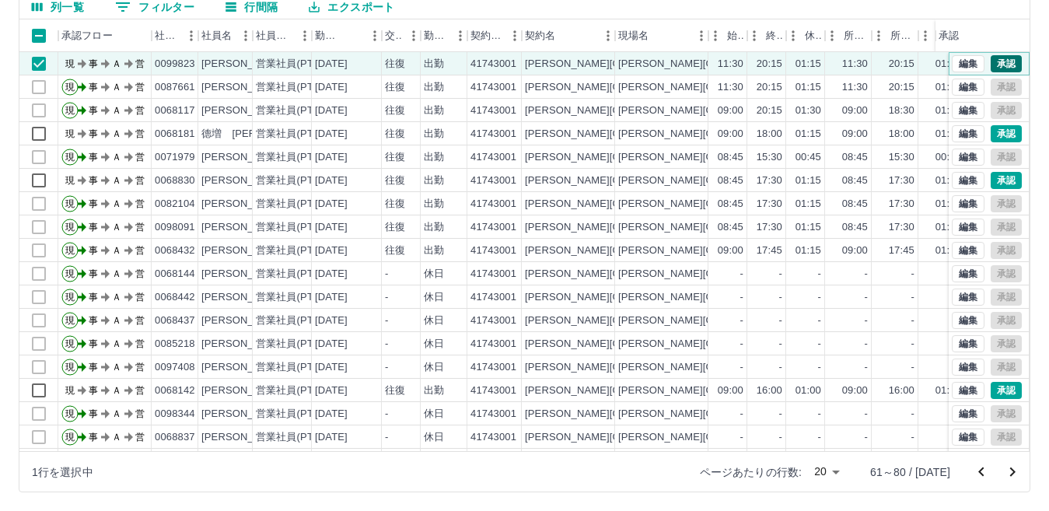
click at [990, 59] on button "承認" at bounding box center [1005, 63] width 31 height 17
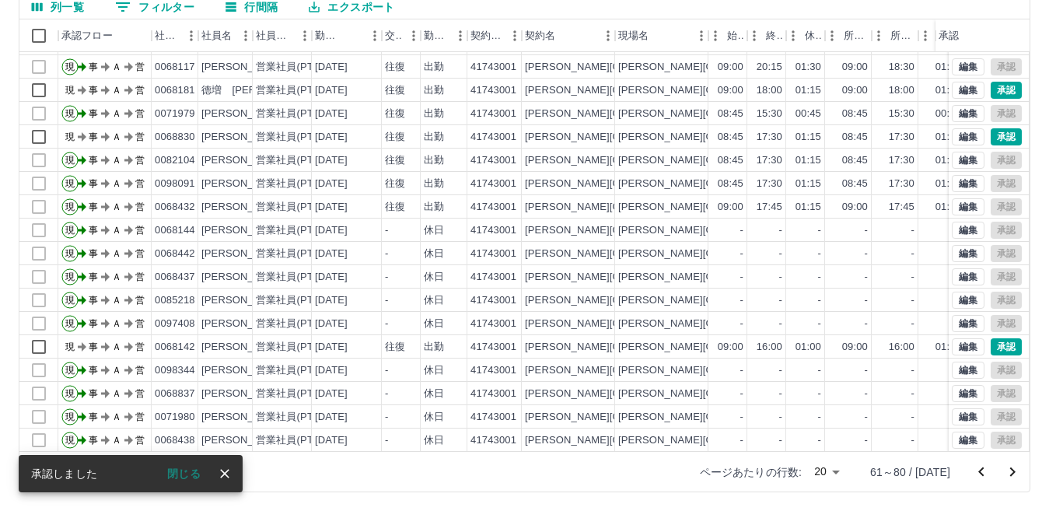
scroll to position [81, 0]
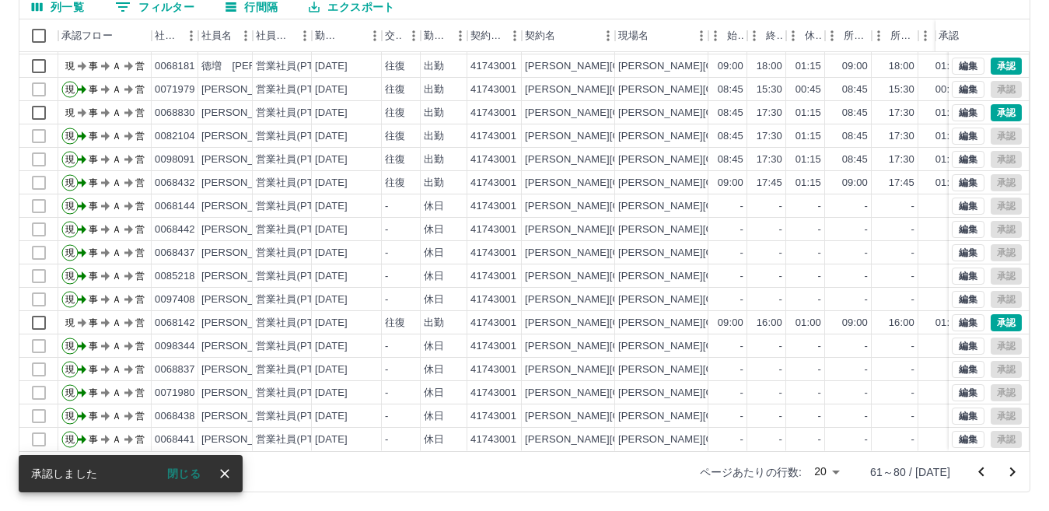
click at [979, 471] on icon "前のページへ" at bounding box center [980, 470] width 5 height 9
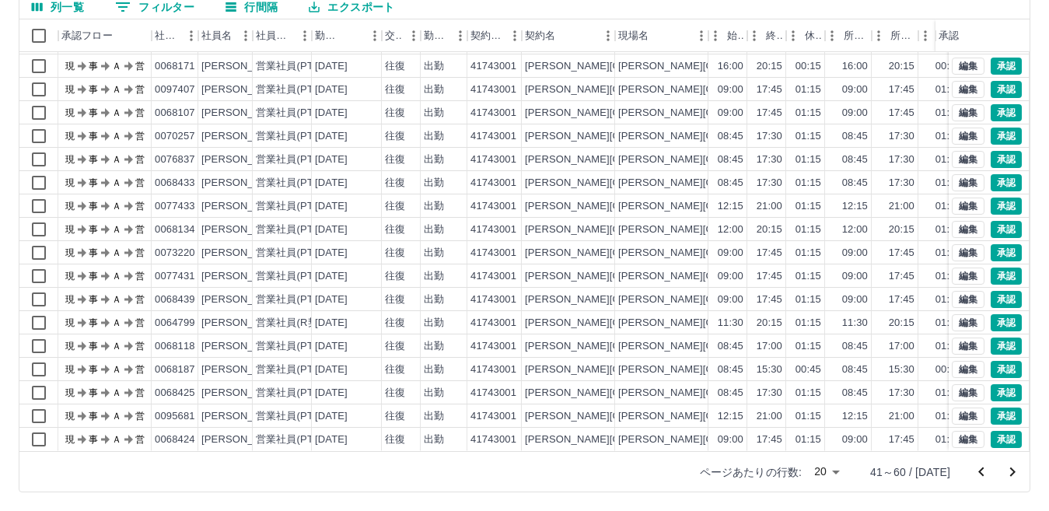
click at [987, 477] on icon "前のページへ" at bounding box center [981, 472] width 19 height 19
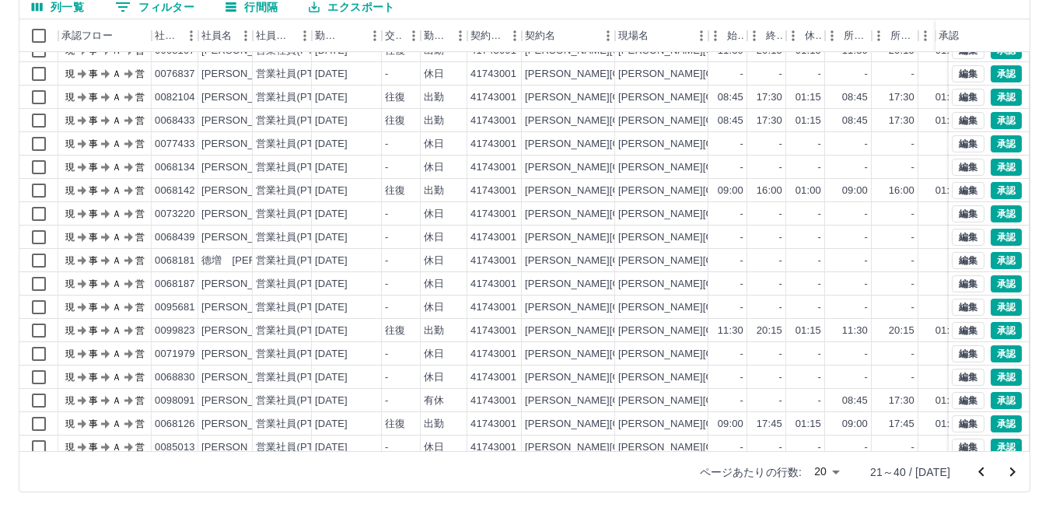
scroll to position [0, 0]
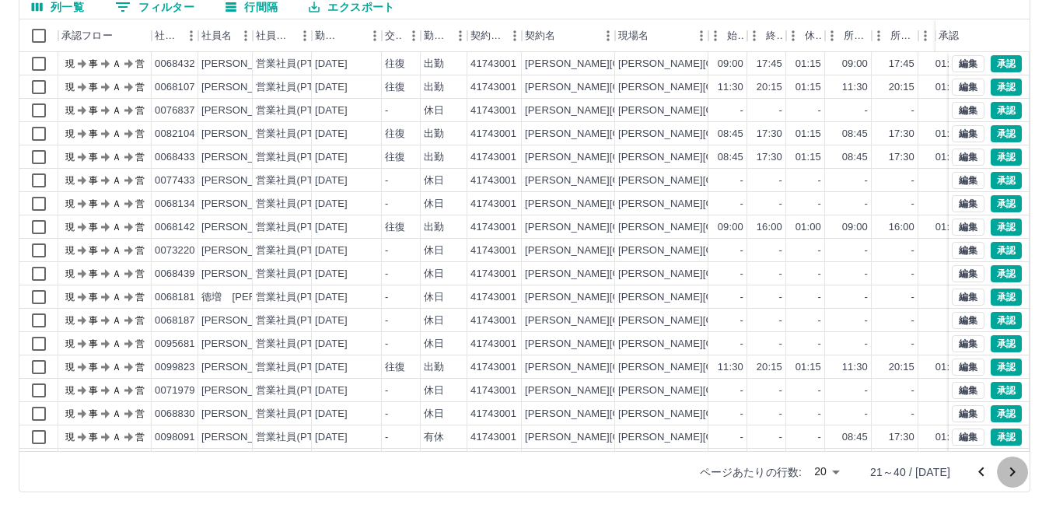
click at [1011, 463] on icon "次のページへ" at bounding box center [1012, 472] width 19 height 19
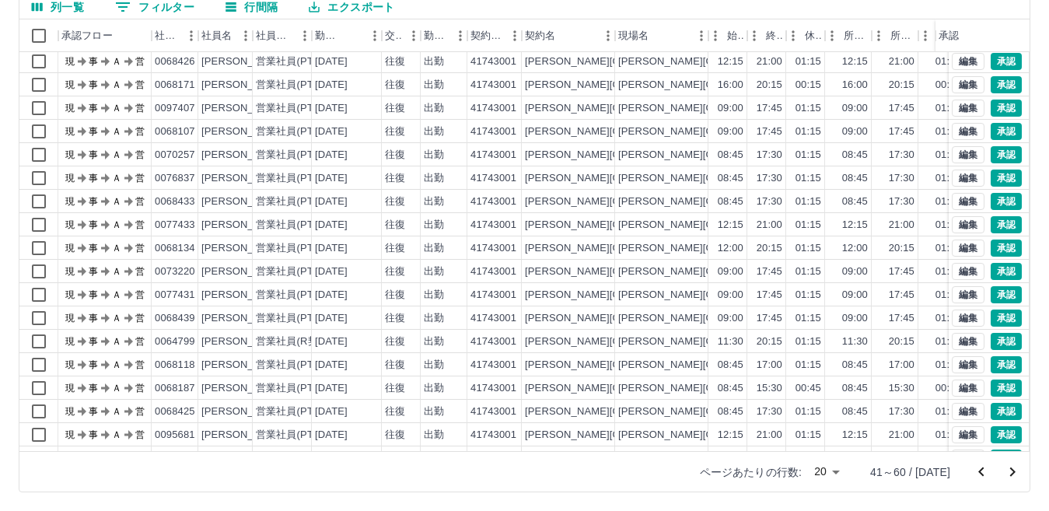
scroll to position [81, 0]
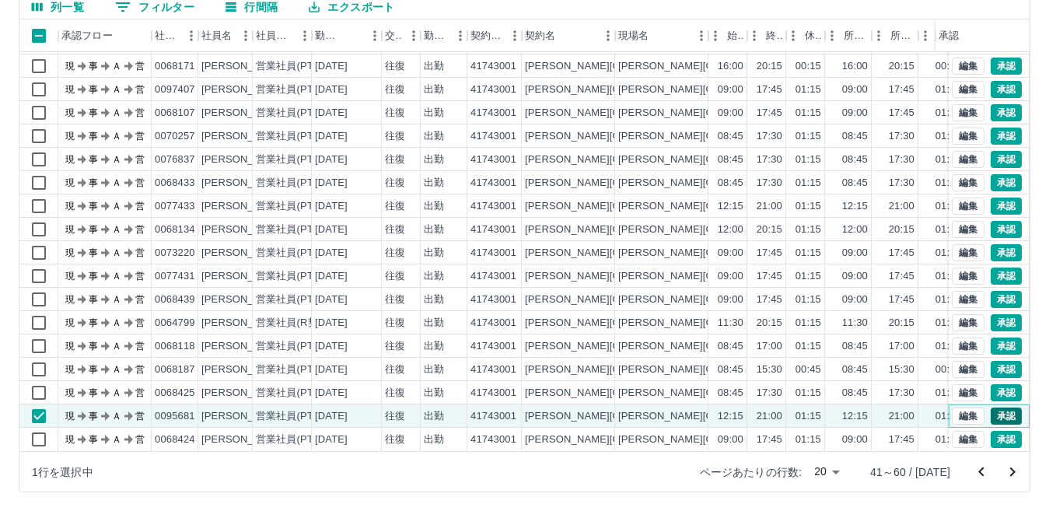
click at [990, 407] on button "承認" at bounding box center [1005, 415] width 31 height 17
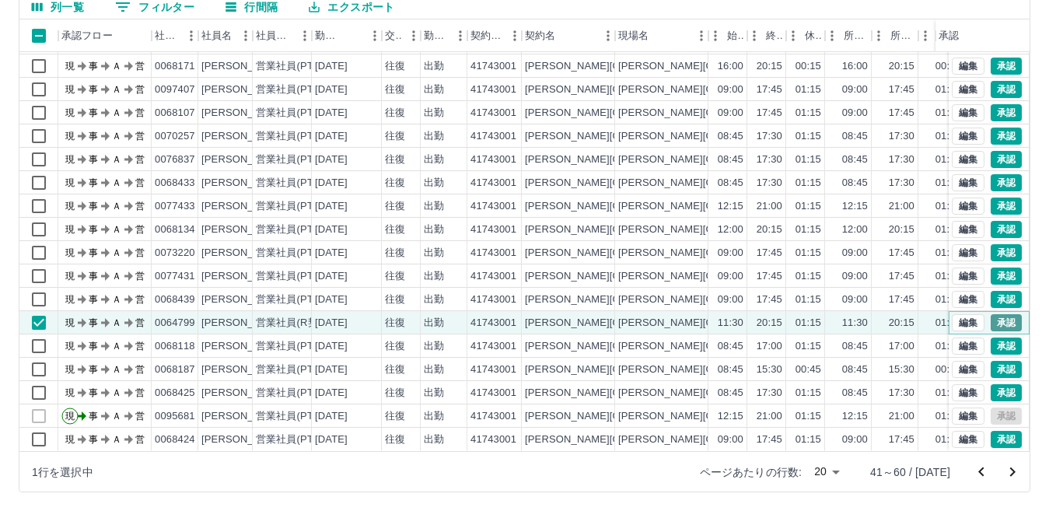
click at [996, 314] on button "承認" at bounding box center [1005, 322] width 31 height 17
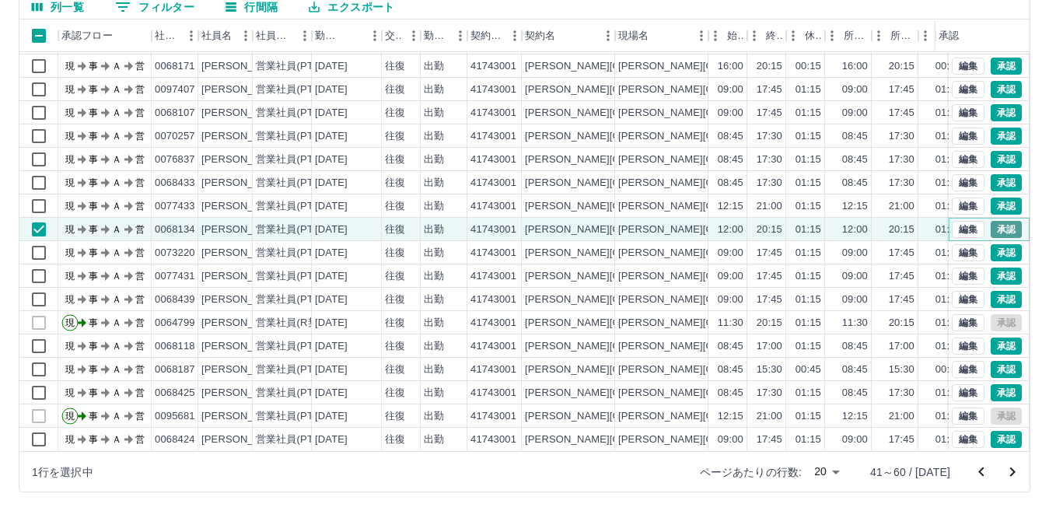
click at [990, 221] on button "承認" at bounding box center [1005, 229] width 31 height 17
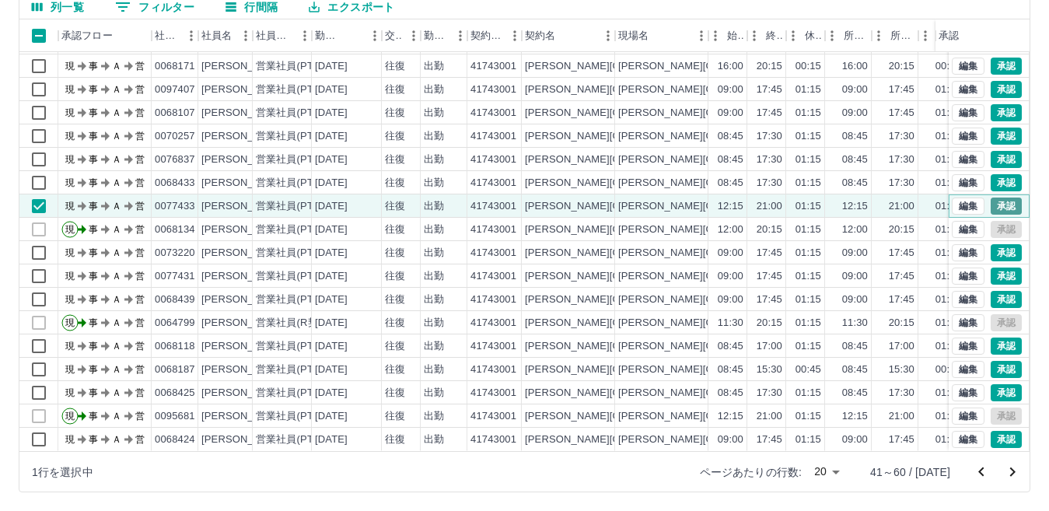
click at [996, 197] on button "承認" at bounding box center [1005, 205] width 31 height 17
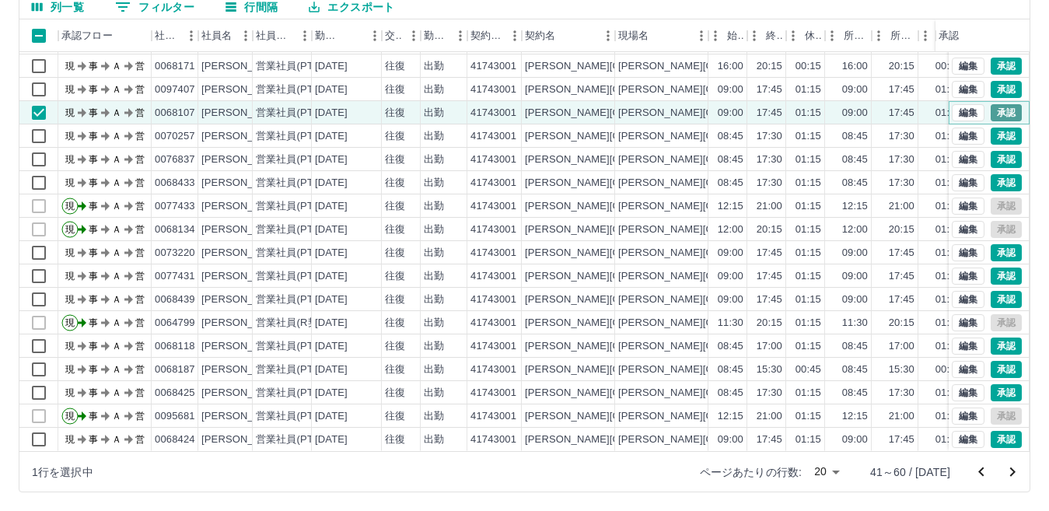
click at [990, 104] on button "承認" at bounding box center [1005, 112] width 31 height 17
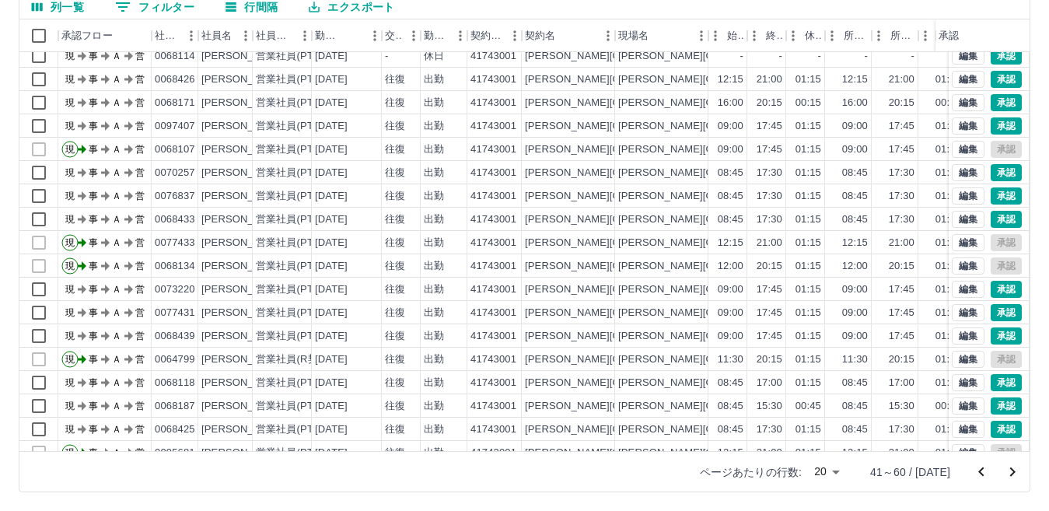
scroll to position [0, 0]
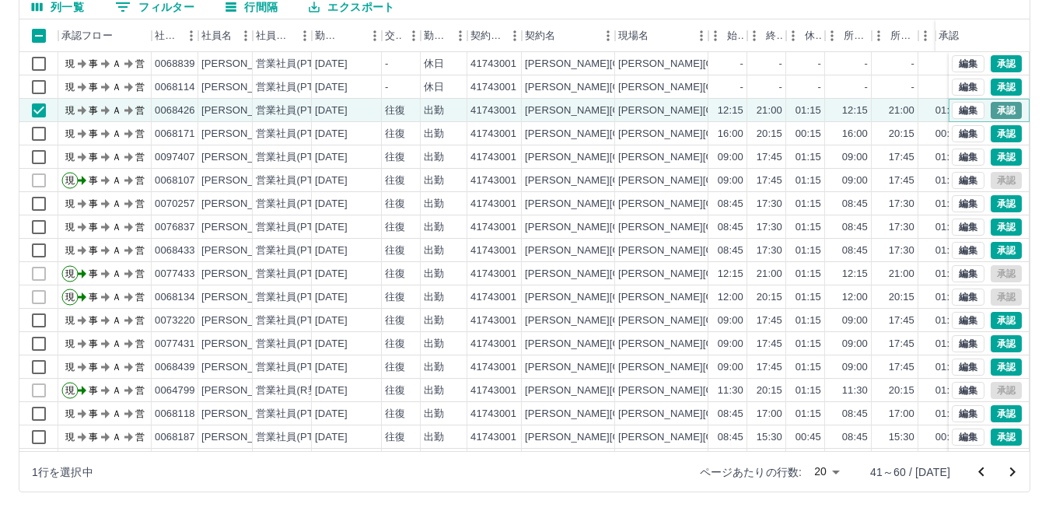
click at [990, 110] on button "承認" at bounding box center [1005, 110] width 31 height 17
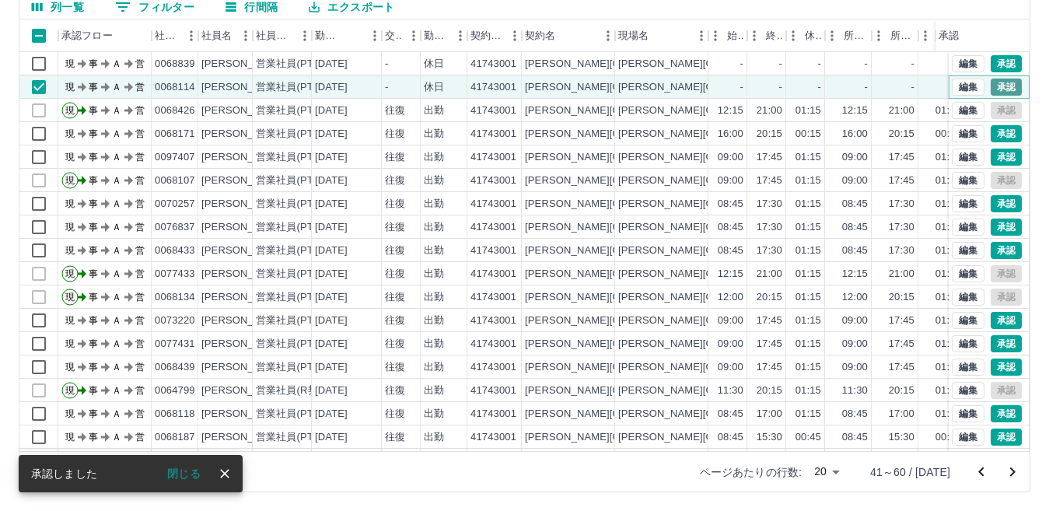
click at [993, 86] on button "承認" at bounding box center [1005, 87] width 31 height 17
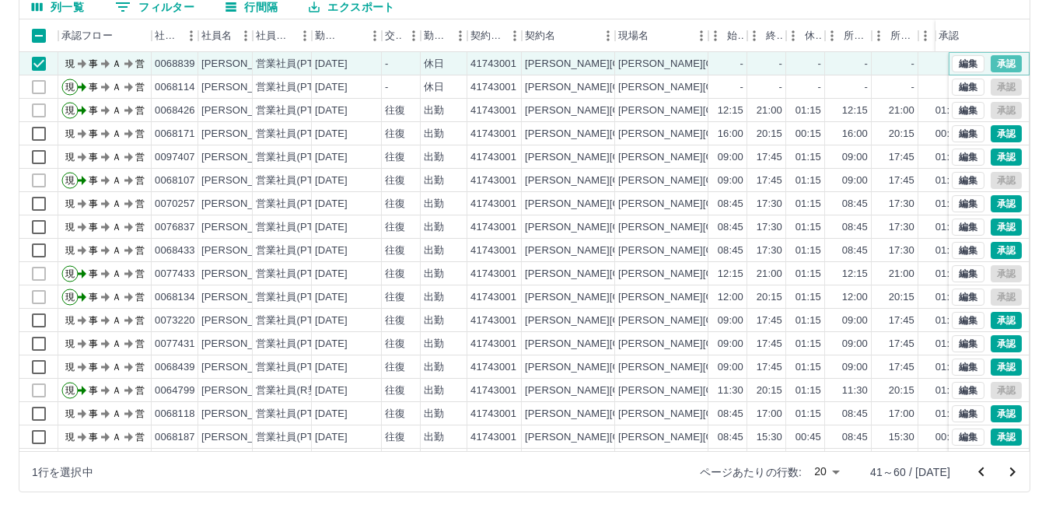
drag, startPoint x: 988, startPoint y: 60, endPoint x: 852, endPoint y: 54, distance: 136.1
click at [990, 59] on button "承認" at bounding box center [1005, 63] width 31 height 17
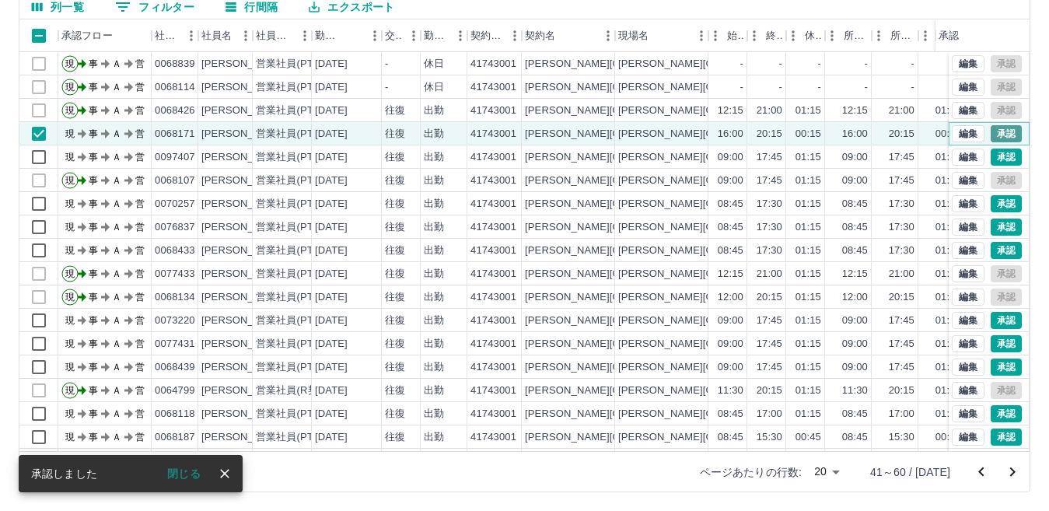
click at [994, 134] on button "承認" at bounding box center [1005, 133] width 31 height 17
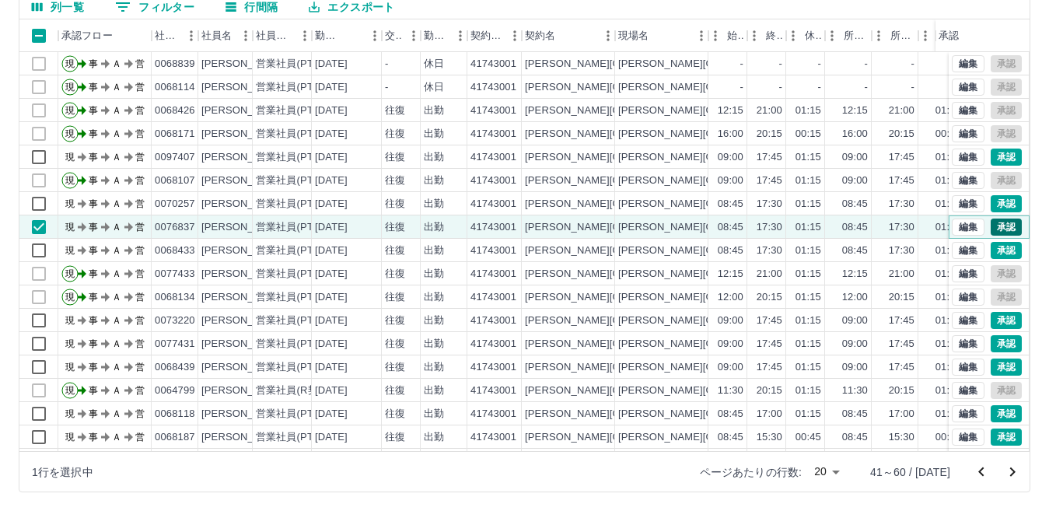
click at [993, 227] on button "承認" at bounding box center [1005, 226] width 31 height 17
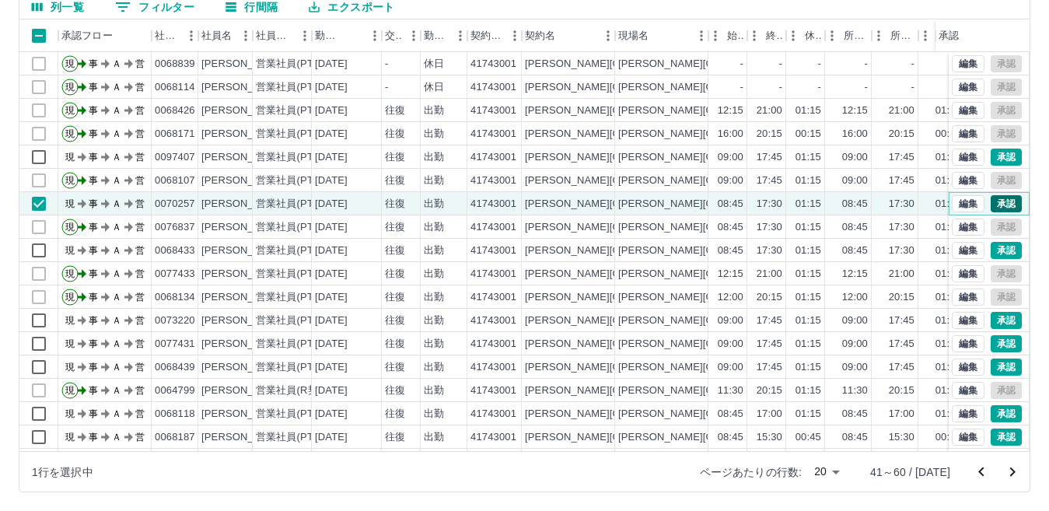
click at [999, 201] on button "承認" at bounding box center [1005, 203] width 31 height 17
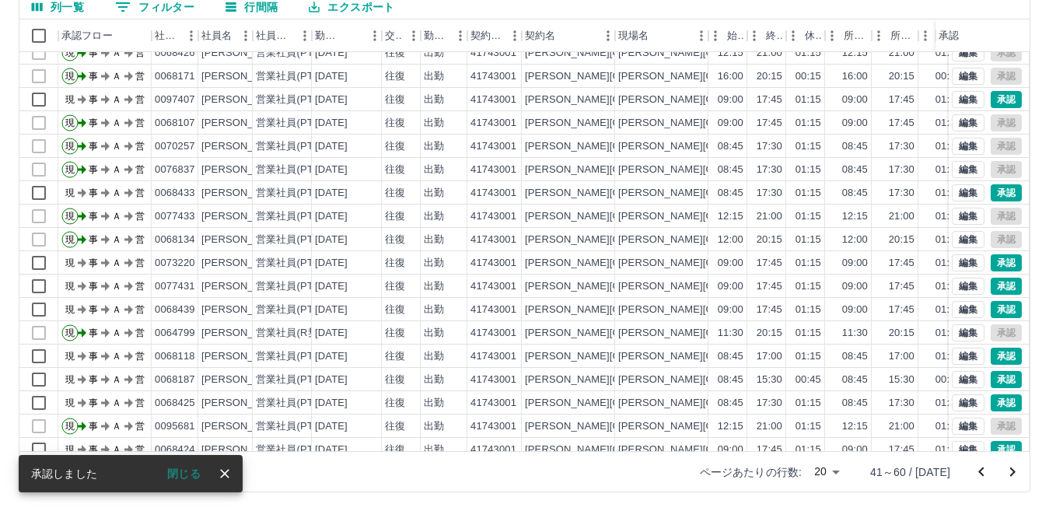
scroll to position [78, 0]
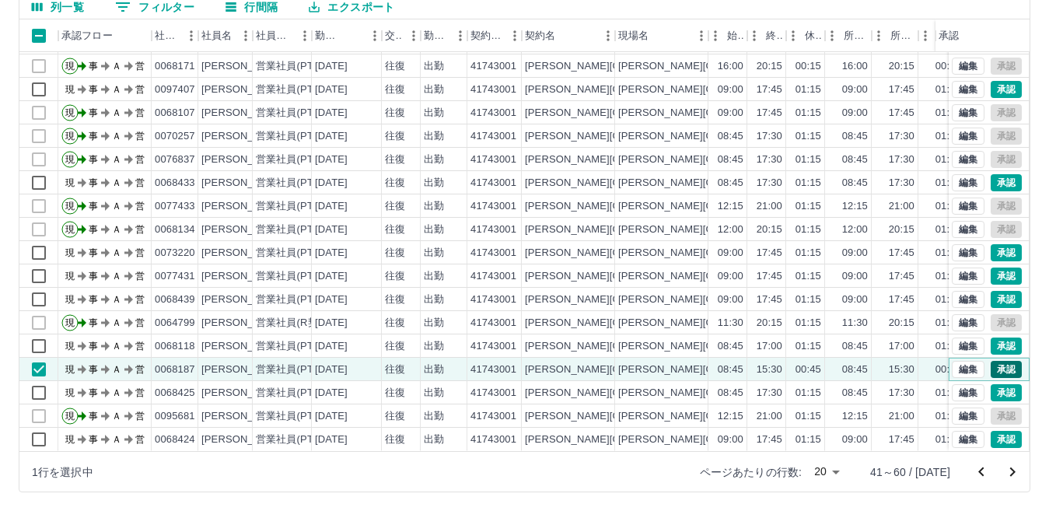
click at [992, 361] on button "承認" at bounding box center [1005, 369] width 31 height 17
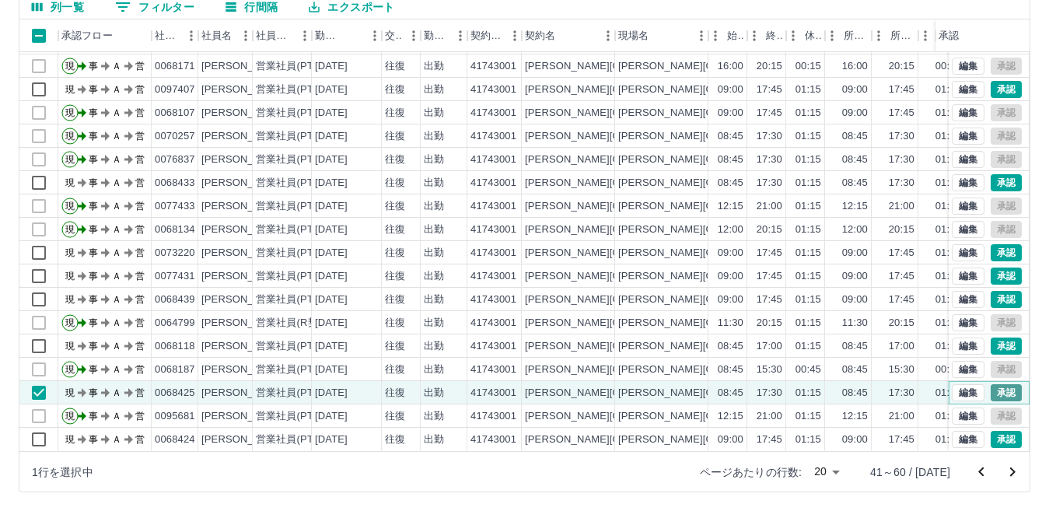
click at [995, 386] on button "承認" at bounding box center [1005, 392] width 31 height 17
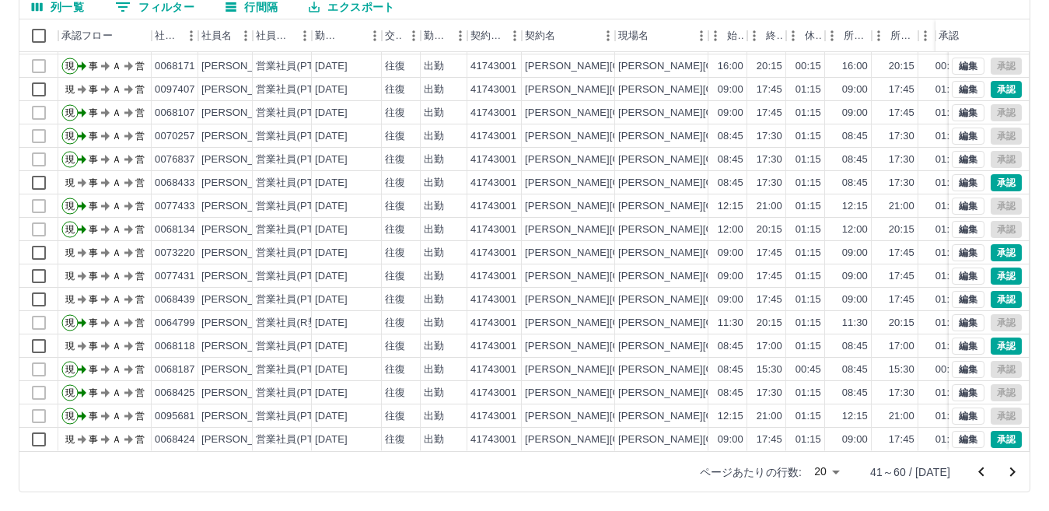
scroll to position [0, 0]
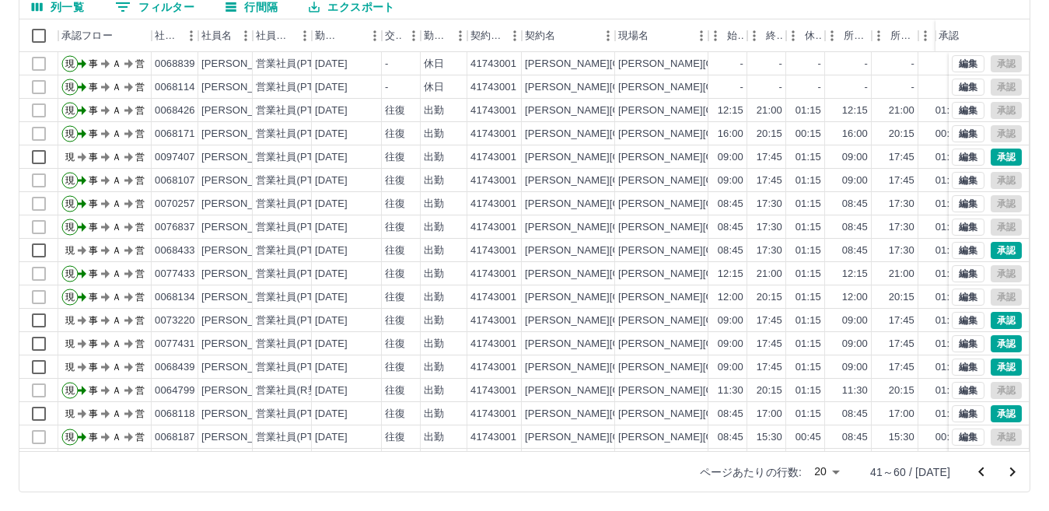
click at [972, 477] on icon "前のページへ" at bounding box center [981, 472] width 19 height 19
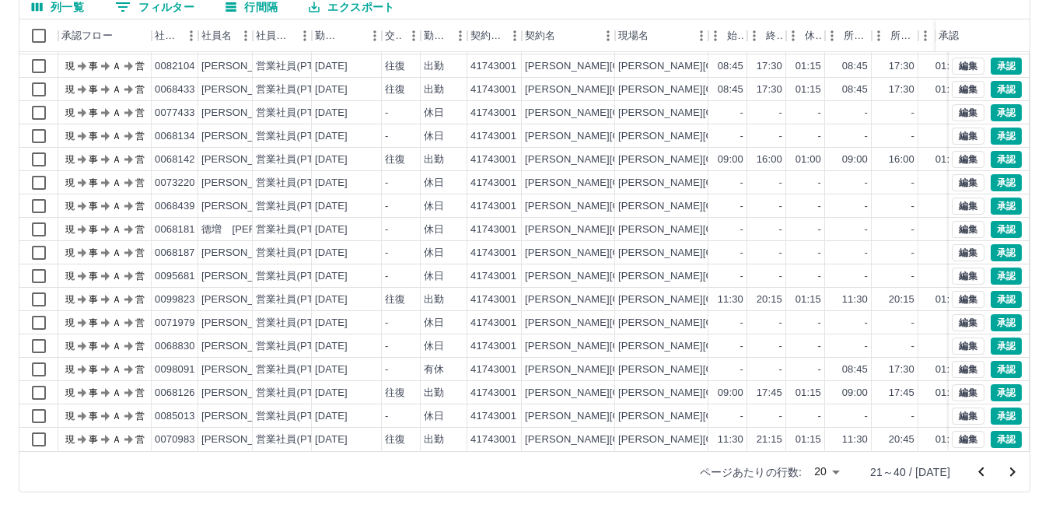
scroll to position [81, 0]
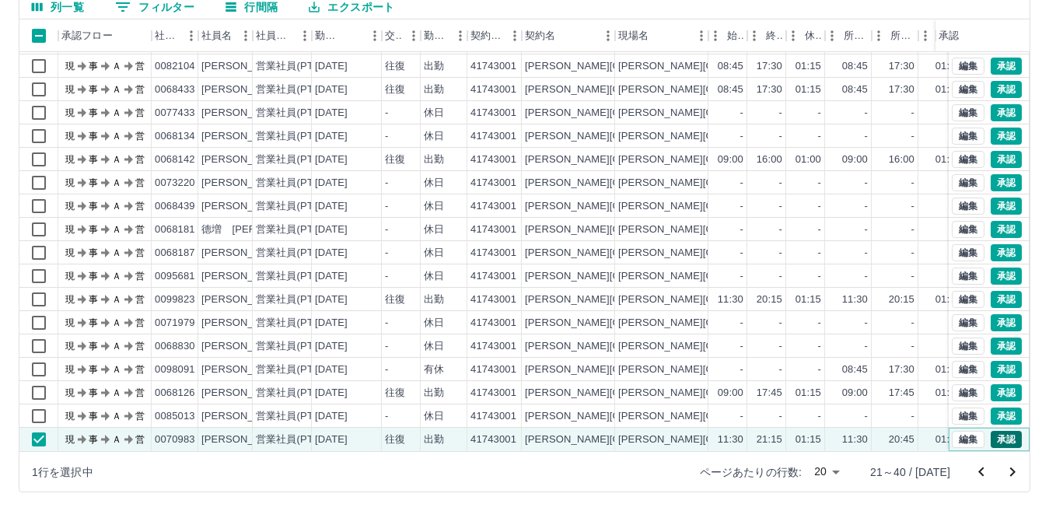
click at [995, 431] on button "承認" at bounding box center [1005, 439] width 31 height 17
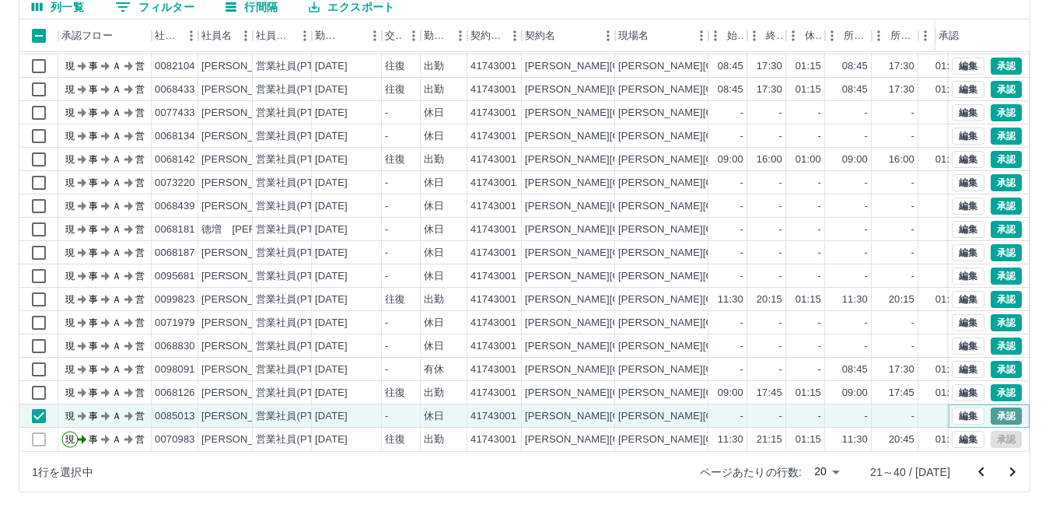
click at [997, 407] on button "承認" at bounding box center [1005, 415] width 31 height 17
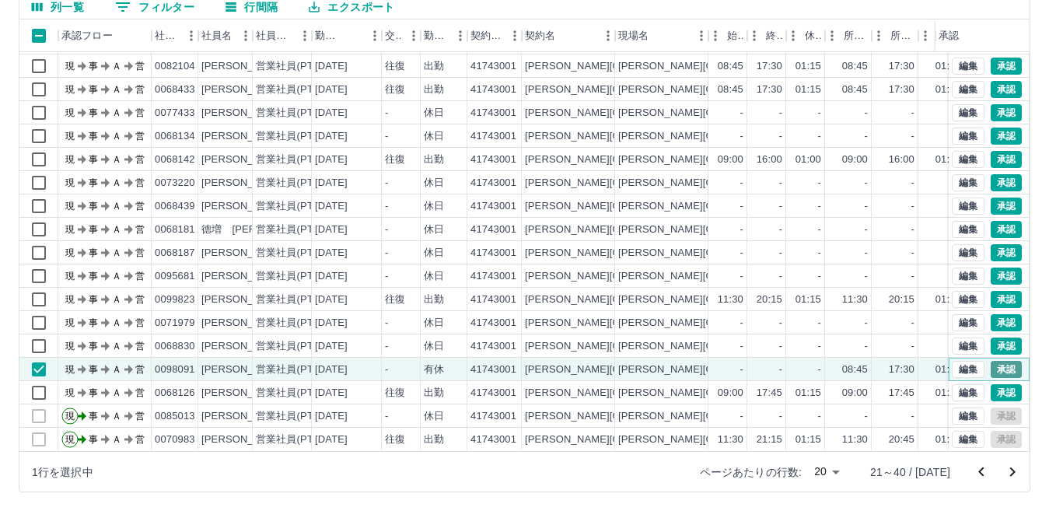
click at [990, 361] on button "承認" at bounding box center [1005, 369] width 31 height 17
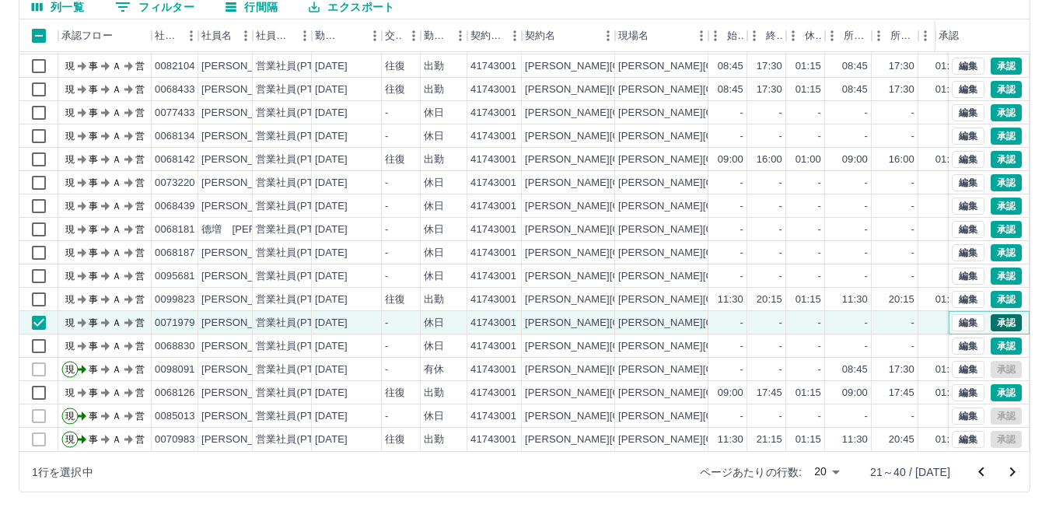
click at [990, 314] on button "承認" at bounding box center [1005, 322] width 31 height 17
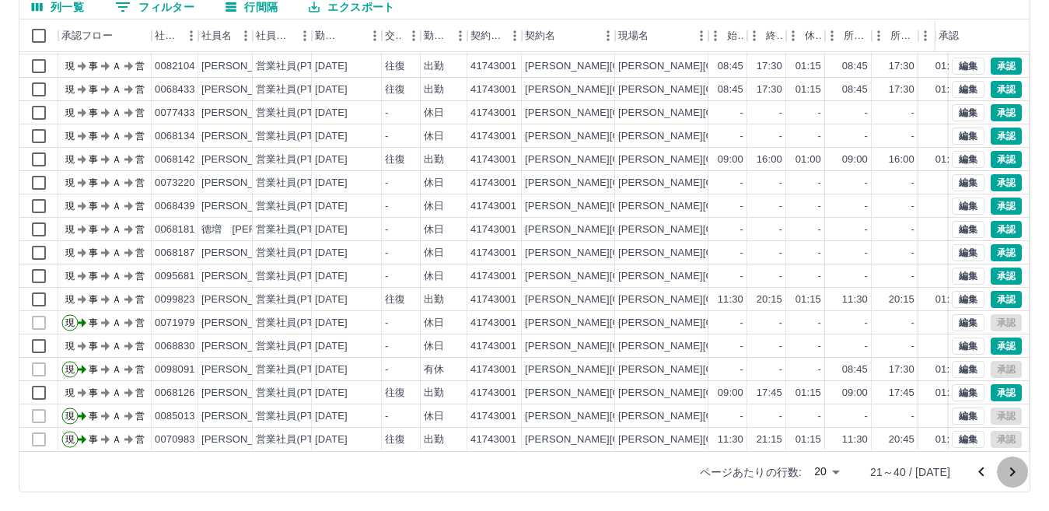
click at [1010, 463] on icon "次のページへ" at bounding box center [1012, 472] width 19 height 19
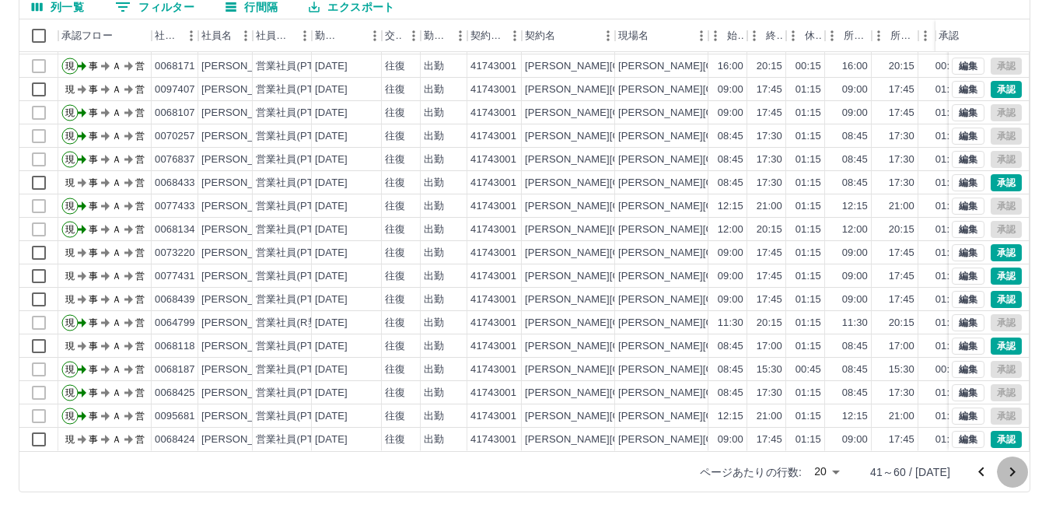
click at [1014, 473] on icon "次のページへ" at bounding box center [1012, 472] width 19 height 19
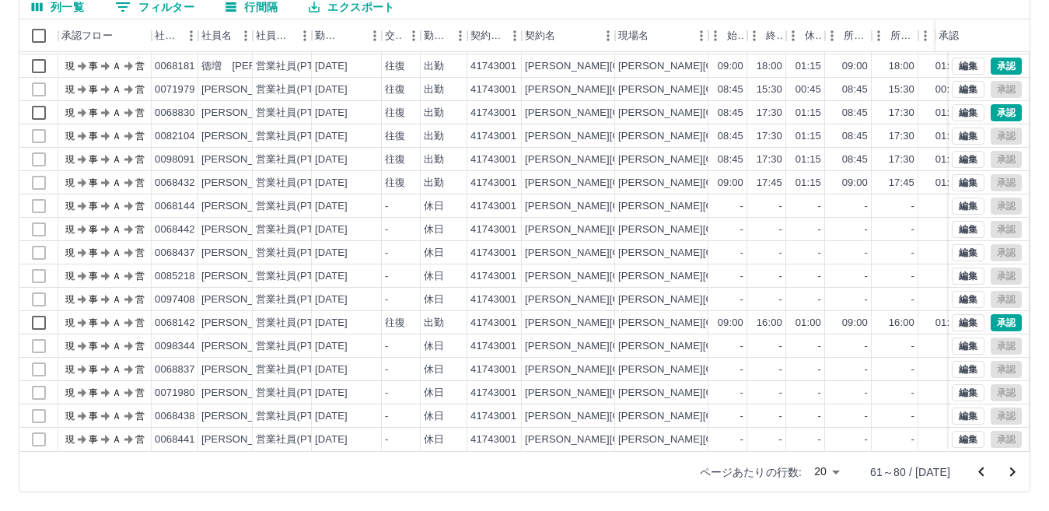
scroll to position [0, 0]
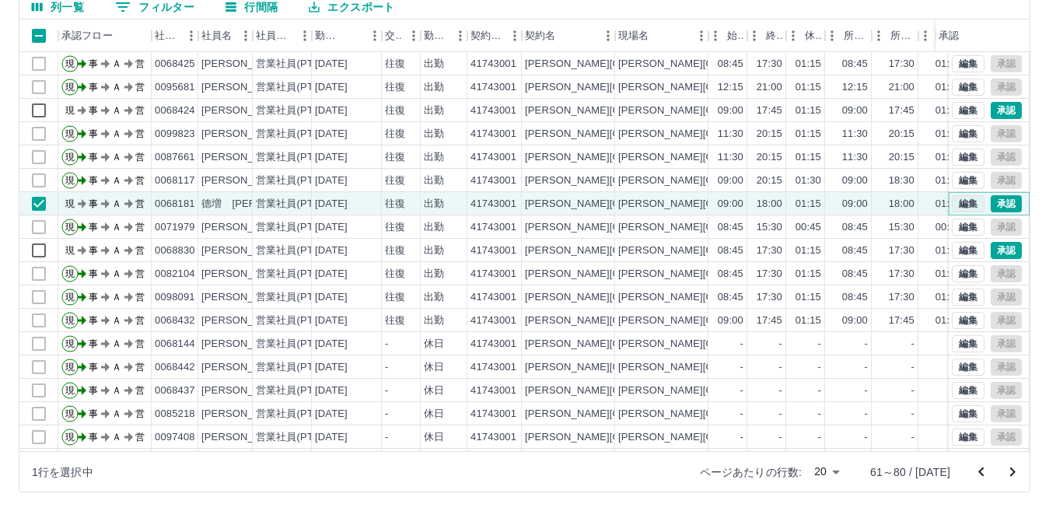
click at [960, 204] on button "編集" at bounding box center [967, 203] width 33 height 17
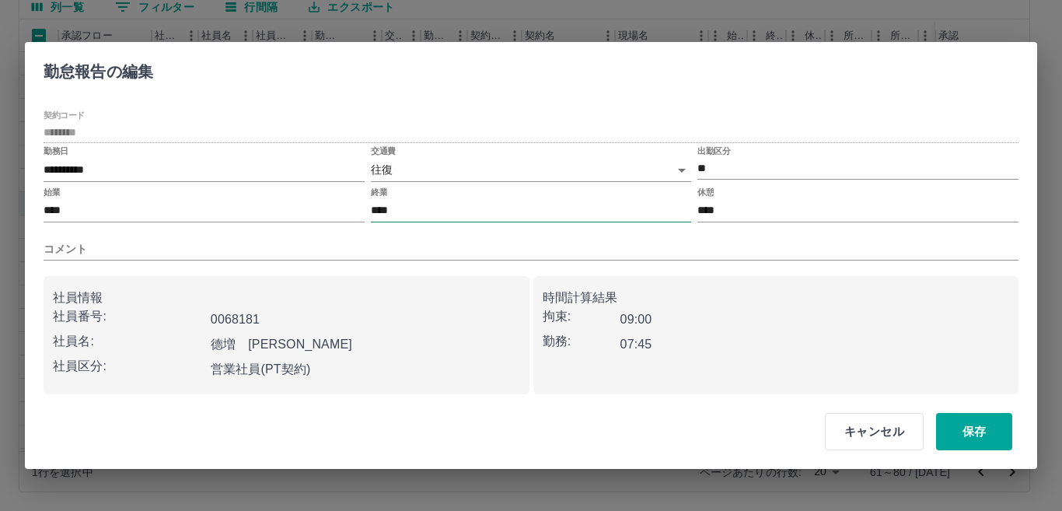
click at [402, 210] on input "****" at bounding box center [531, 211] width 321 height 23
type input "****"
click at [969, 428] on button "保存" at bounding box center [974, 431] width 76 height 37
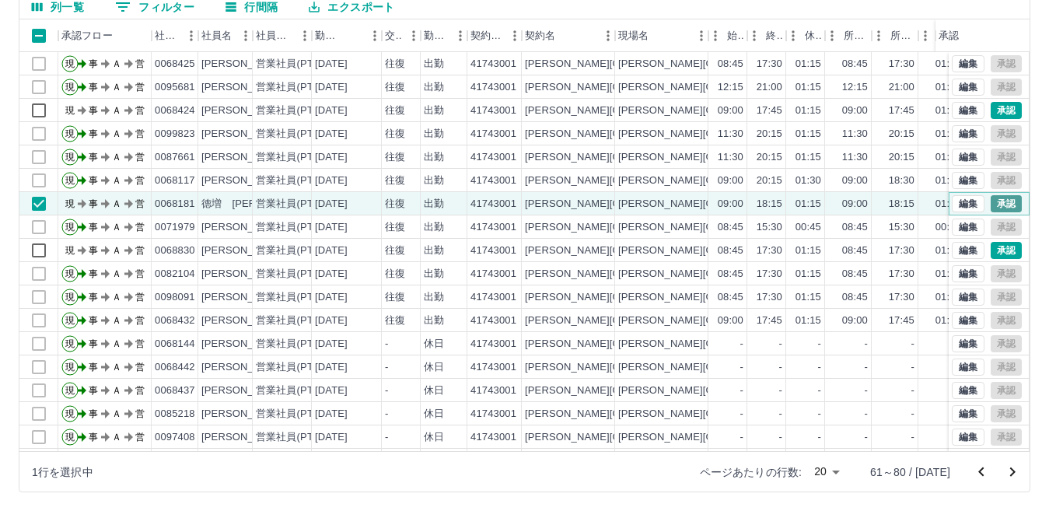
click at [1000, 200] on button "承認" at bounding box center [1005, 203] width 31 height 17
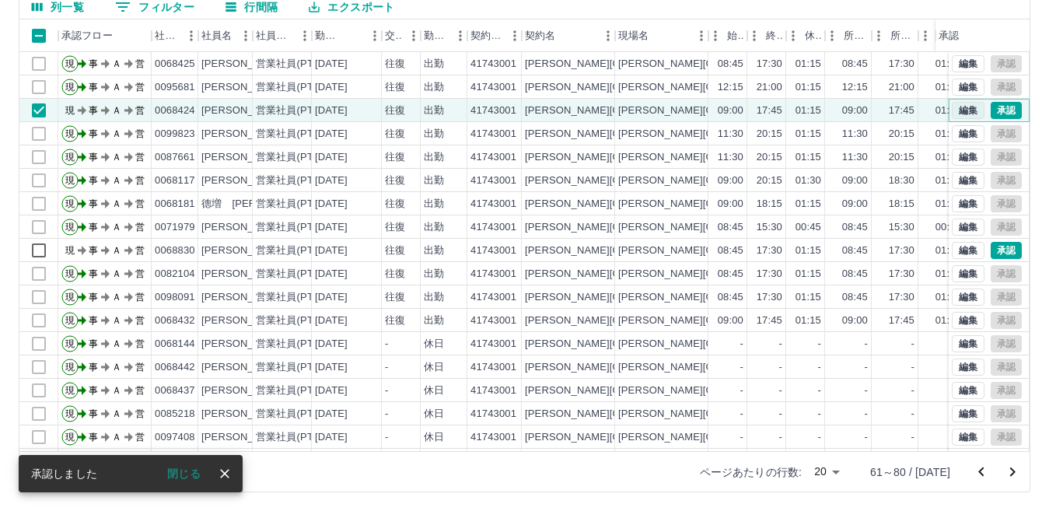
click at [953, 111] on button "編集" at bounding box center [967, 110] width 33 height 17
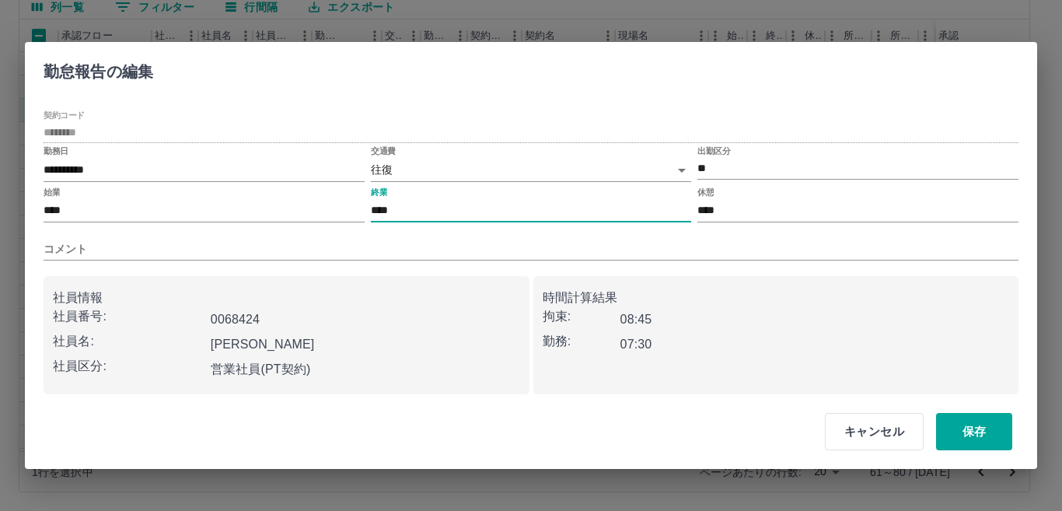
click at [413, 202] on input "****" at bounding box center [531, 211] width 321 height 23
type input "****"
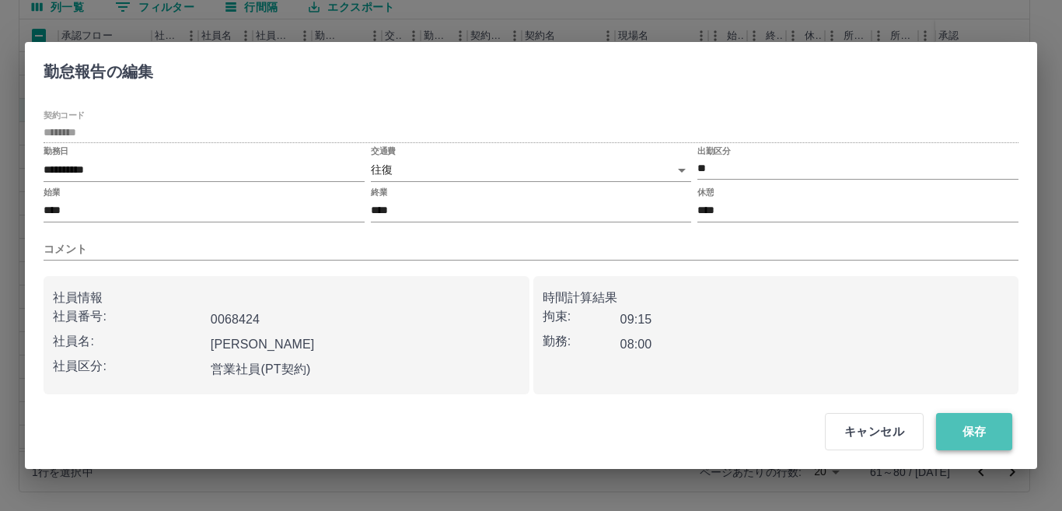
click at [980, 424] on button "保存" at bounding box center [974, 431] width 76 height 37
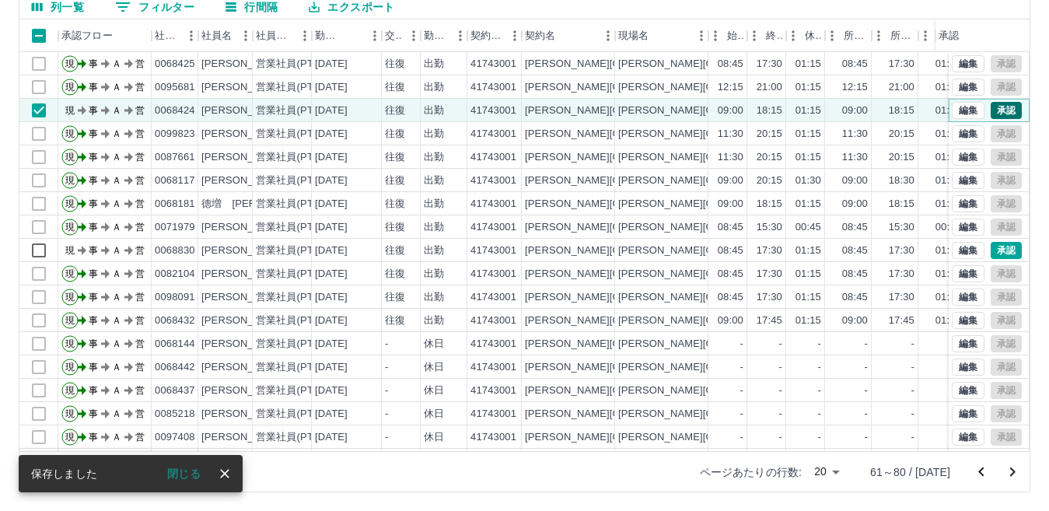
click at [997, 109] on button "承認" at bounding box center [1005, 110] width 31 height 17
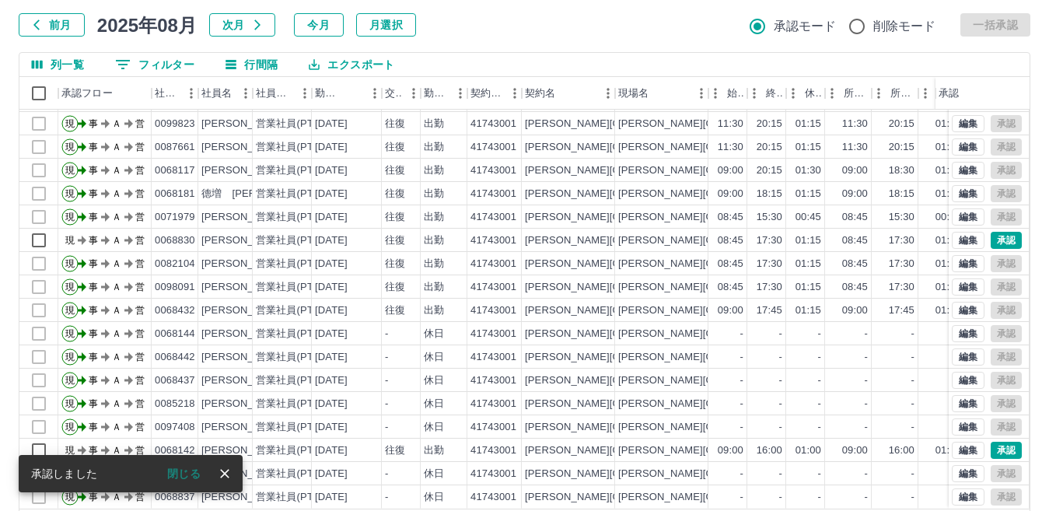
scroll to position [146, 0]
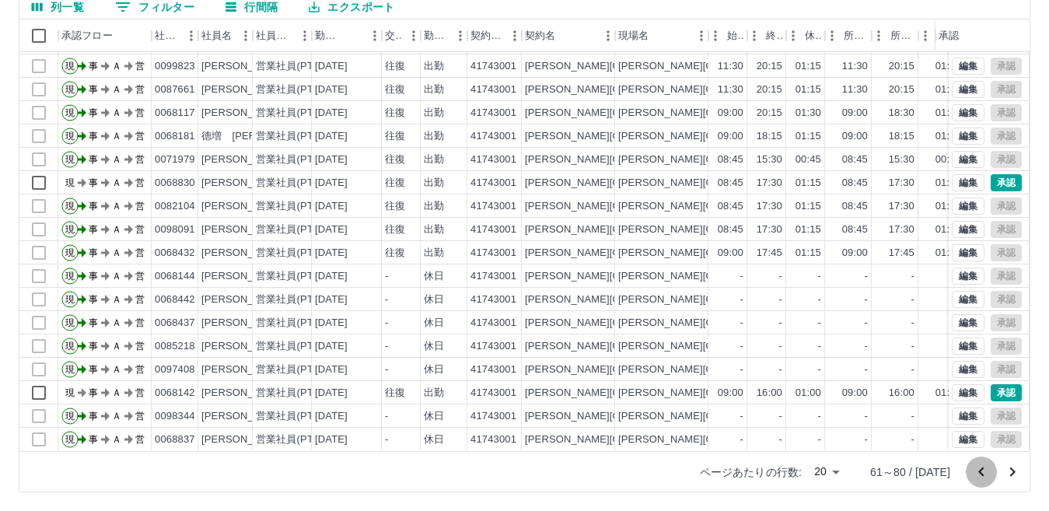
click at [979, 469] on icon "前のページへ" at bounding box center [981, 472] width 19 height 19
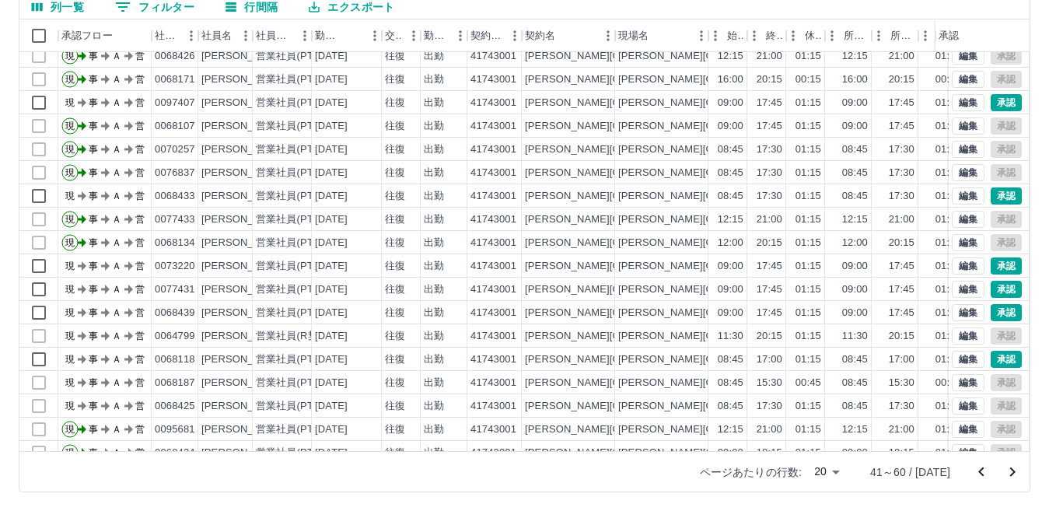
scroll to position [81, 0]
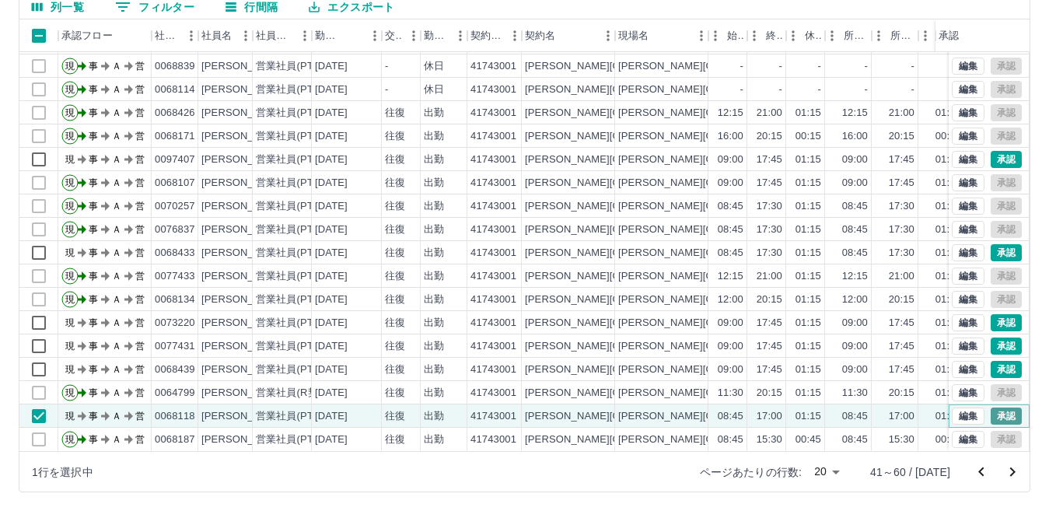
click at [995, 407] on button "承認" at bounding box center [1005, 415] width 31 height 17
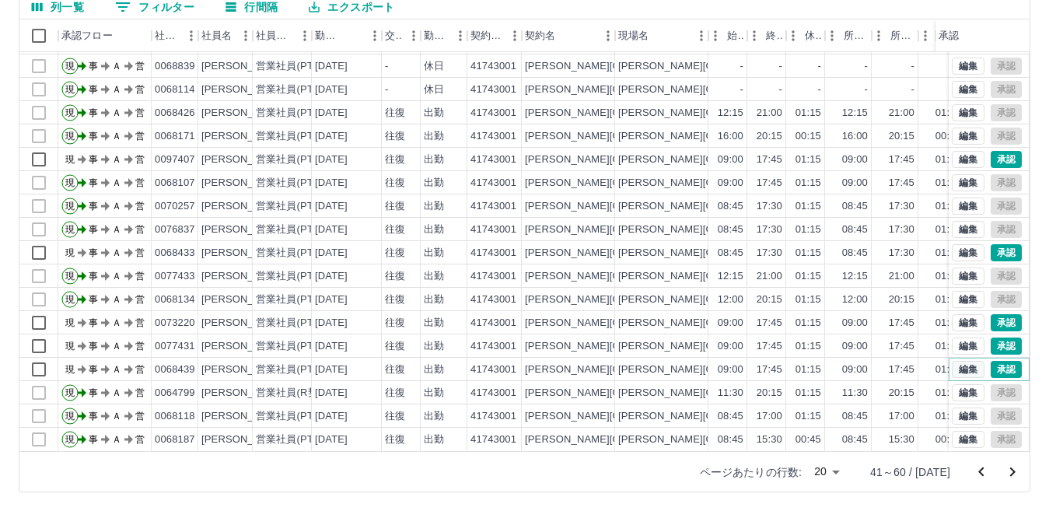
click at [967, 361] on button "編集" at bounding box center [967, 369] width 33 height 17
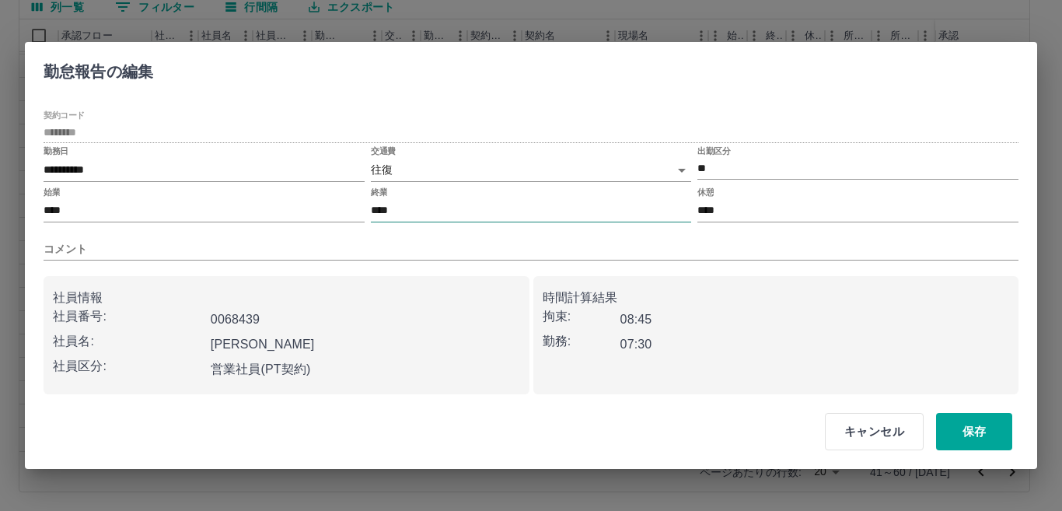
click at [415, 212] on input "****" at bounding box center [531, 211] width 321 height 23
type input "****"
click at [974, 417] on button "保存" at bounding box center [974, 431] width 76 height 37
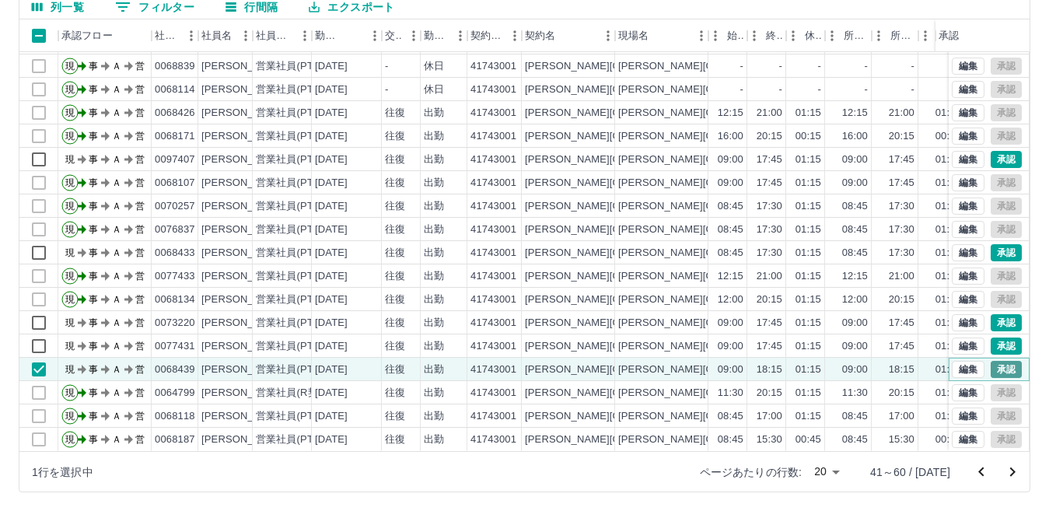
click at [1000, 361] on button "承認" at bounding box center [1005, 369] width 31 height 17
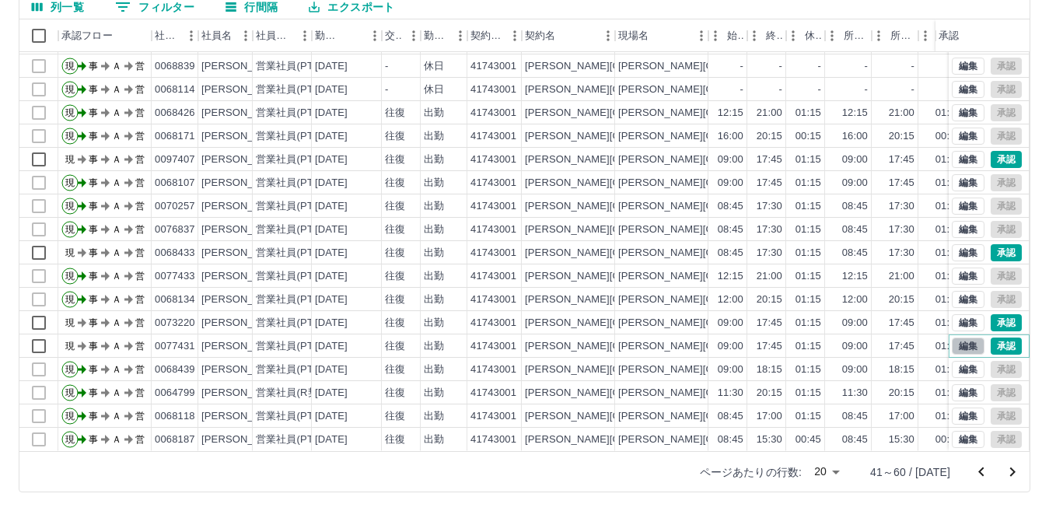
click at [951, 337] on button "編集" at bounding box center [967, 345] width 33 height 17
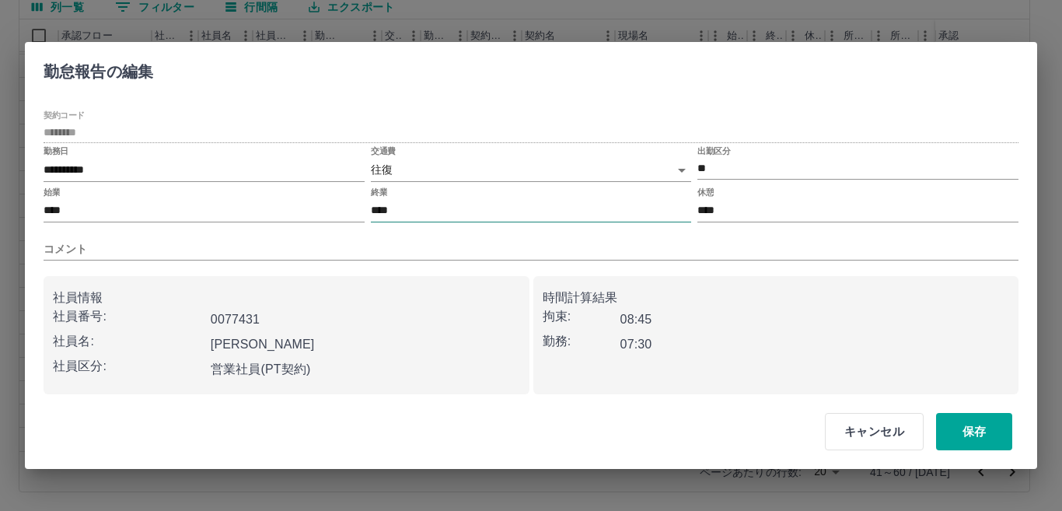
click at [440, 209] on input "****" at bounding box center [531, 211] width 321 height 23
type input "****"
click at [977, 422] on button "保存" at bounding box center [974, 431] width 76 height 37
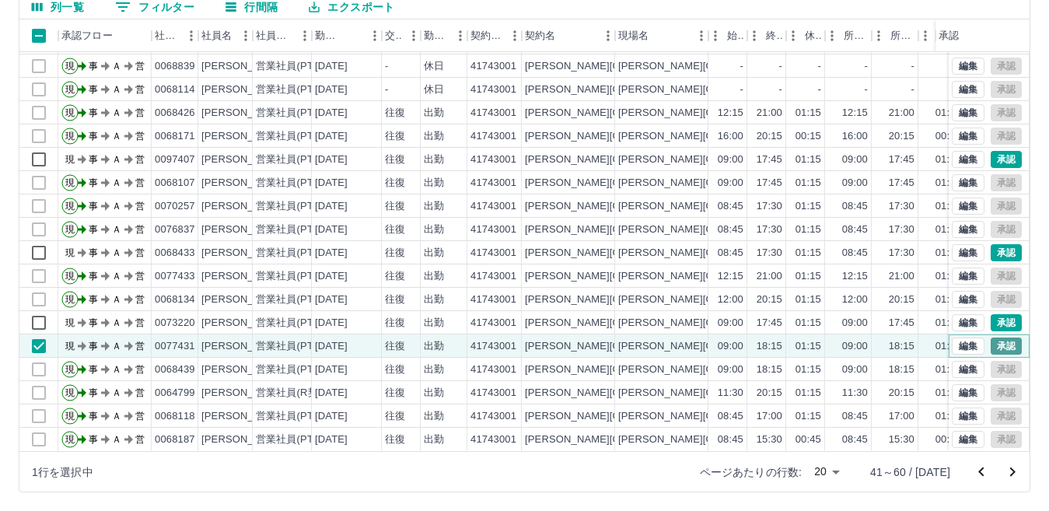
click at [997, 337] on button "承認" at bounding box center [1005, 345] width 31 height 17
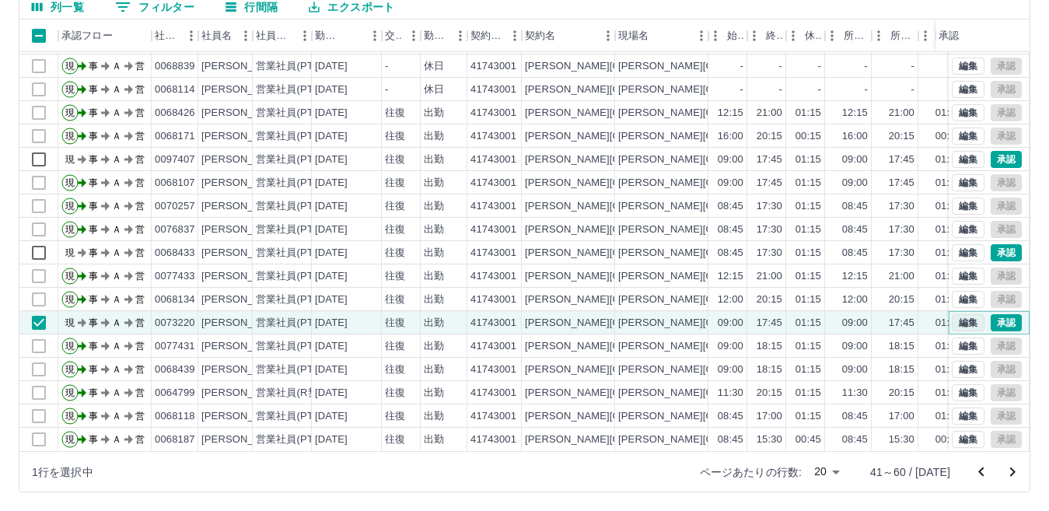
click at [958, 314] on button "編集" at bounding box center [967, 322] width 33 height 17
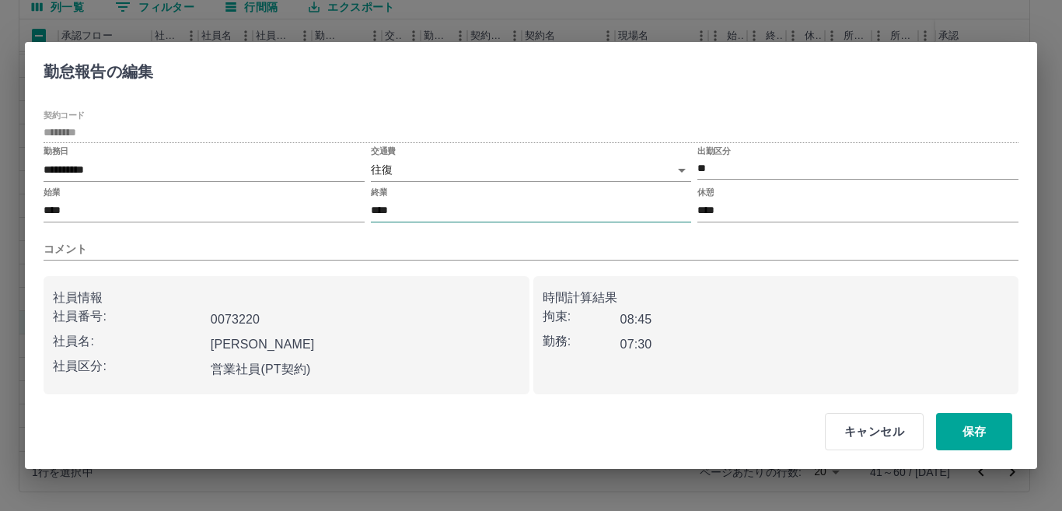
click at [497, 215] on input "****" at bounding box center [531, 211] width 321 height 23
type input "****"
click at [983, 428] on button "保存" at bounding box center [974, 431] width 76 height 37
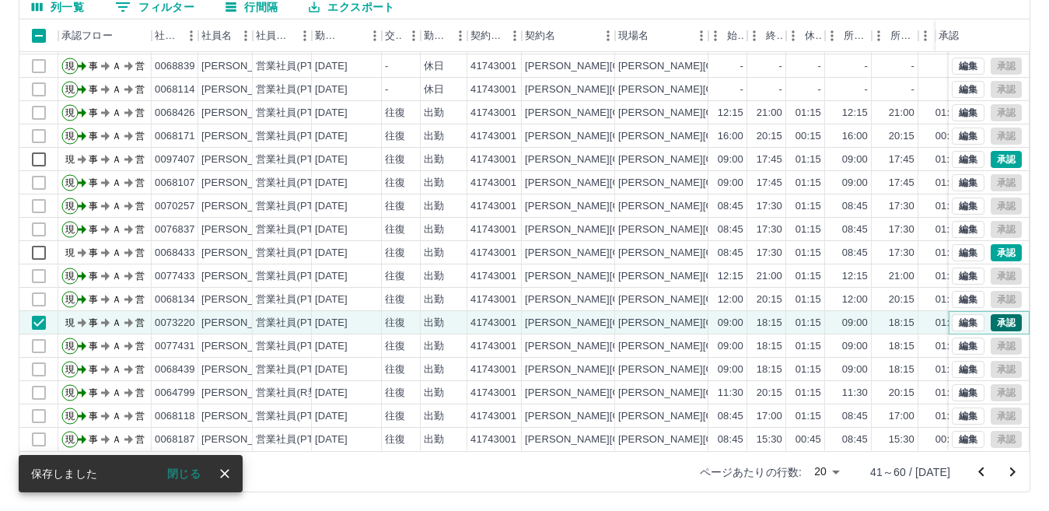
click at [1001, 314] on button "承認" at bounding box center [1005, 322] width 31 height 17
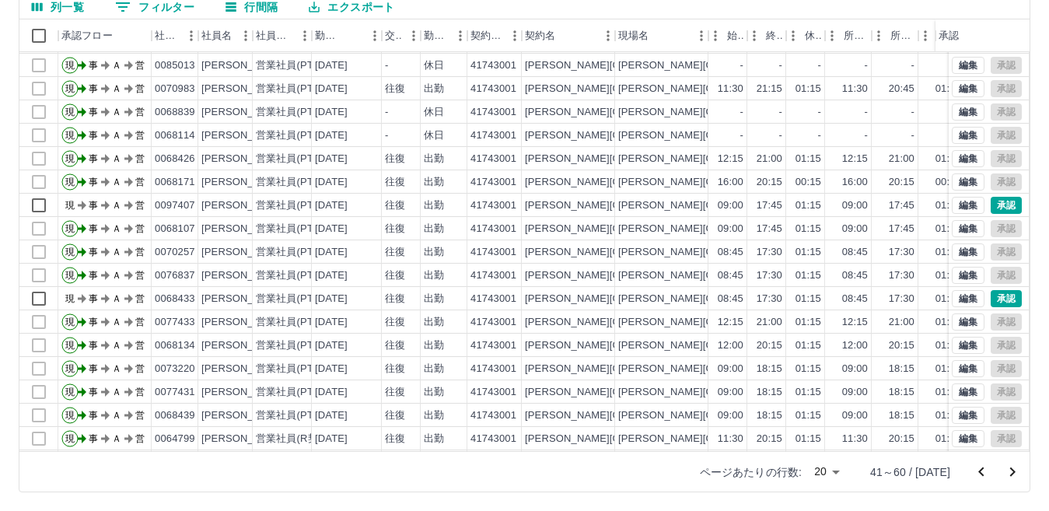
scroll to position [3, 0]
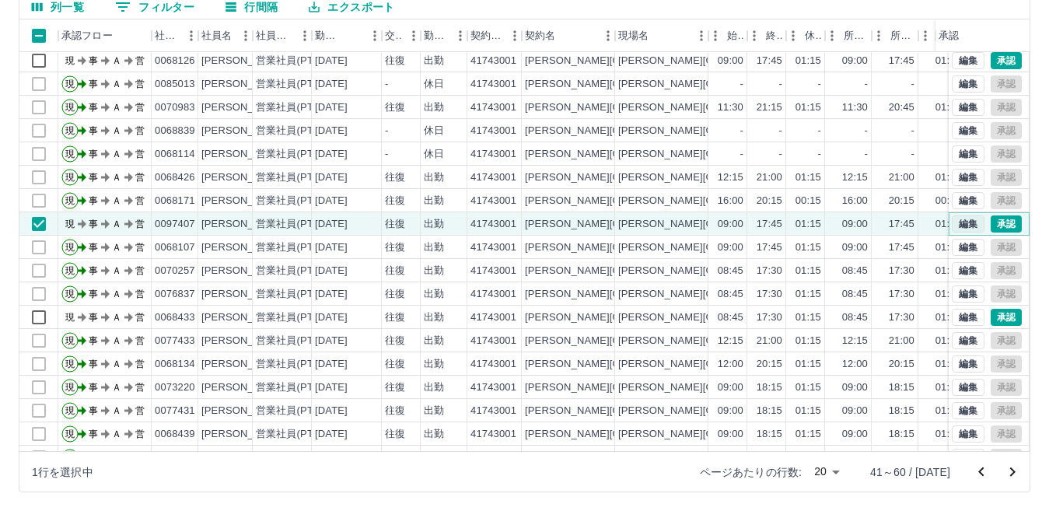
click at [952, 228] on button "編集" at bounding box center [967, 223] width 33 height 17
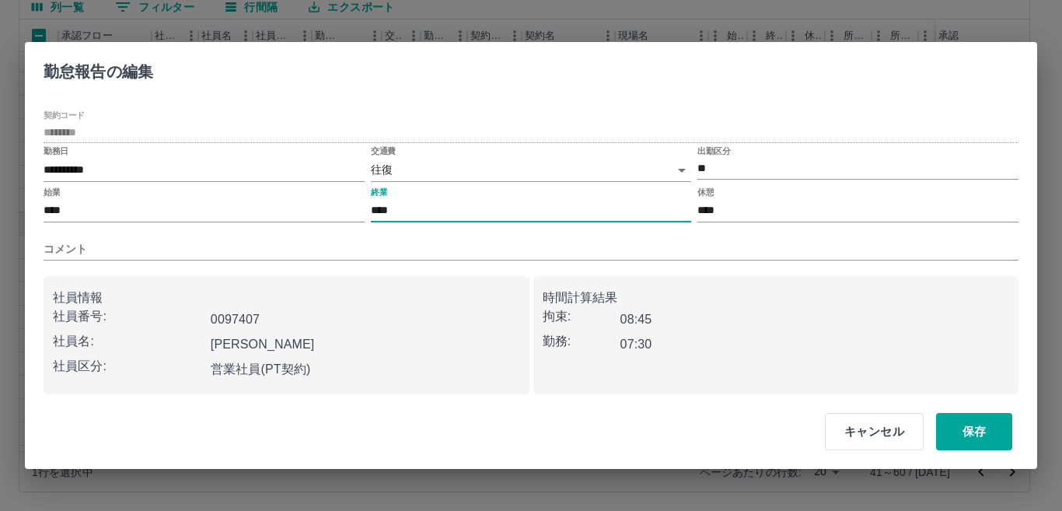
click at [442, 202] on input "****" at bounding box center [531, 211] width 321 height 23
type input "****"
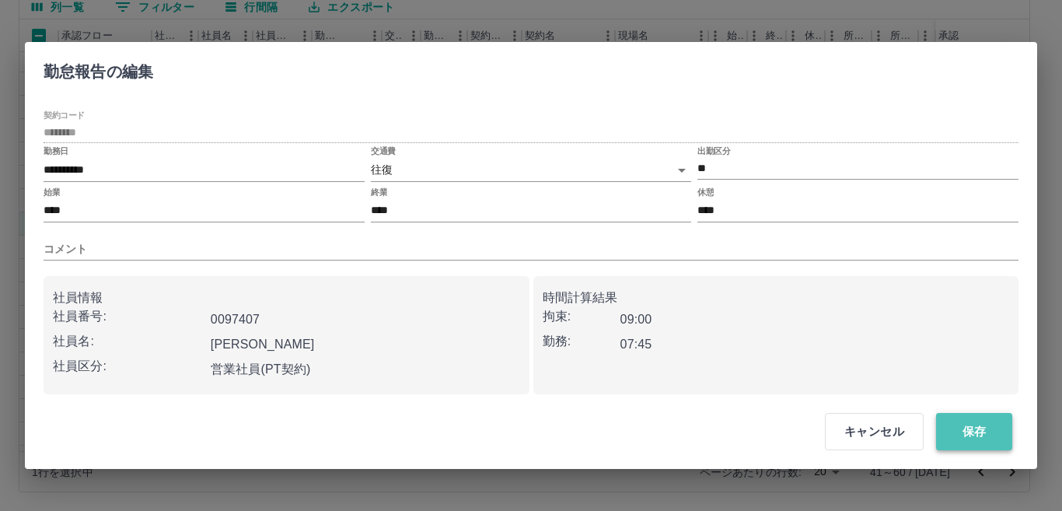
click at [972, 428] on button "保存" at bounding box center [974, 431] width 76 height 37
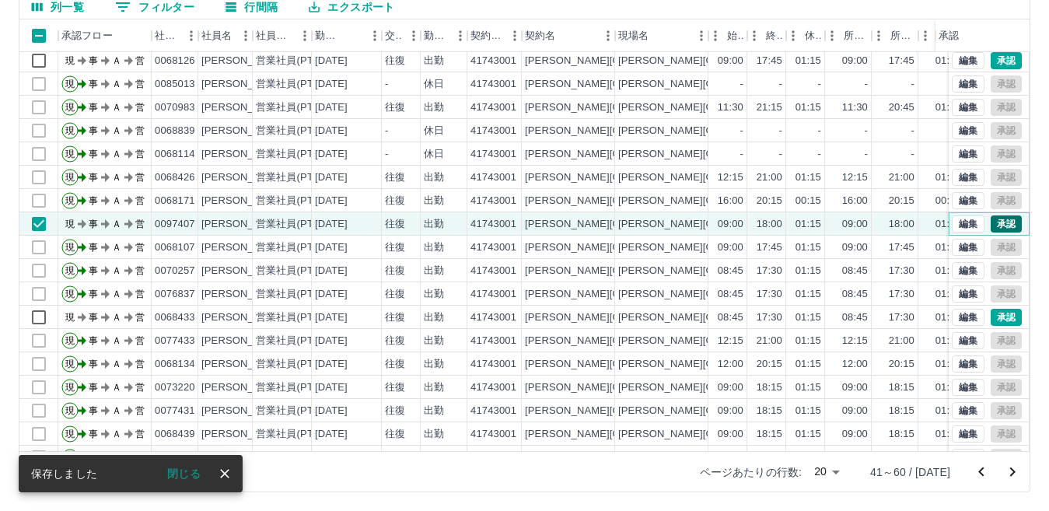
click at [993, 226] on button "承認" at bounding box center [1005, 223] width 31 height 17
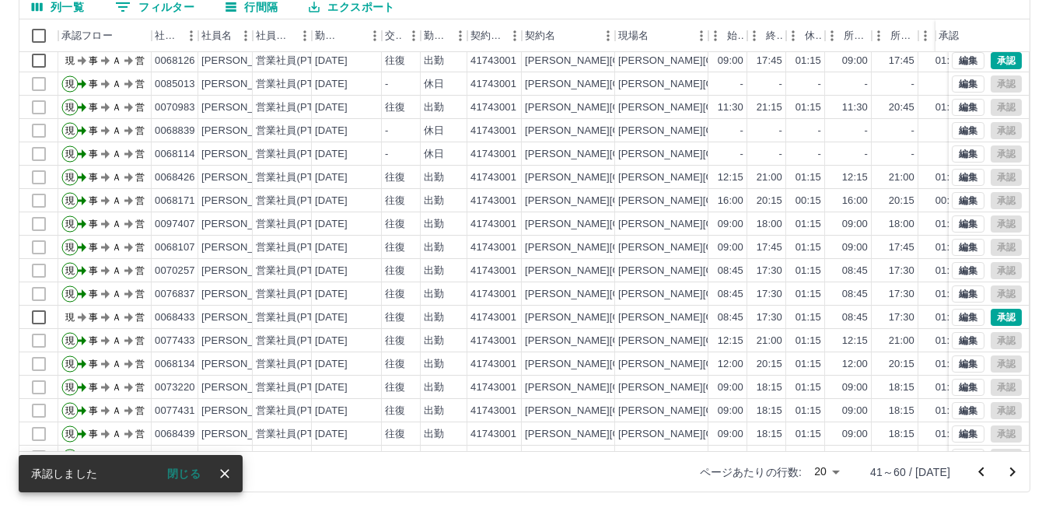
scroll to position [0, 0]
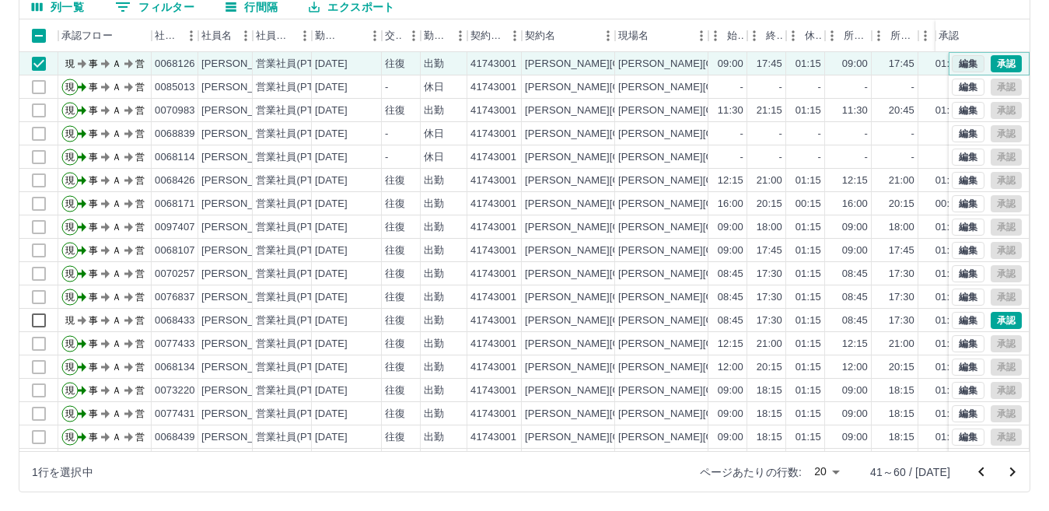
click at [953, 63] on button "編集" at bounding box center [967, 63] width 33 height 17
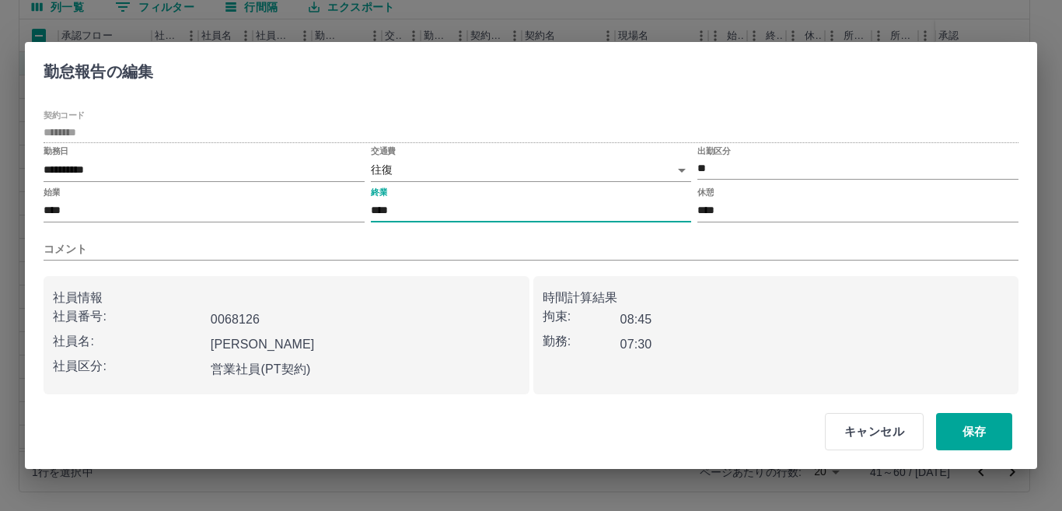
drag, startPoint x: 451, startPoint y: 206, endPoint x: 479, endPoint y: 201, distance: 28.4
click at [458, 205] on input "****" at bounding box center [531, 211] width 321 height 23
type input "****"
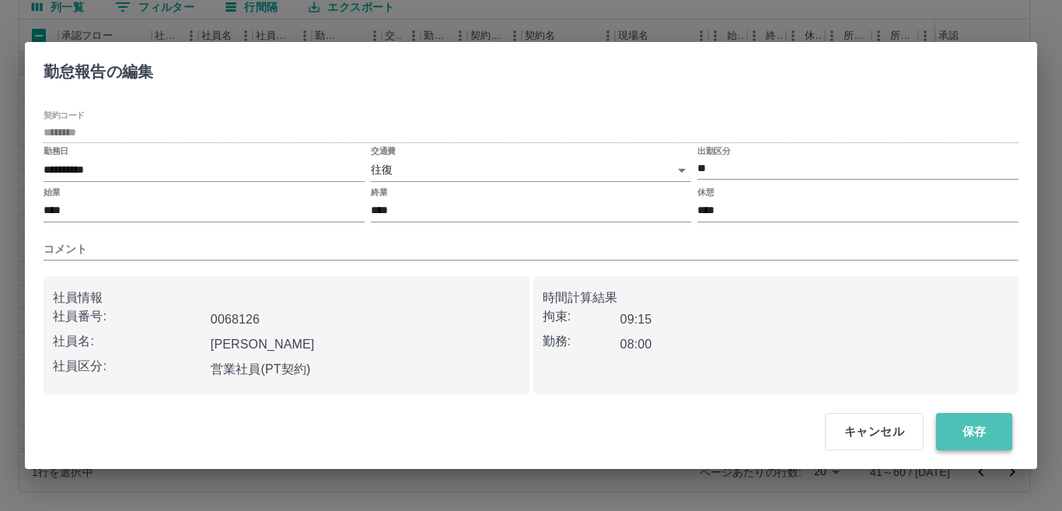
click at [972, 424] on button "保存" at bounding box center [974, 431] width 76 height 37
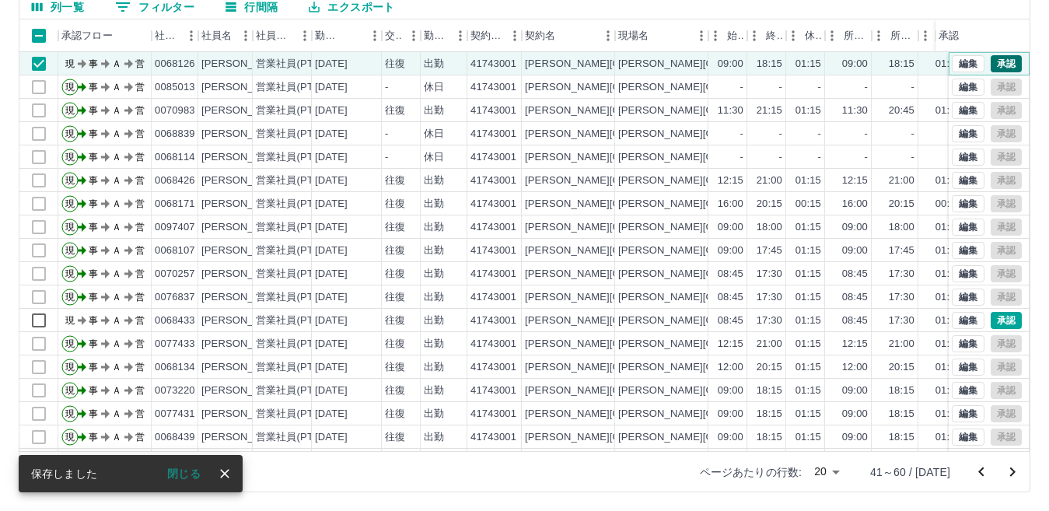
click at [992, 61] on button "承認" at bounding box center [1005, 63] width 31 height 17
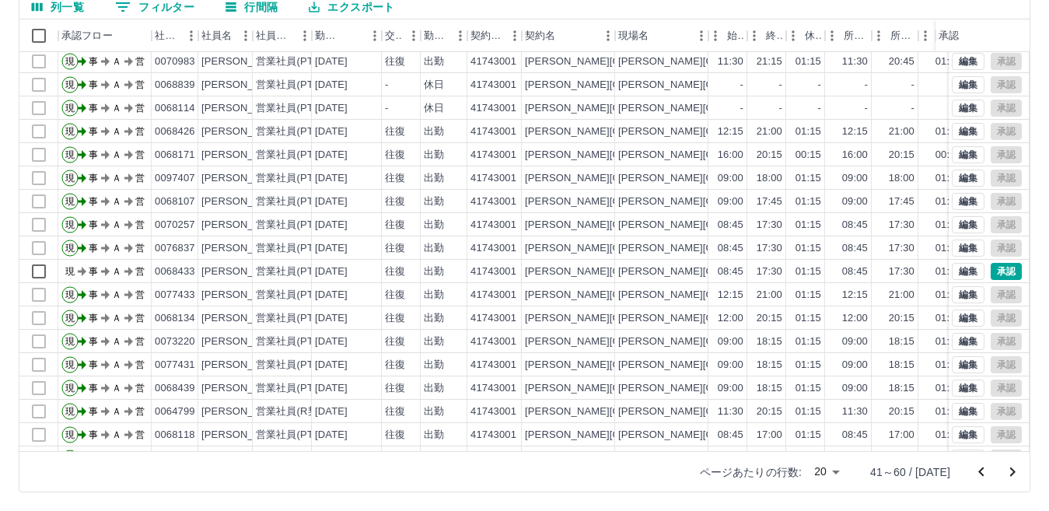
scroll to position [81, 0]
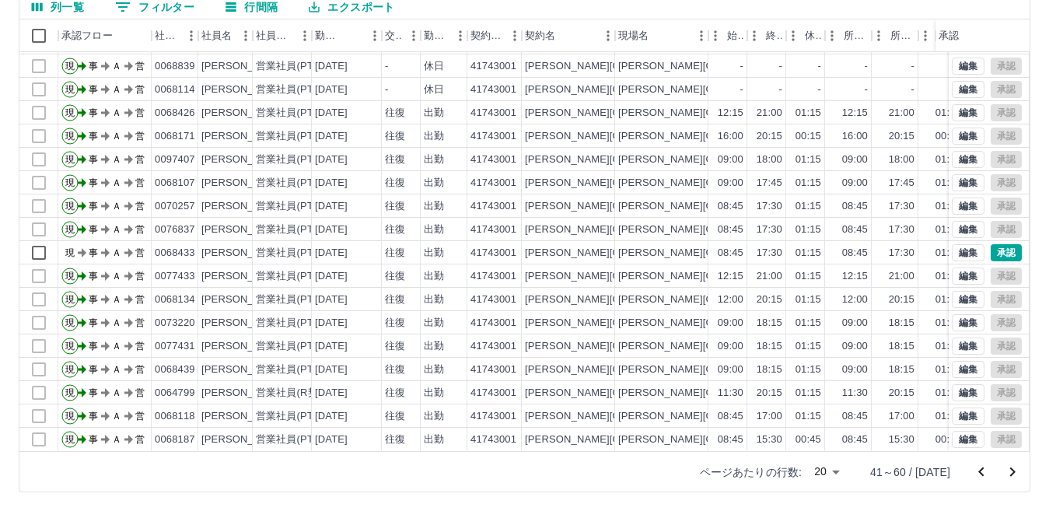
click at [984, 475] on icon "前のページへ" at bounding box center [981, 472] width 19 height 19
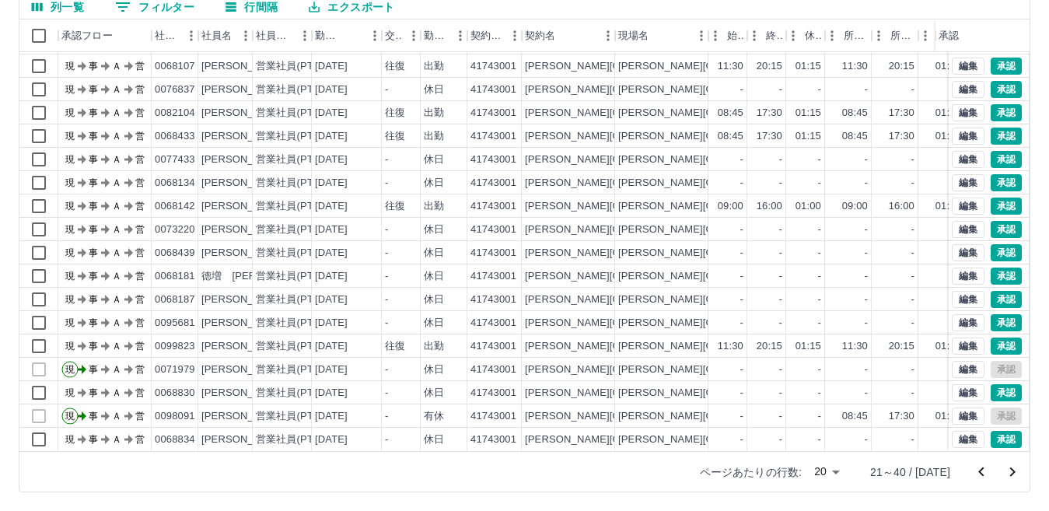
click at [1014, 471] on icon "次のページへ" at bounding box center [1012, 471] width 5 height 9
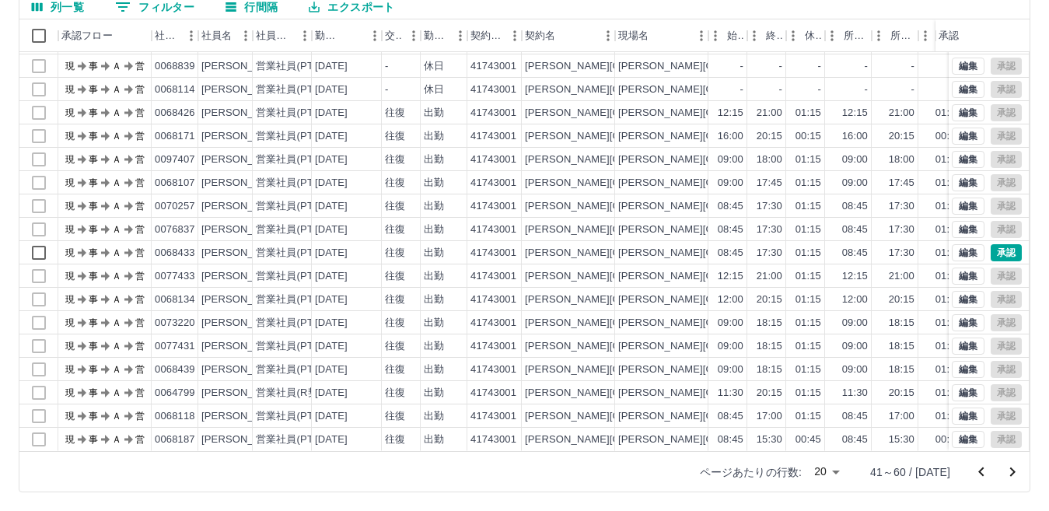
scroll to position [0, 0]
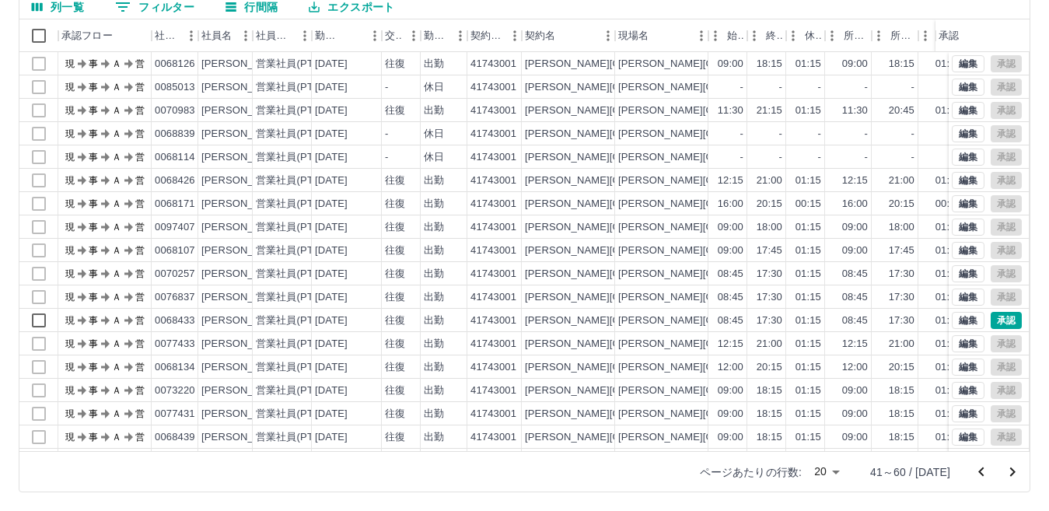
click at [1014, 471] on icon "次のページへ" at bounding box center [1012, 471] width 5 height 9
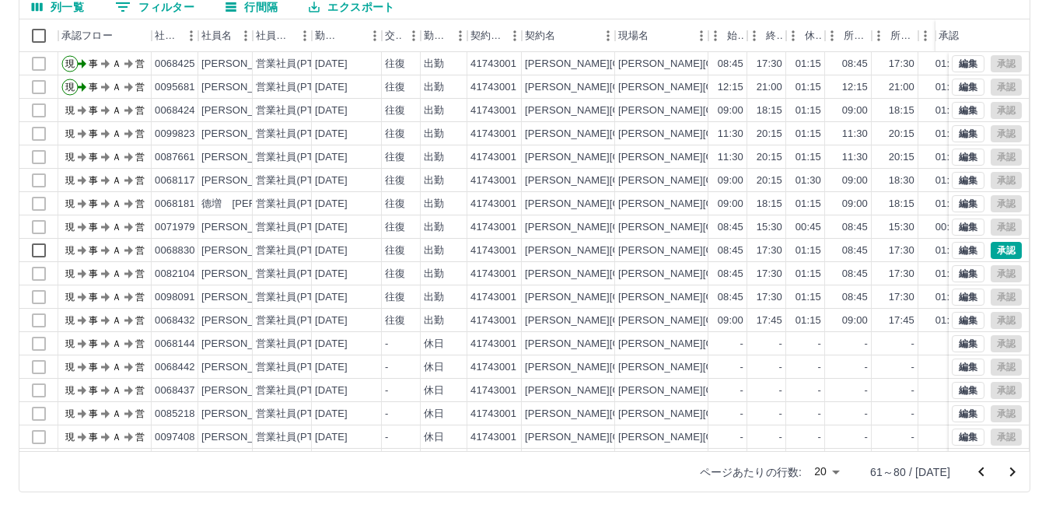
click at [1014, 471] on icon "次のページへ" at bounding box center [1012, 471] width 5 height 9
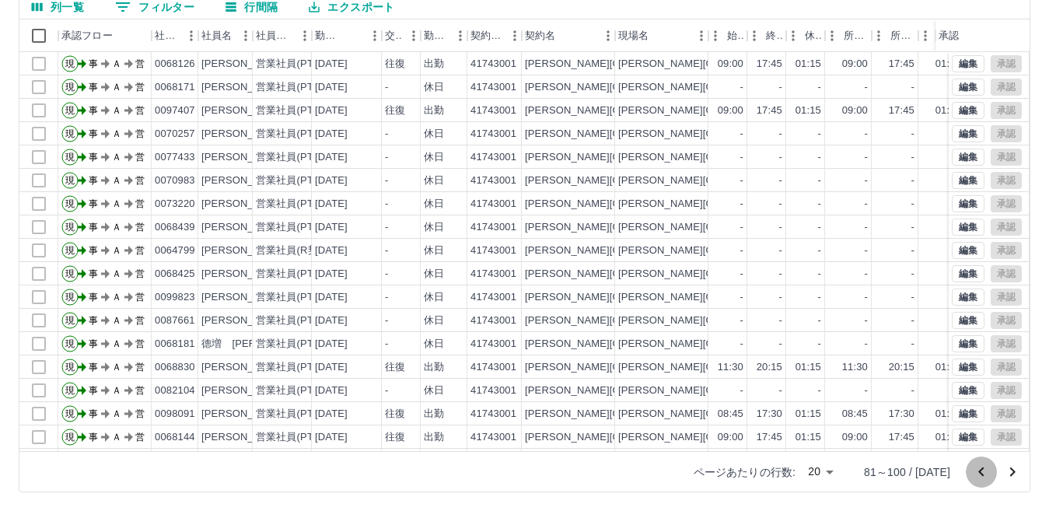
click at [983, 464] on icon "前のページへ" at bounding box center [981, 472] width 19 height 19
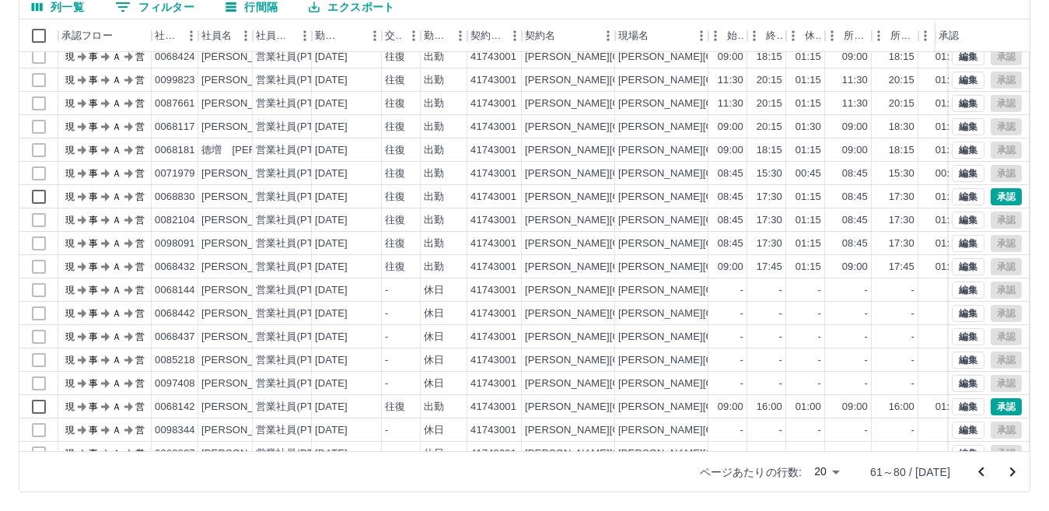
scroll to position [81, 0]
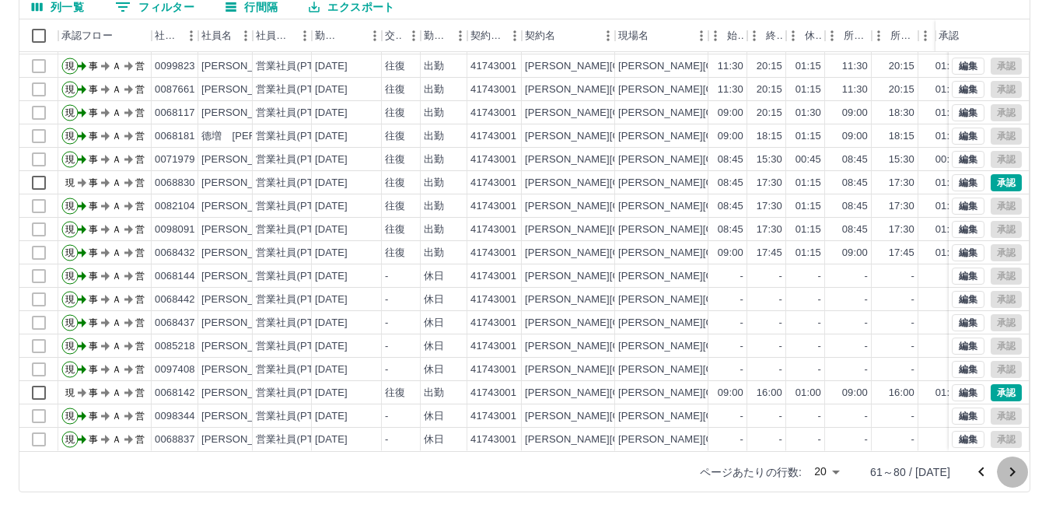
click at [1021, 470] on button "次のページへ" at bounding box center [1012, 471] width 31 height 31
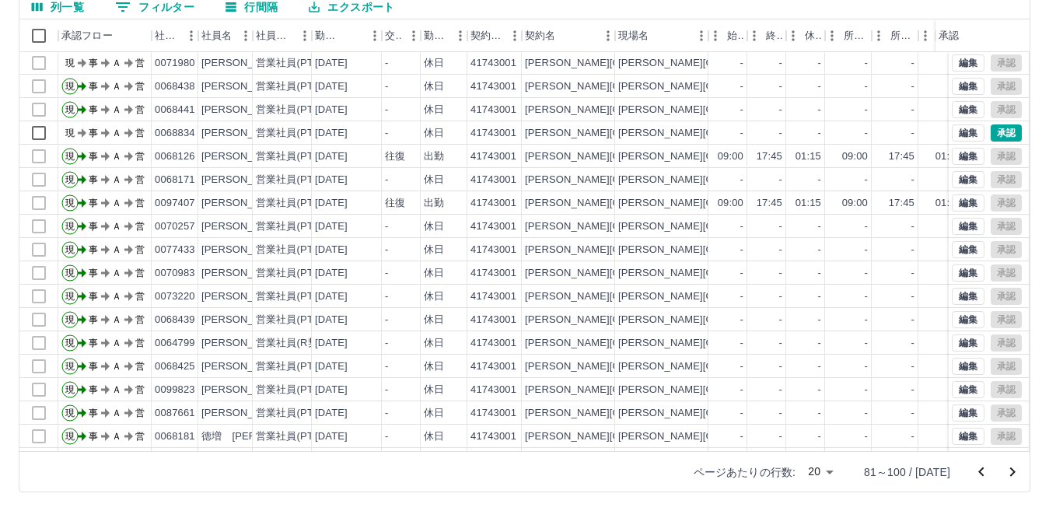
scroll to position [0, 0]
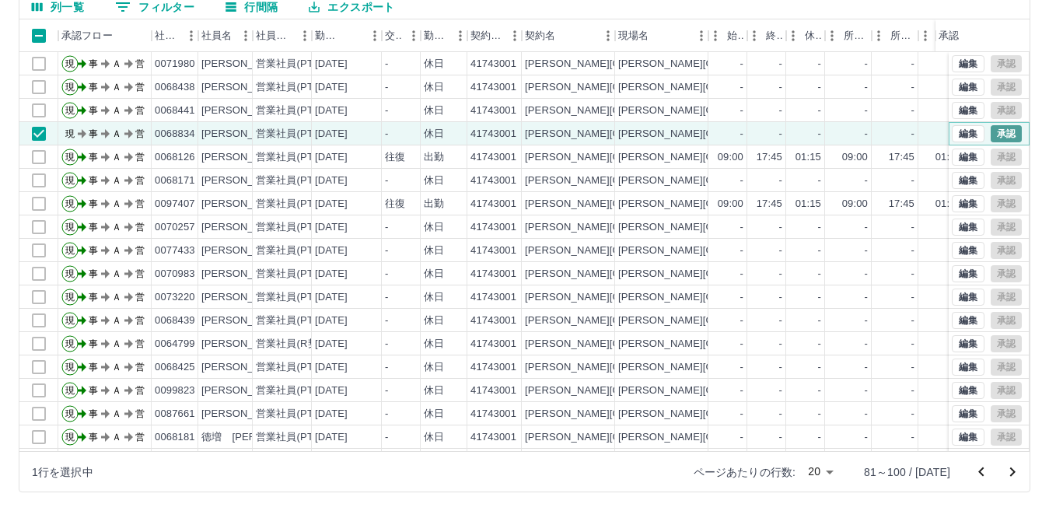
click at [994, 127] on button "承認" at bounding box center [1005, 133] width 31 height 17
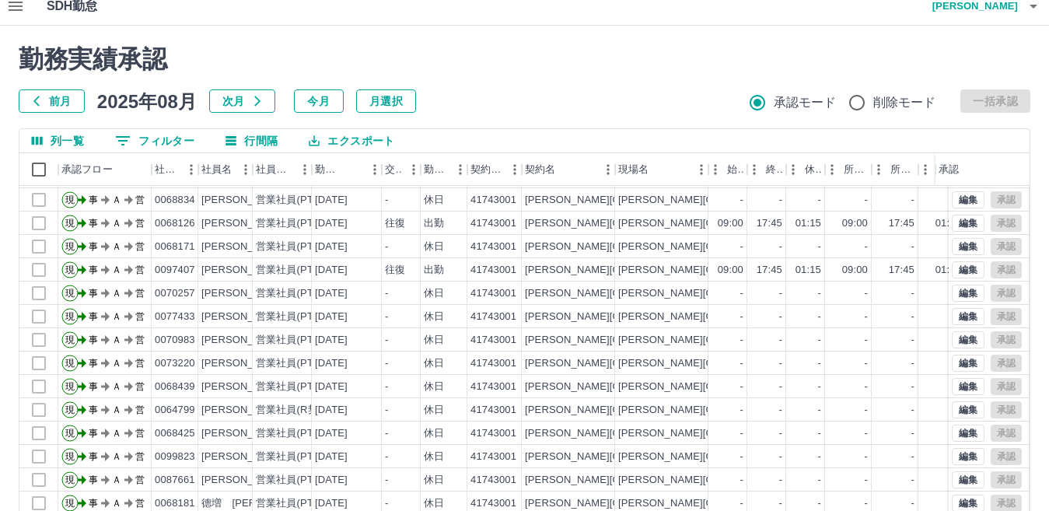
scroll to position [146, 0]
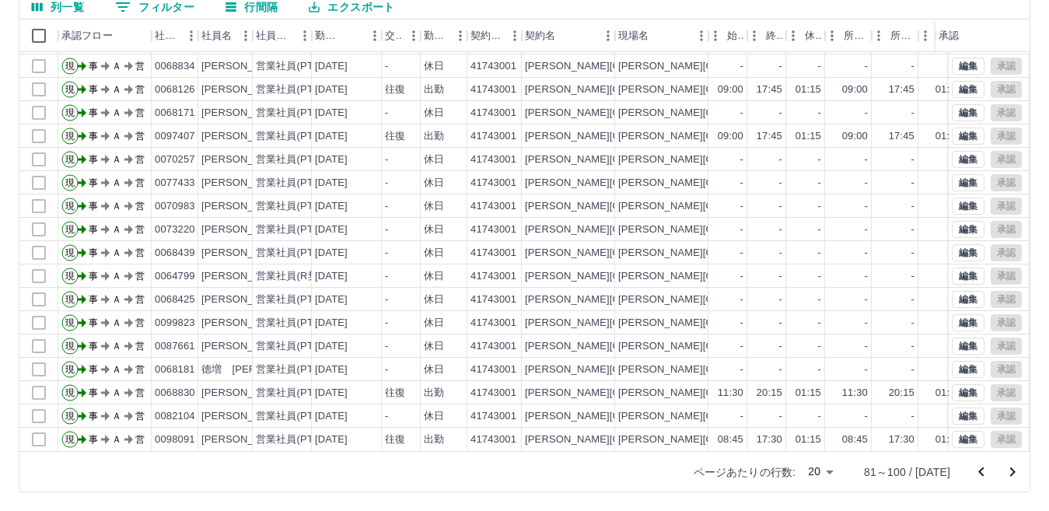
click at [986, 465] on icon "前のページへ" at bounding box center [981, 472] width 19 height 19
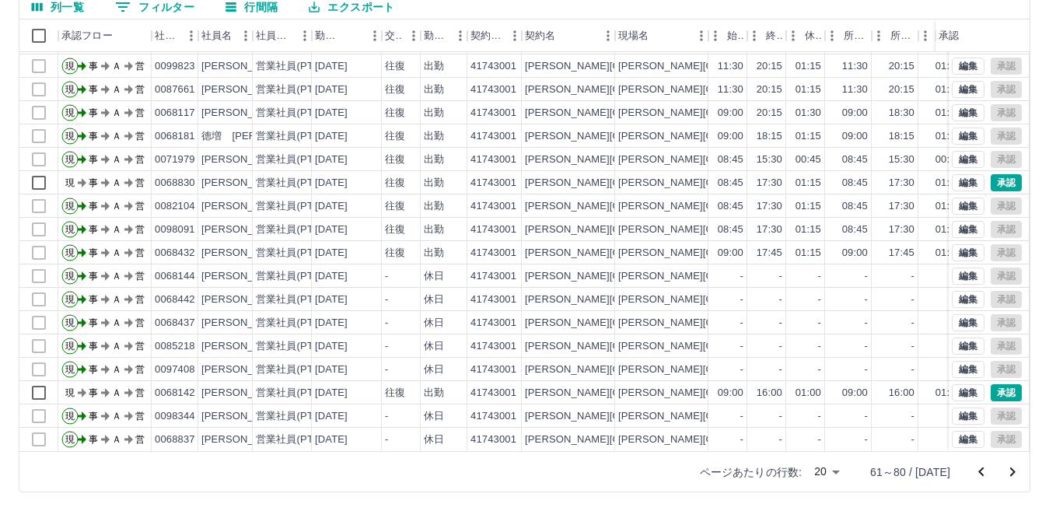
scroll to position [0, 0]
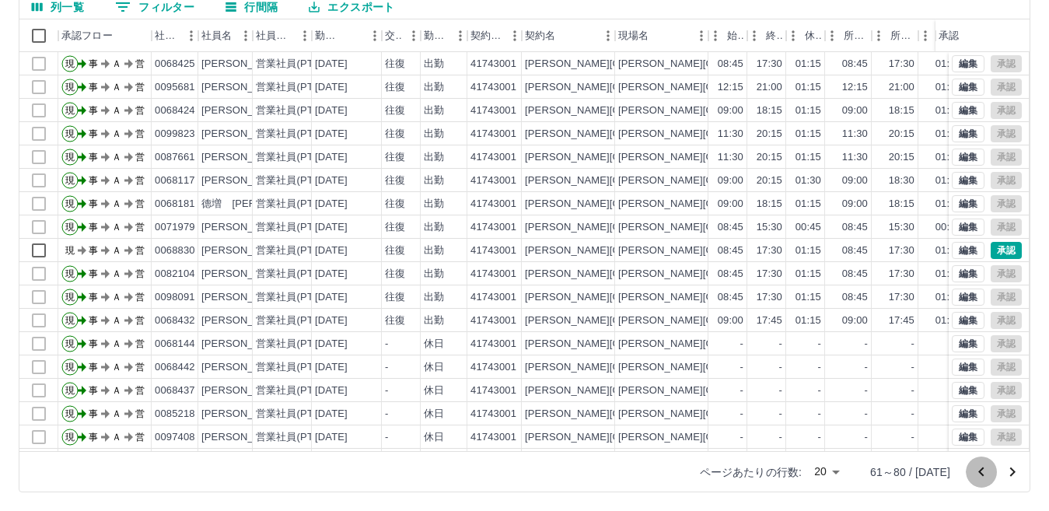
click at [985, 472] on icon "前のページへ" at bounding box center [981, 472] width 19 height 19
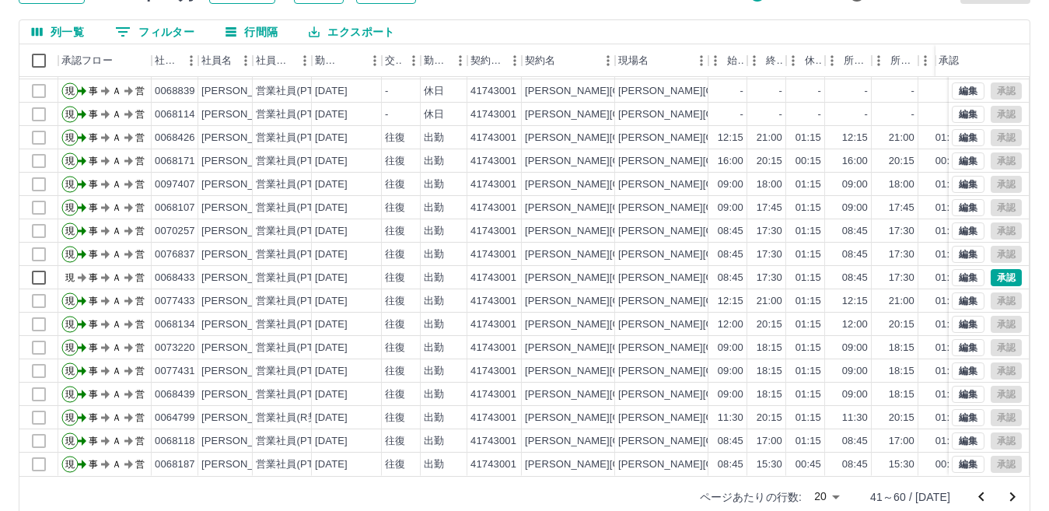
scroll to position [146, 0]
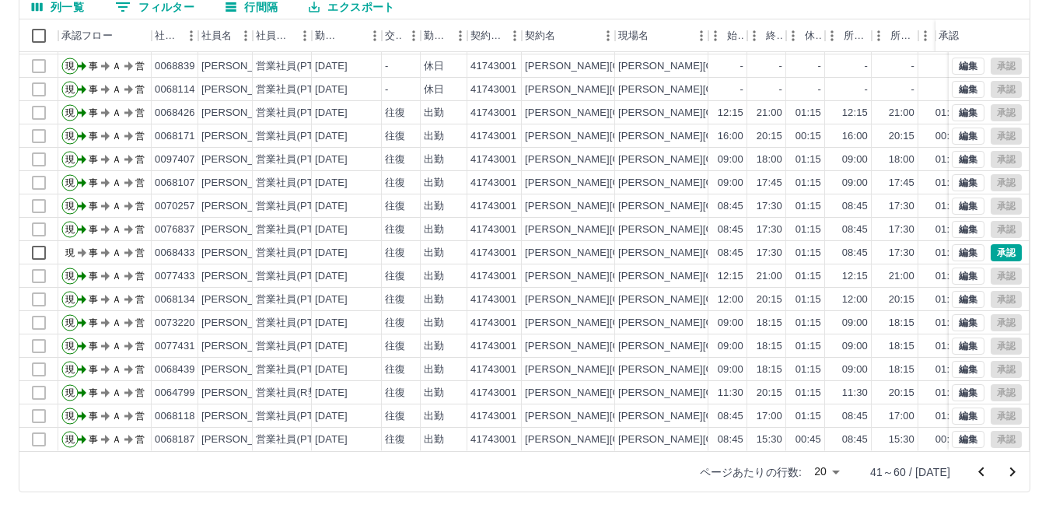
click at [981, 466] on icon "前のページへ" at bounding box center [981, 472] width 19 height 19
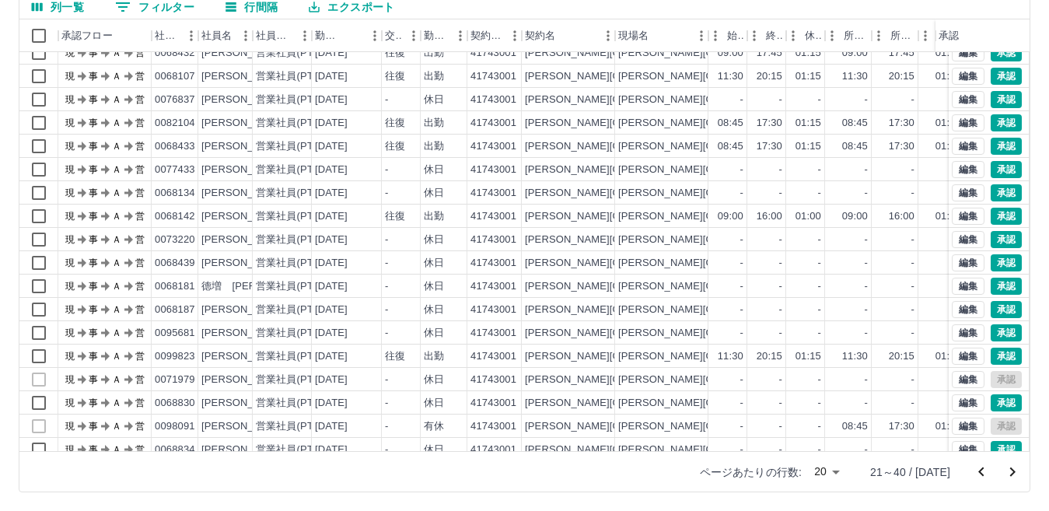
scroll to position [81, 0]
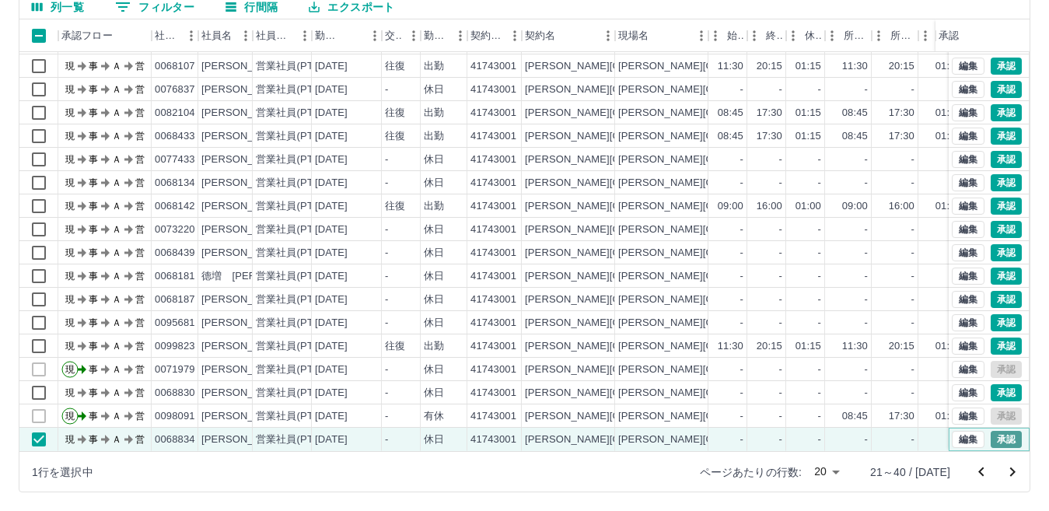
click at [992, 431] on button "承認" at bounding box center [1005, 439] width 31 height 17
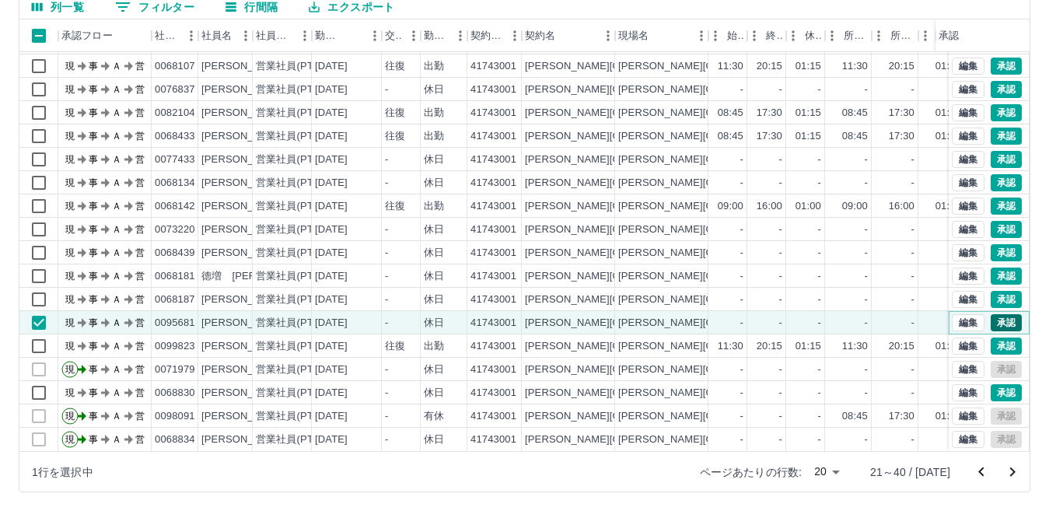
click at [993, 314] on button "承認" at bounding box center [1005, 322] width 31 height 17
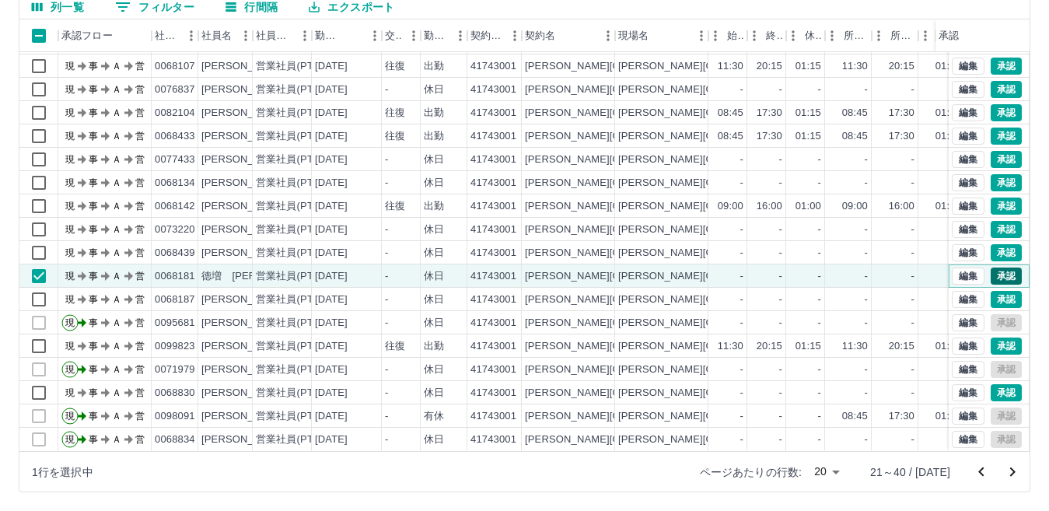
click at [990, 267] on button "承認" at bounding box center [1005, 275] width 31 height 17
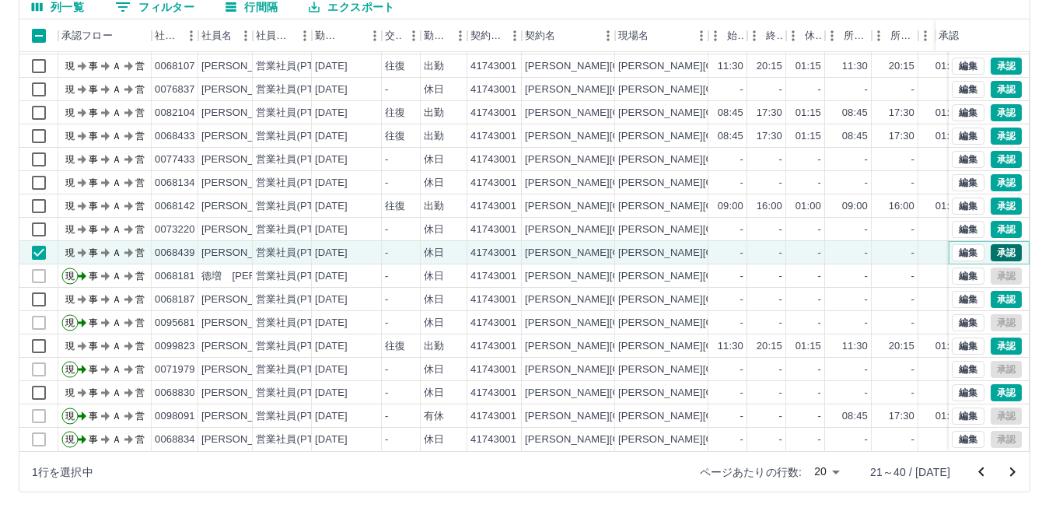
click at [990, 244] on button "承認" at bounding box center [1005, 252] width 31 height 17
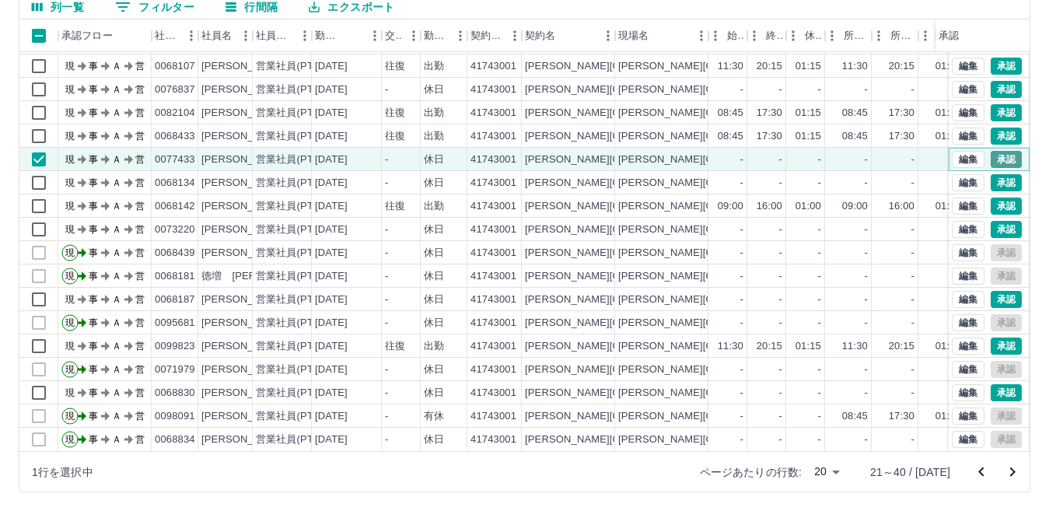
click at [990, 151] on button "承認" at bounding box center [1005, 159] width 31 height 17
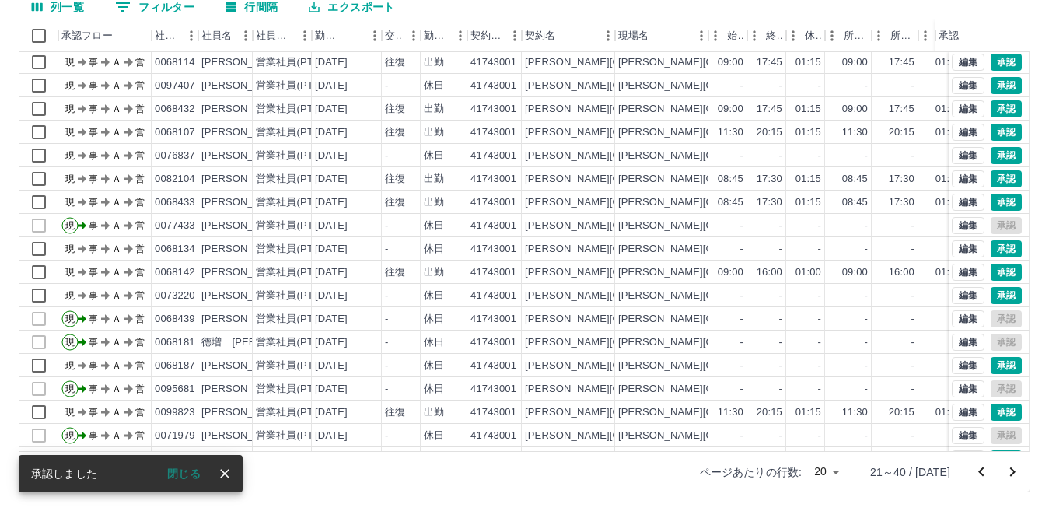
scroll to position [0, 0]
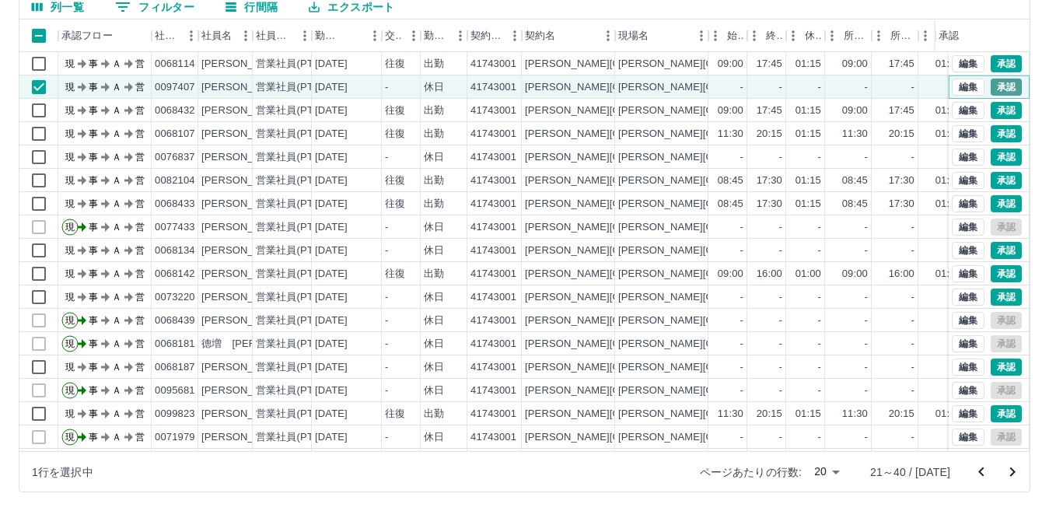
click at [997, 92] on button "承認" at bounding box center [1005, 87] width 31 height 17
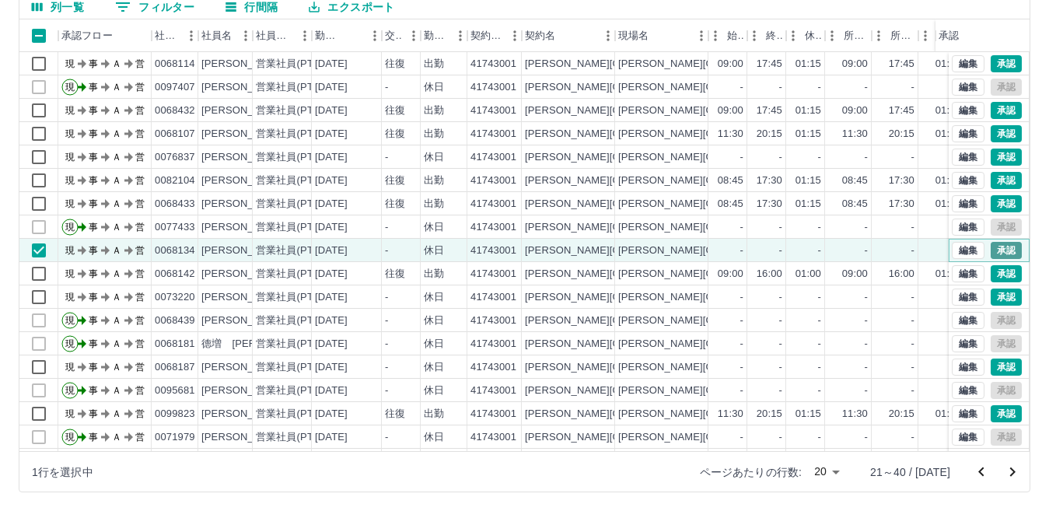
click at [1007, 247] on button "承認" at bounding box center [1005, 250] width 31 height 17
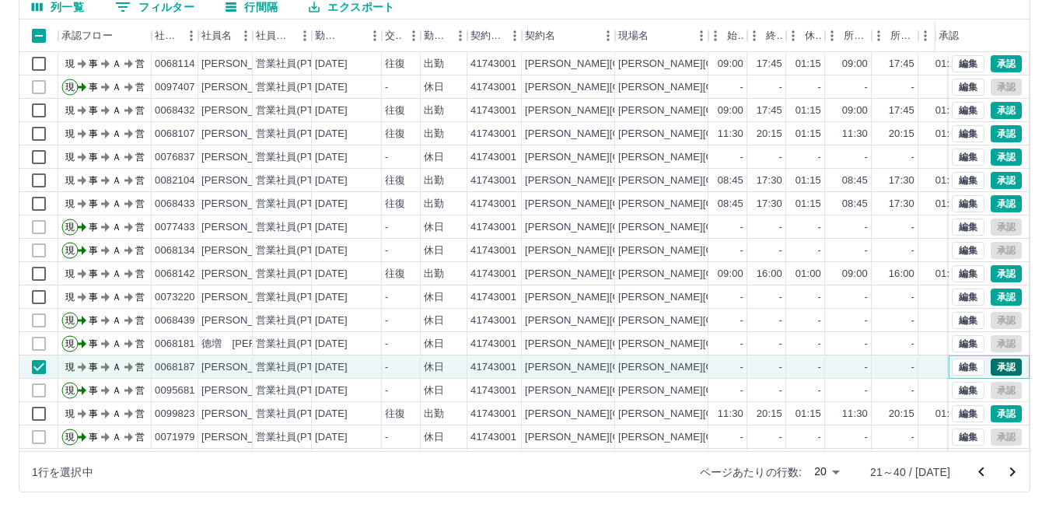
click at [990, 367] on button "承認" at bounding box center [1005, 366] width 31 height 17
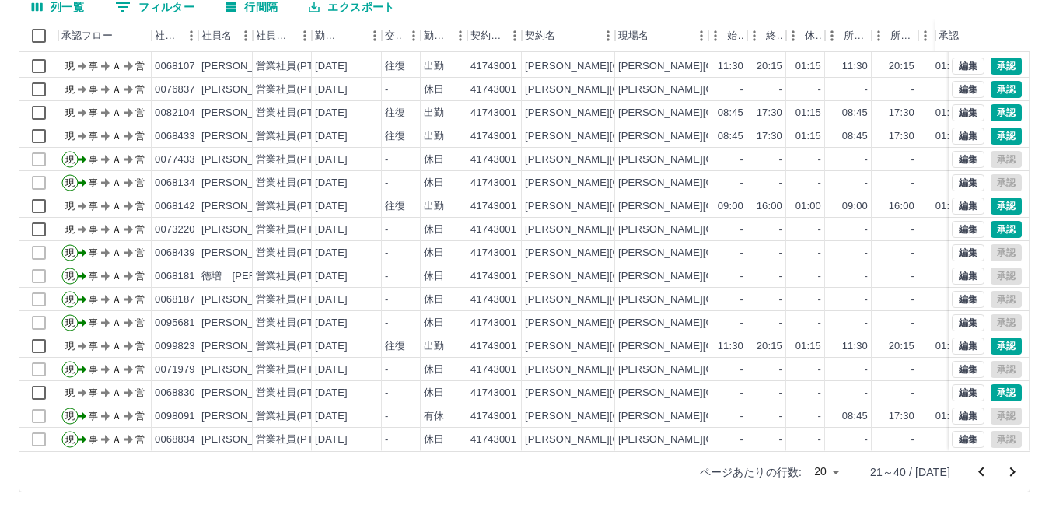
scroll to position [81, 0]
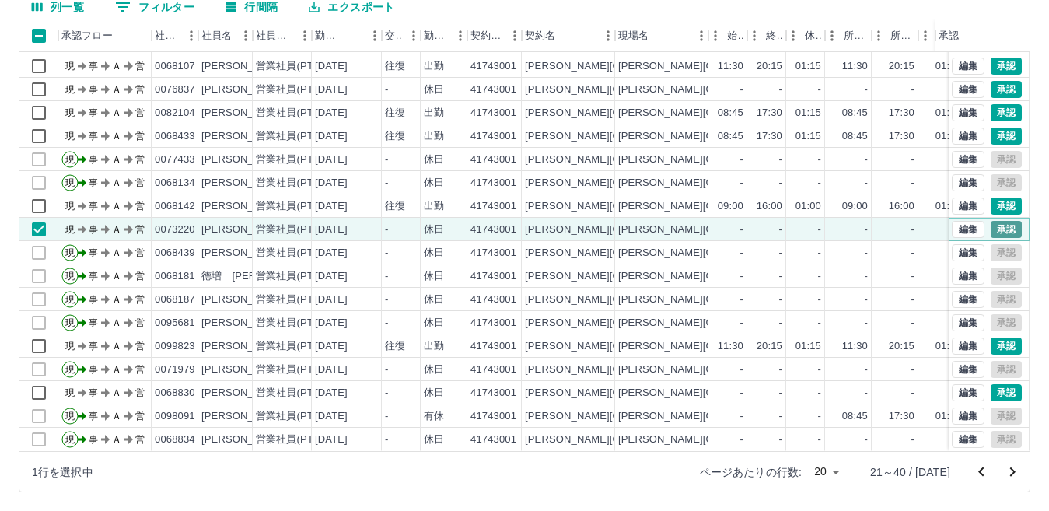
click at [995, 221] on button "承認" at bounding box center [1005, 229] width 31 height 17
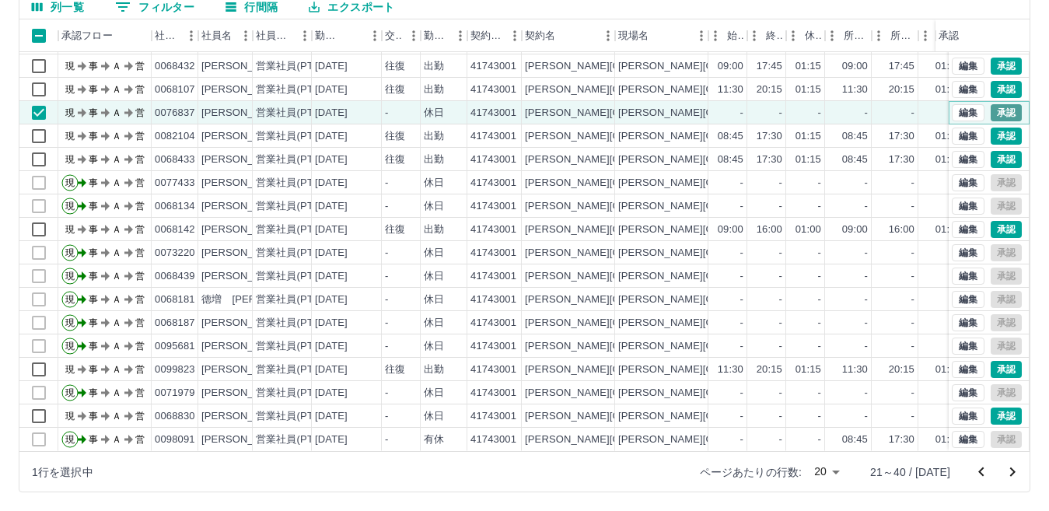
click at [990, 104] on button "承認" at bounding box center [1005, 112] width 31 height 17
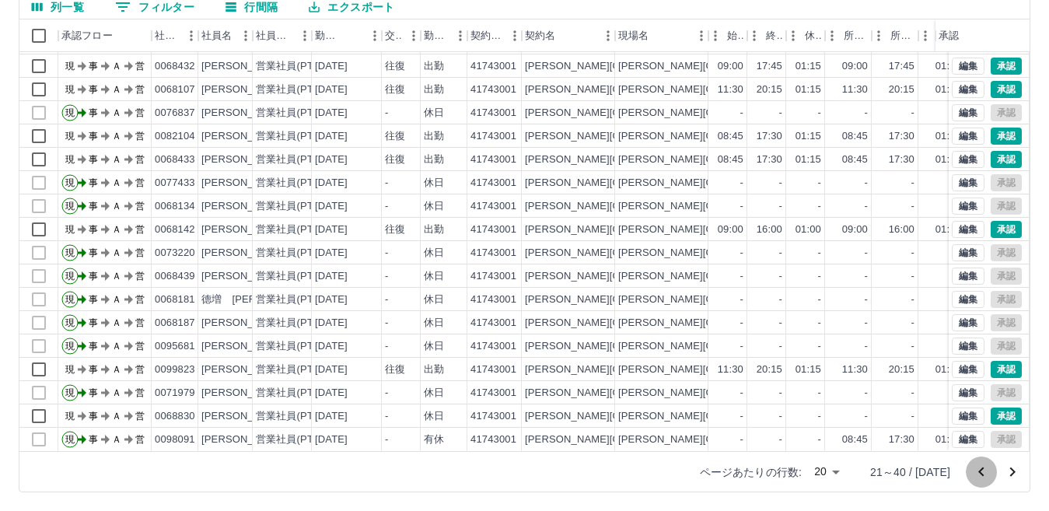
click at [986, 472] on icon "前のページへ" at bounding box center [981, 472] width 19 height 19
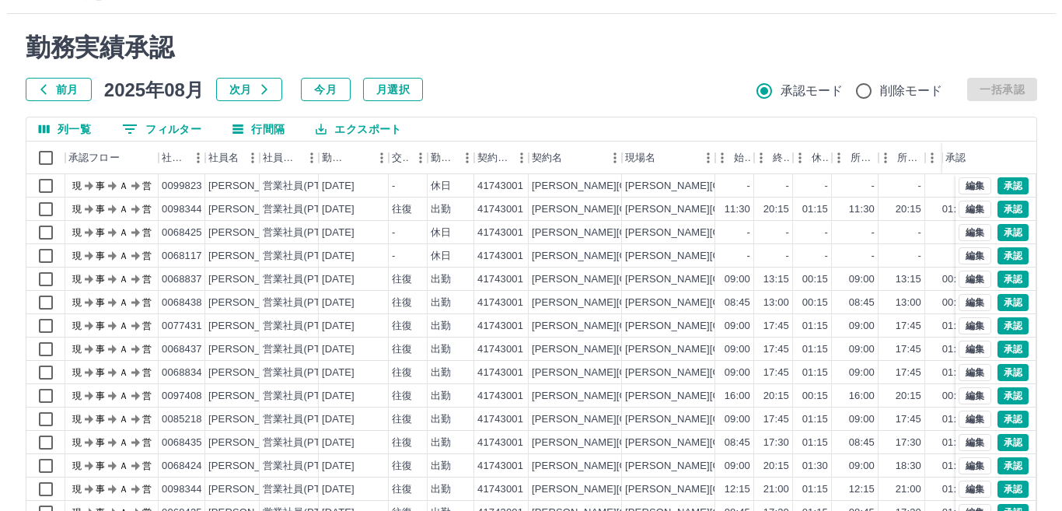
scroll to position [0, 0]
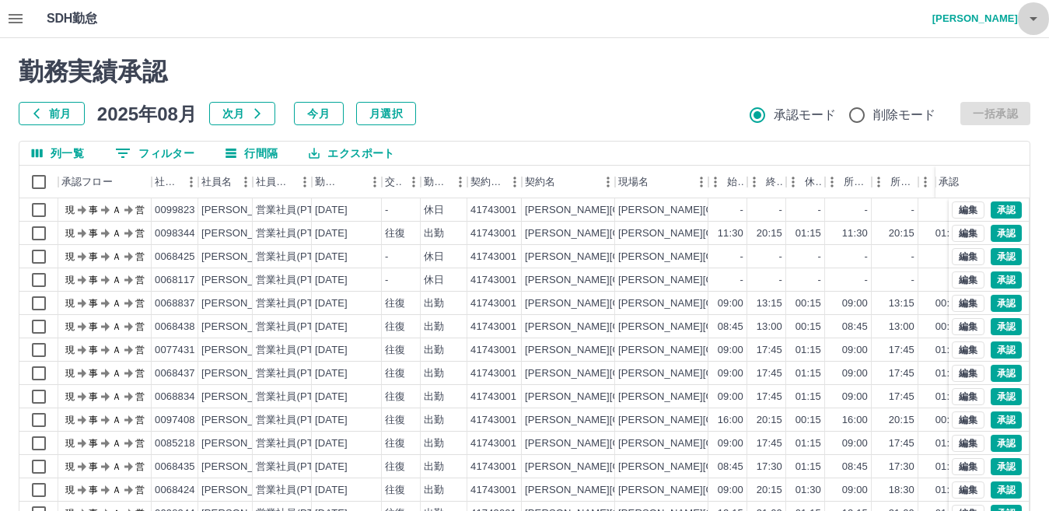
click at [1020, 17] on button "button" at bounding box center [1033, 18] width 31 height 37
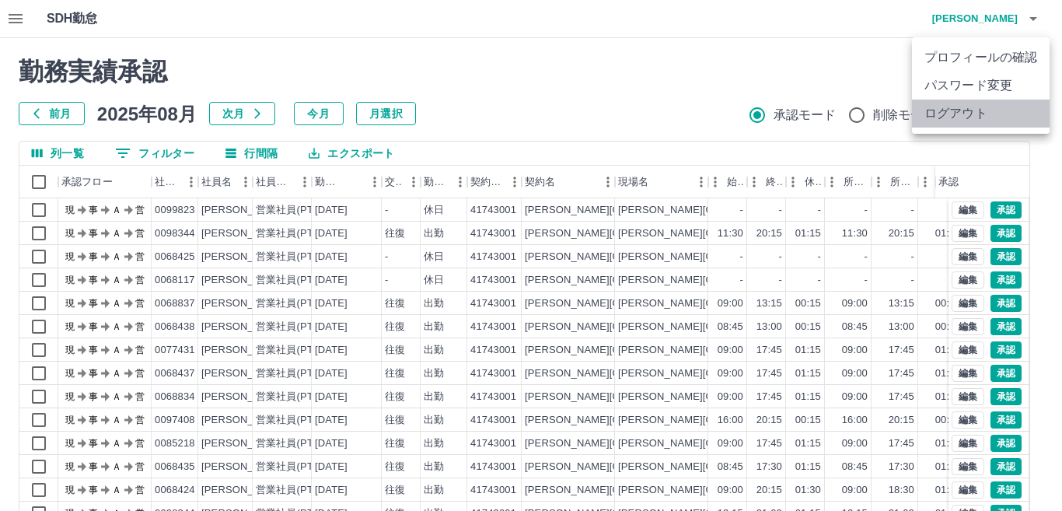
click at [993, 106] on li "ログアウト" at bounding box center [981, 113] width 138 height 28
